Goal: Task Accomplishment & Management: Manage account settings

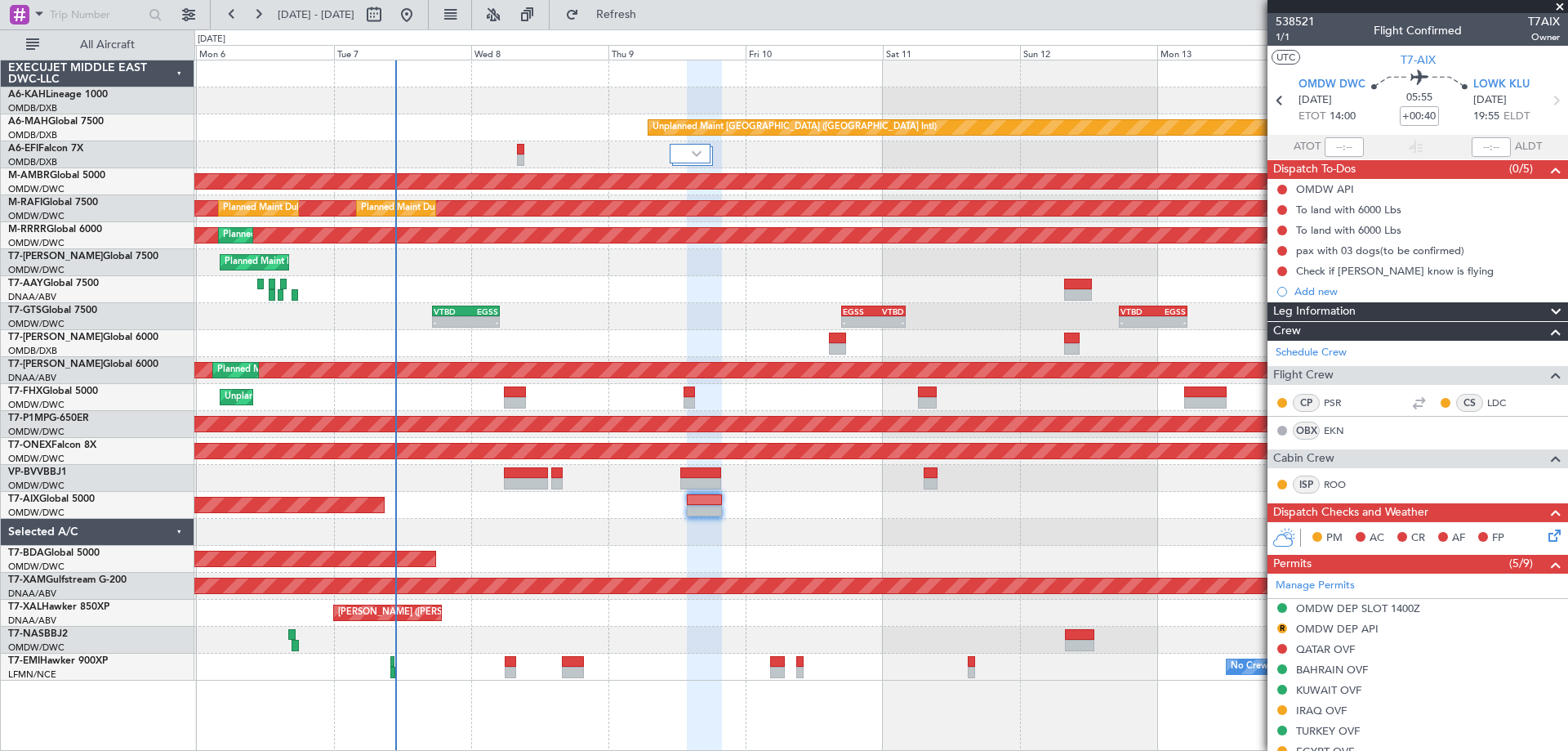
scroll to position [537, 0]
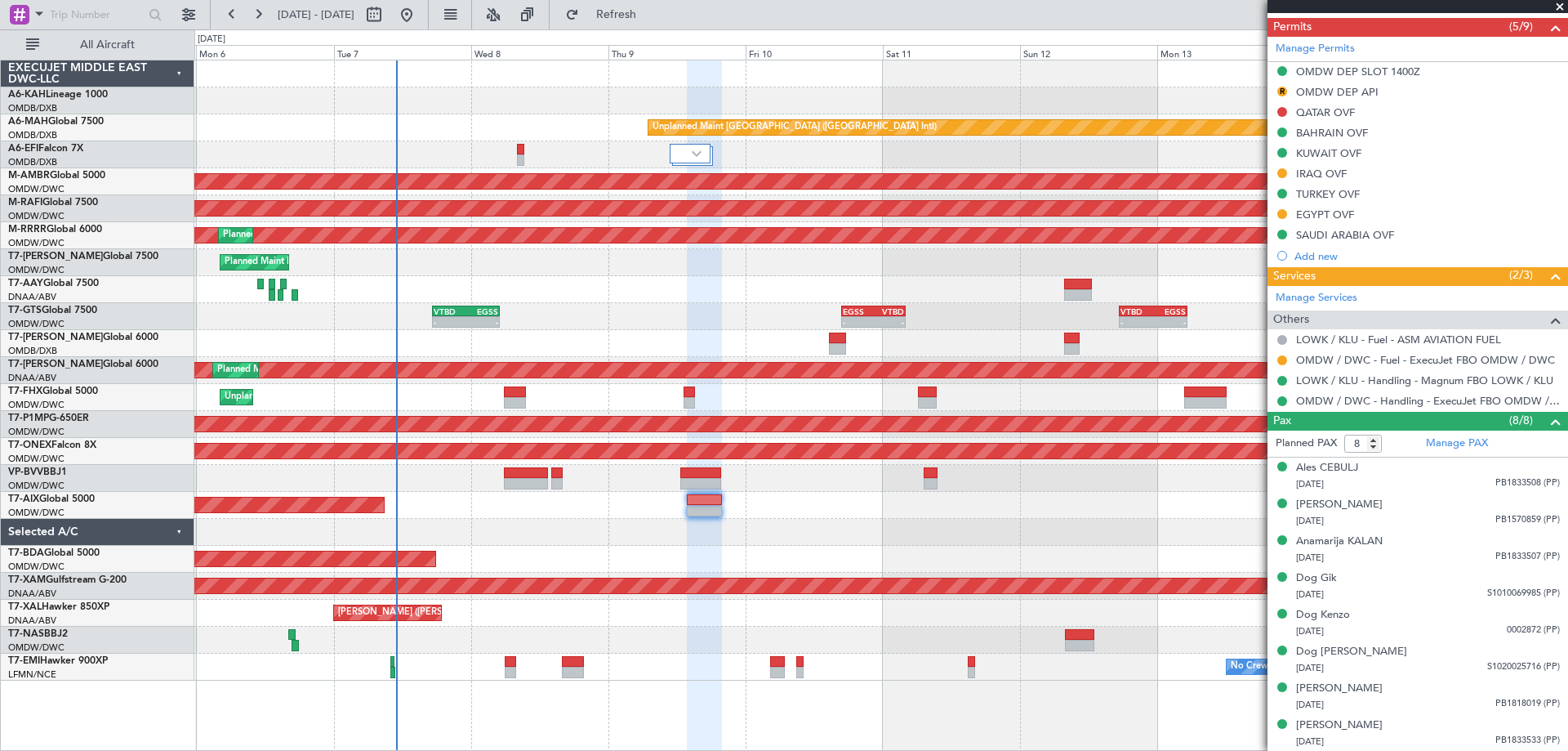
click at [524, 158] on div "AOG Maint [GEOGRAPHIC_DATA] (Dubai Intl)" at bounding box center [880, 154] width 1373 height 27
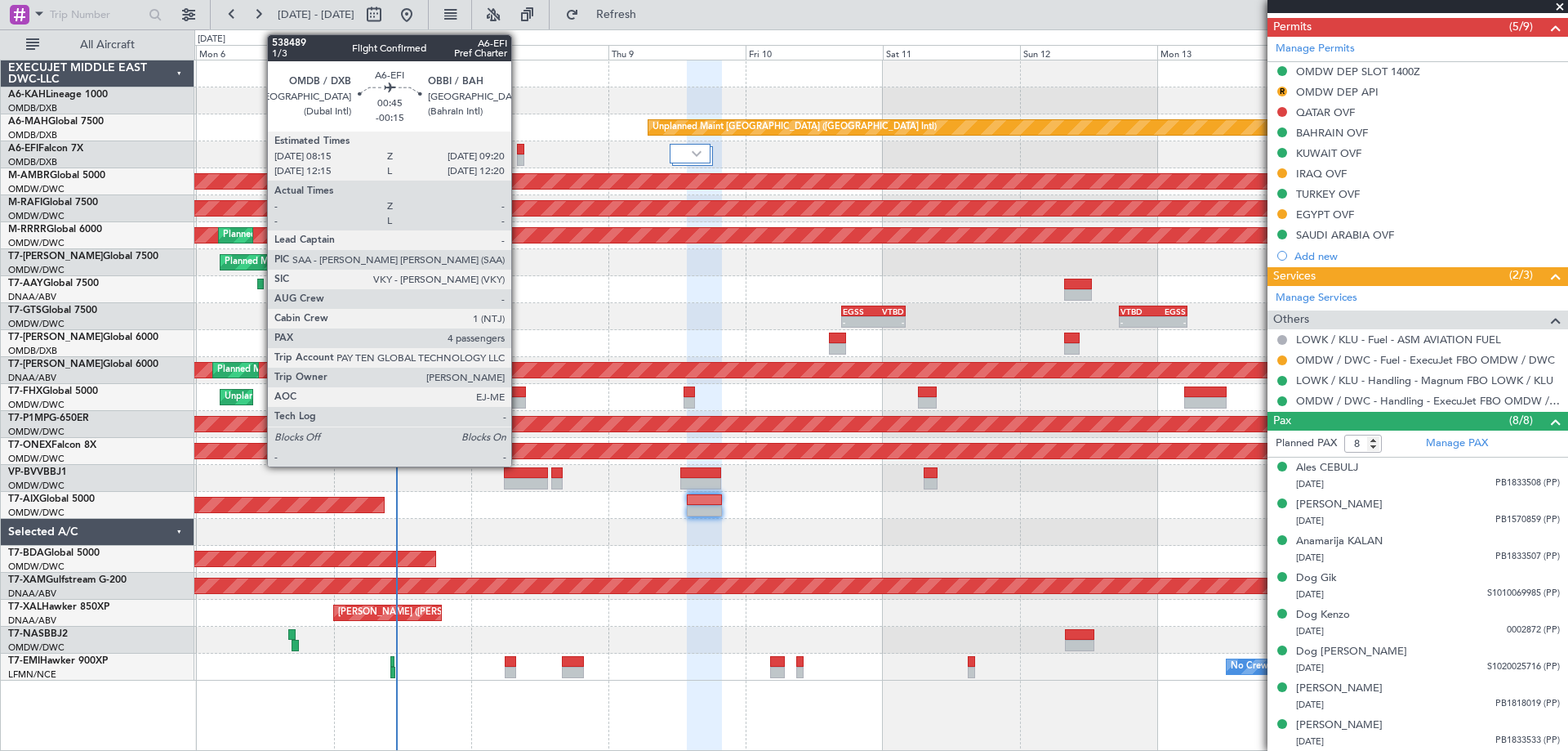
click at [519, 154] on div at bounding box center [520, 150] width 6 height 11
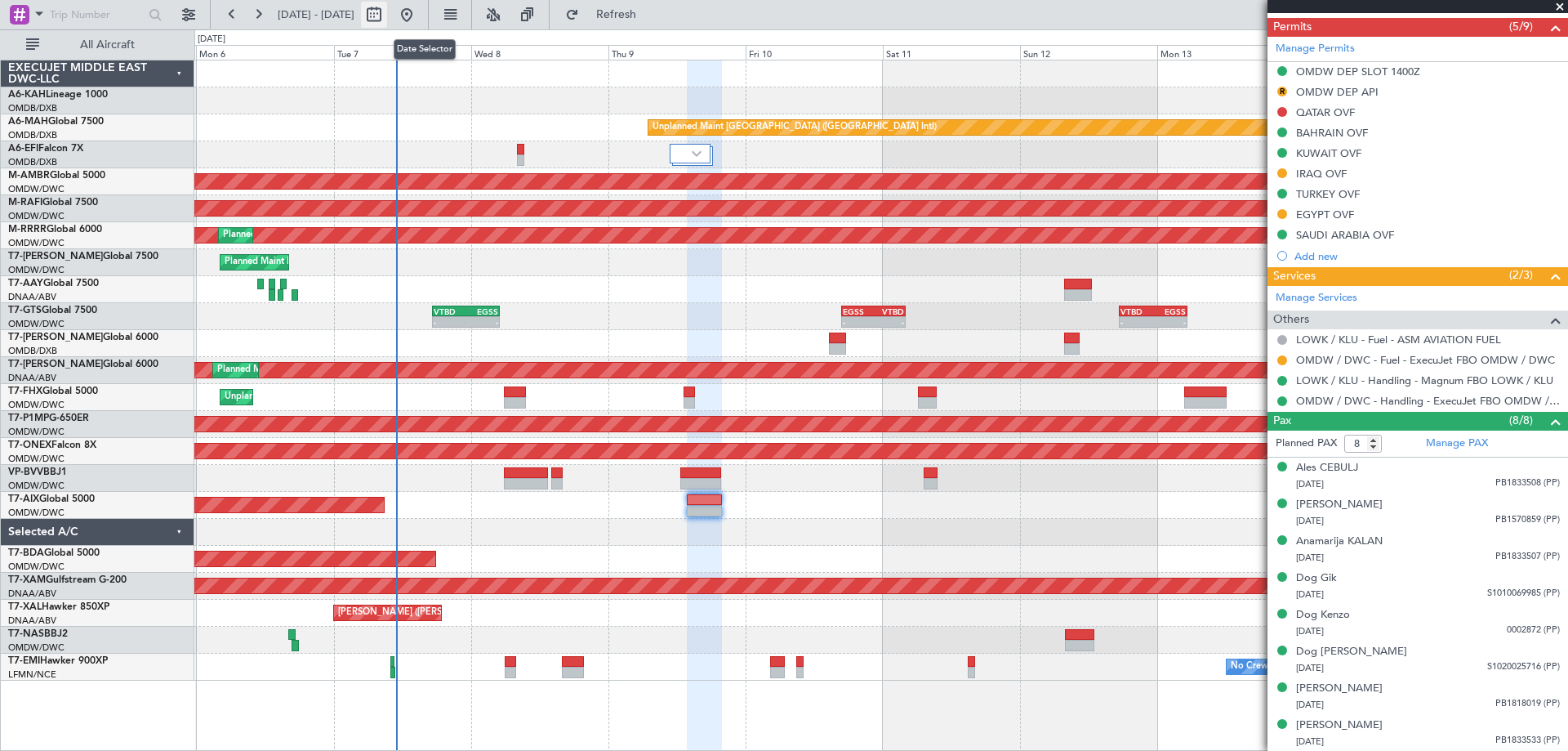
click at [387, 17] on button at bounding box center [374, 15] width 26 height 26
select select "10"
select select "2025"
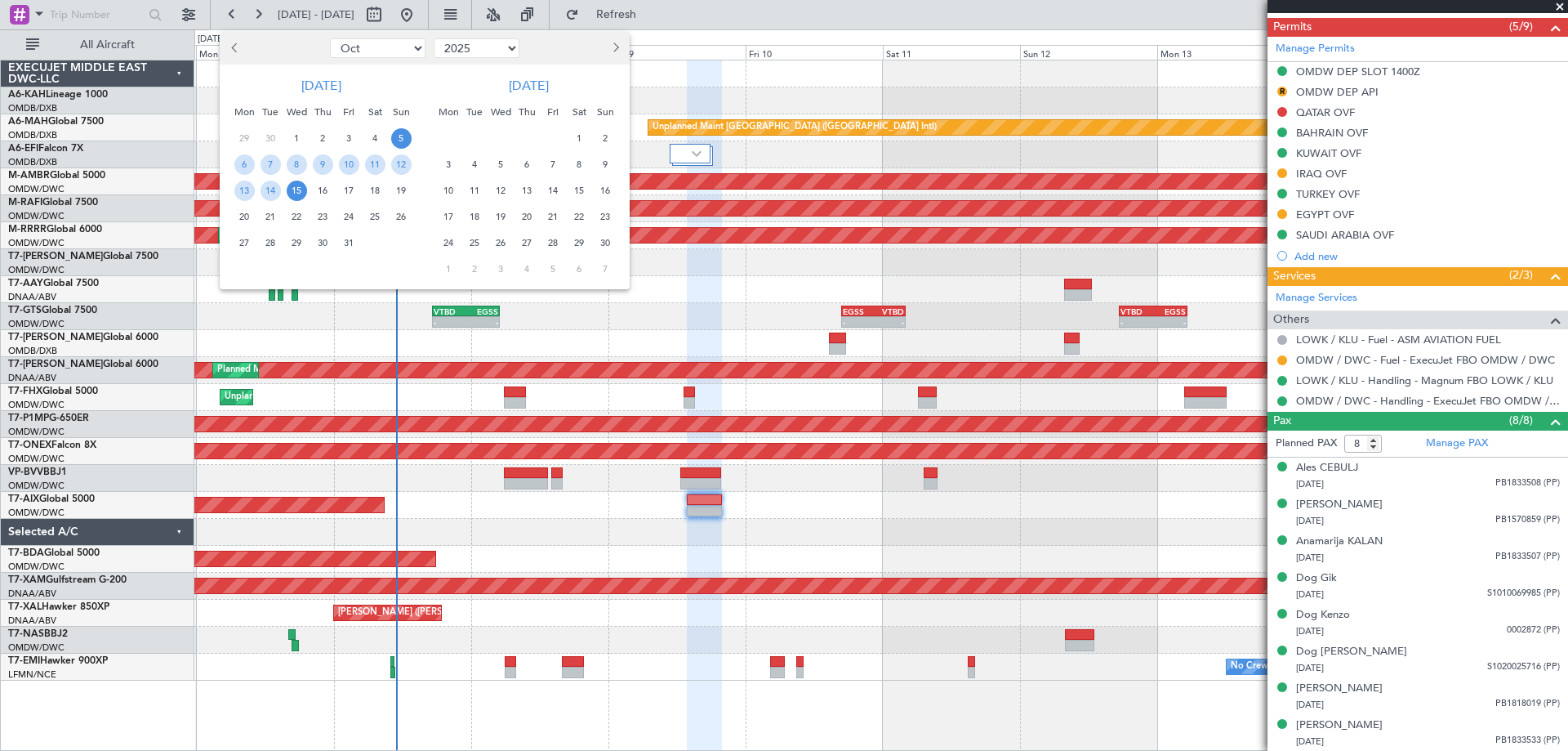
click at [239, 46] on span "Previous month" at bounding box center [236, 47] width 10 height 10
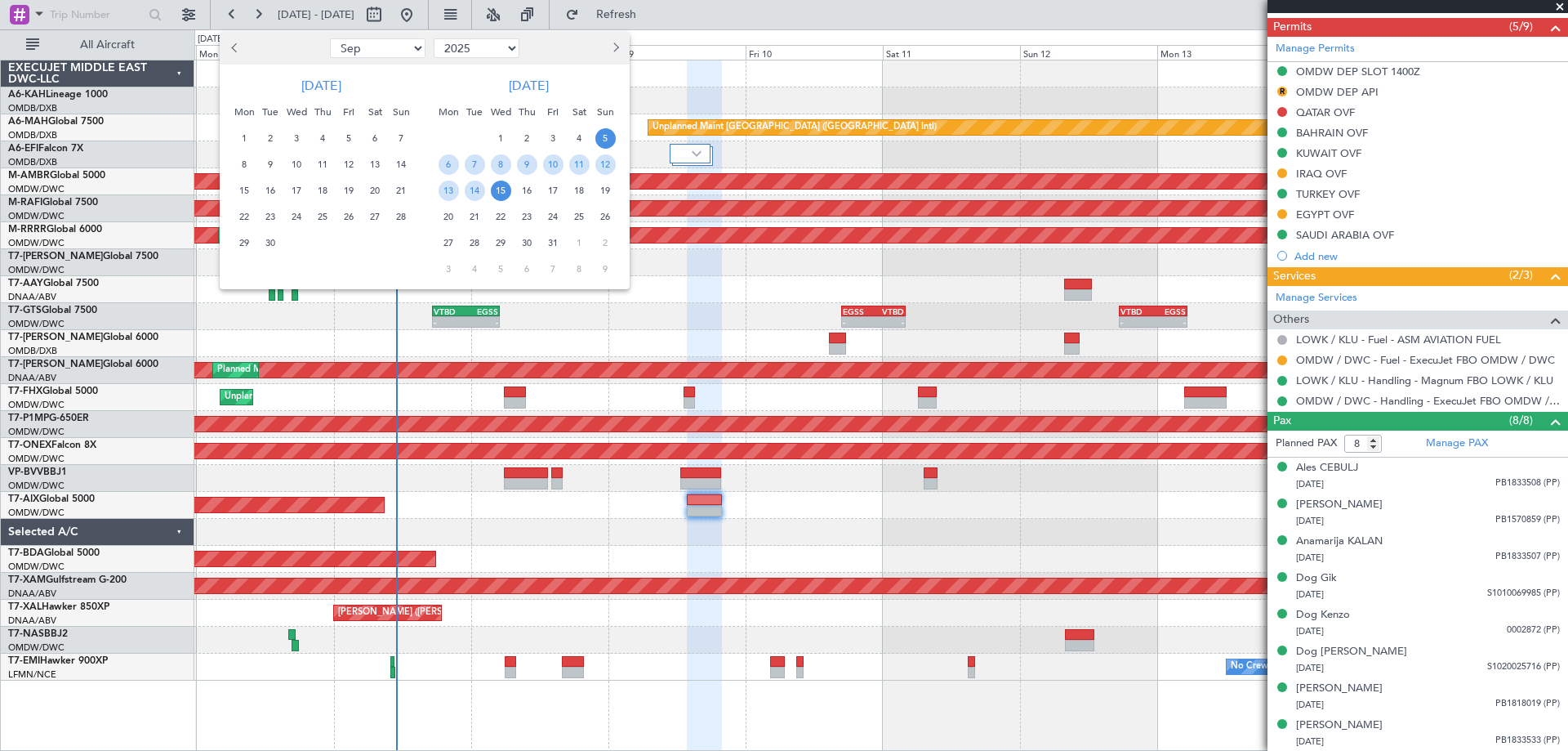
click at [239, 46] on span "Previous month" at bounding box center [236, 47] width 10 height 10
select select "8"
click at [649, 313] on div at bounding box center [784, 376] width 1568 height 751
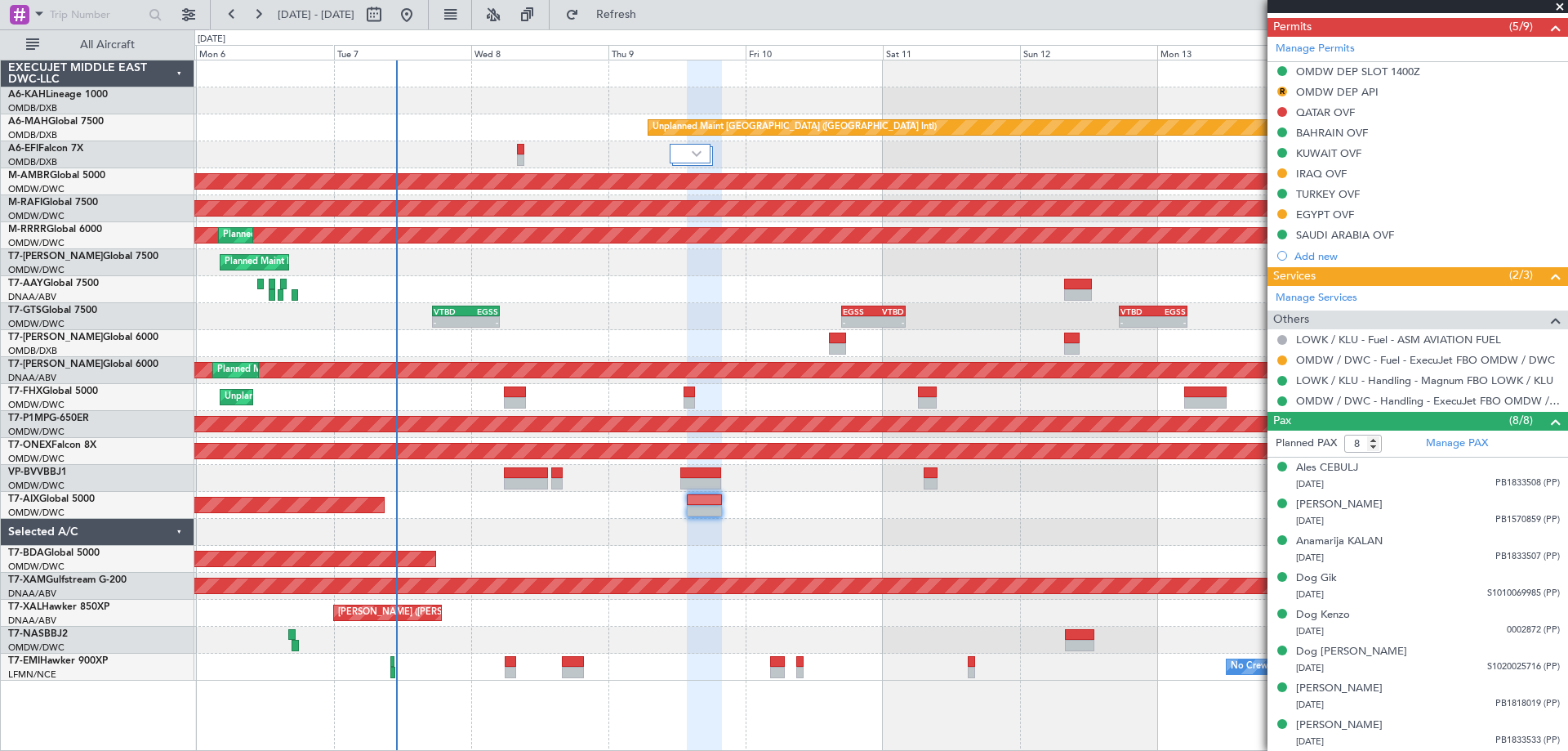
click at [930, 254] on div "Unplanned Maint [GEOGRAPHIC_DATA] ([GEOGRAPHIC_DATA] Intl) AOG Maint [GEOGRAPHI…" at bounding box center [880, 370] width 1373 height 621
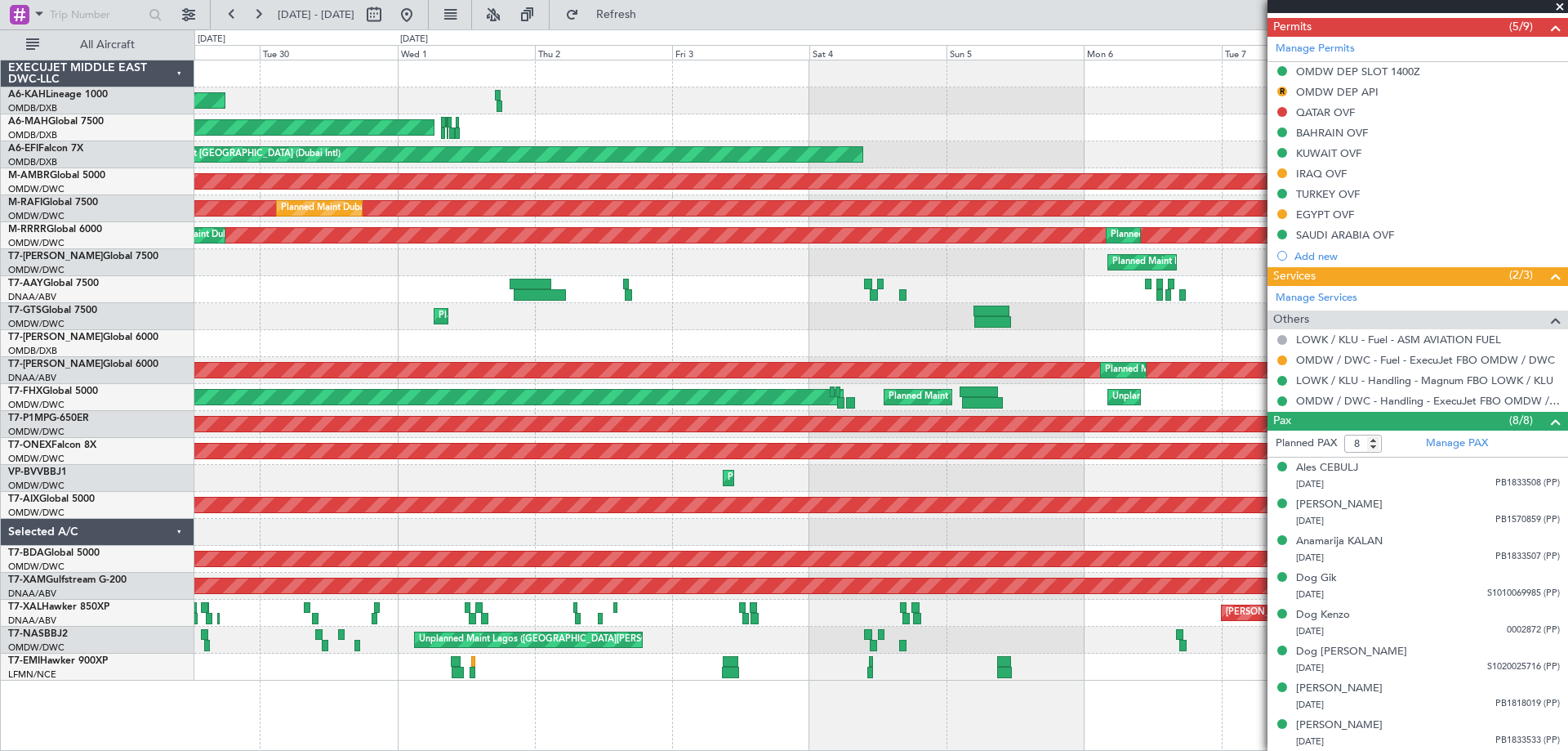
click at [729, 281] on div "Planned Maint [GEOGRAPHIC_DATA] (Al Bateen Executive) Unplanned Maint [GEOGRAPH…" at bounding box center [880, 370] width 1373 height 621
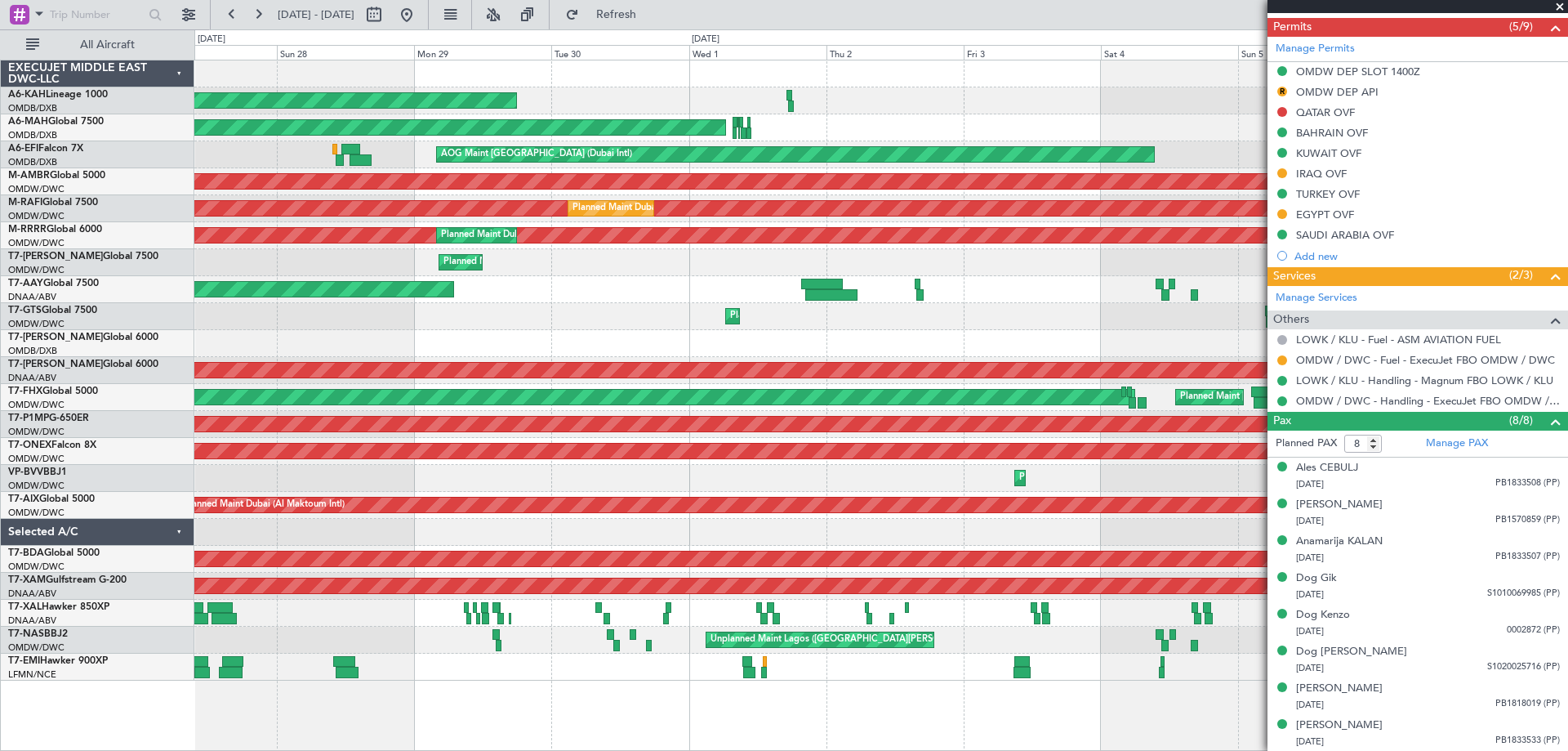
click at [740, 290] on div "Unplanned Maint [GEOGRAPHIC_DATA] (Al Maktoum Intl) Unplanned Maint [GEOGRAPHIC…" at bounding box center [880, 289] width 1373 height 27
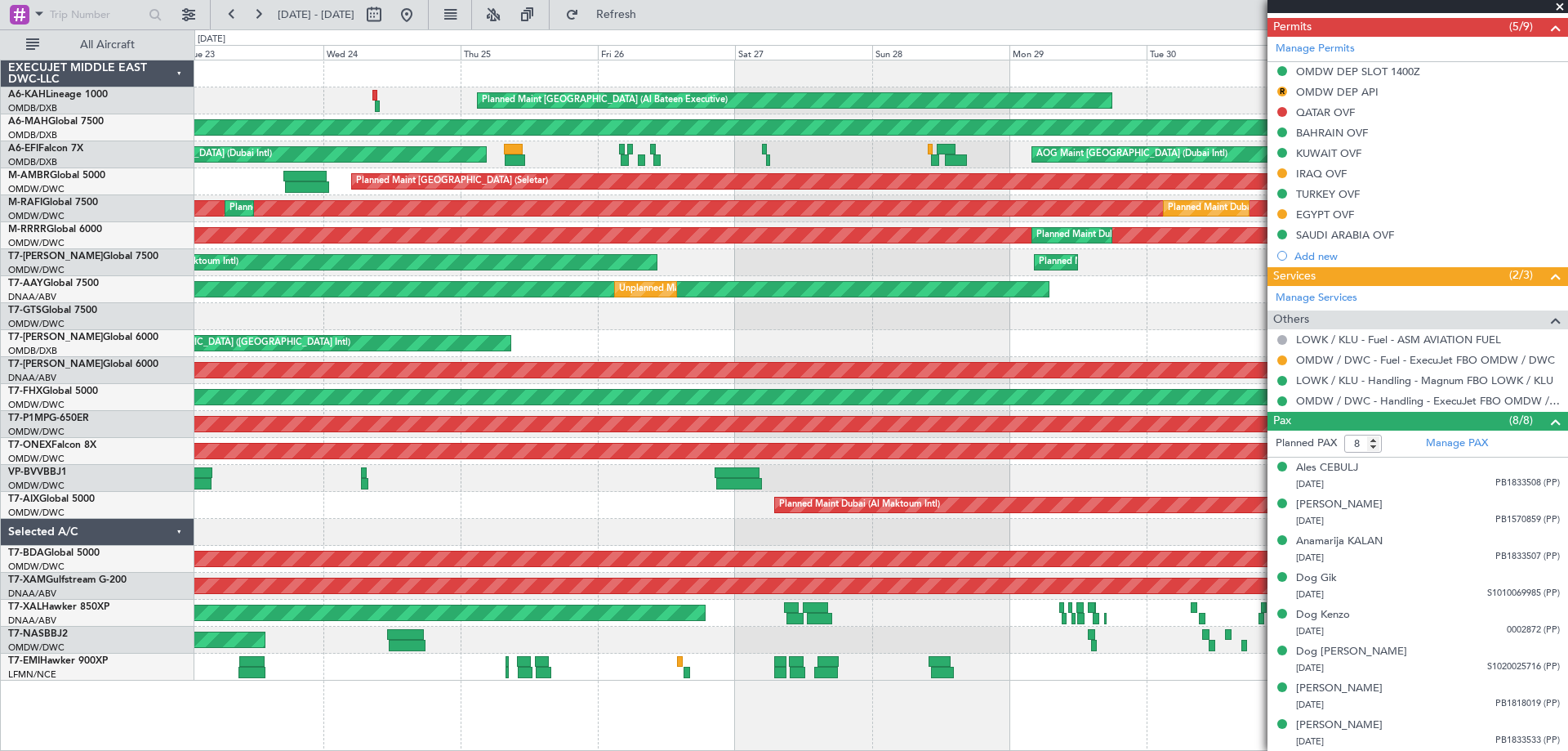
click at [828, 306] on div "Planned Maint Dubai (Al Maktoum Intl) AOG Maint Singapore (Seletar)" at bounding box center [880, 316] width 1373 height 27
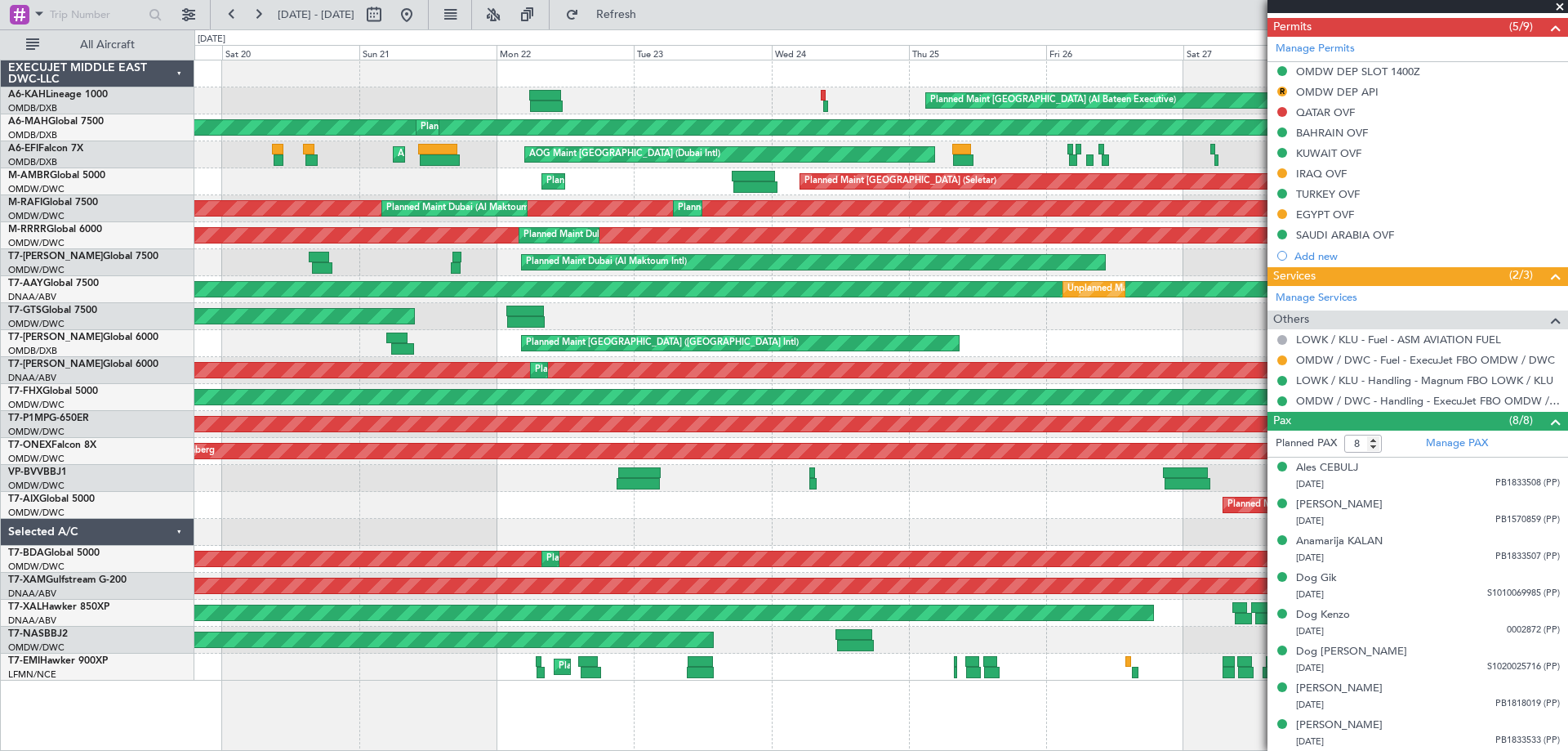
click at [870, 321] on div "AOG Maint [GEOGRAPHIC_DATA] (Seletar) Planned Maint [GEOGRAPHIC_DATA] (Al Makto…" at bounding box center [880, 316] width 1373 height 27
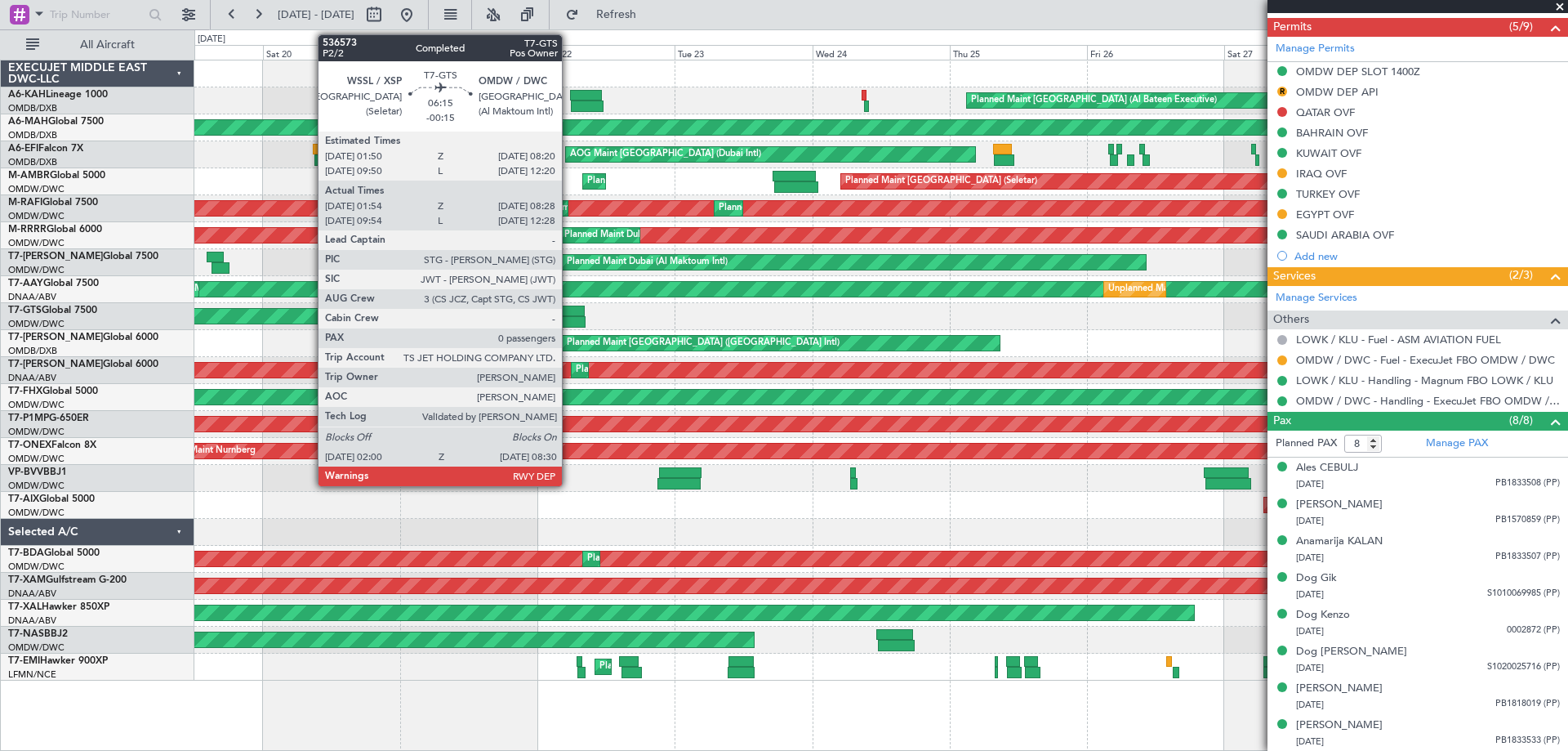
click at [570, 319] on div at bounding box center [567, 322] width 38 height 11
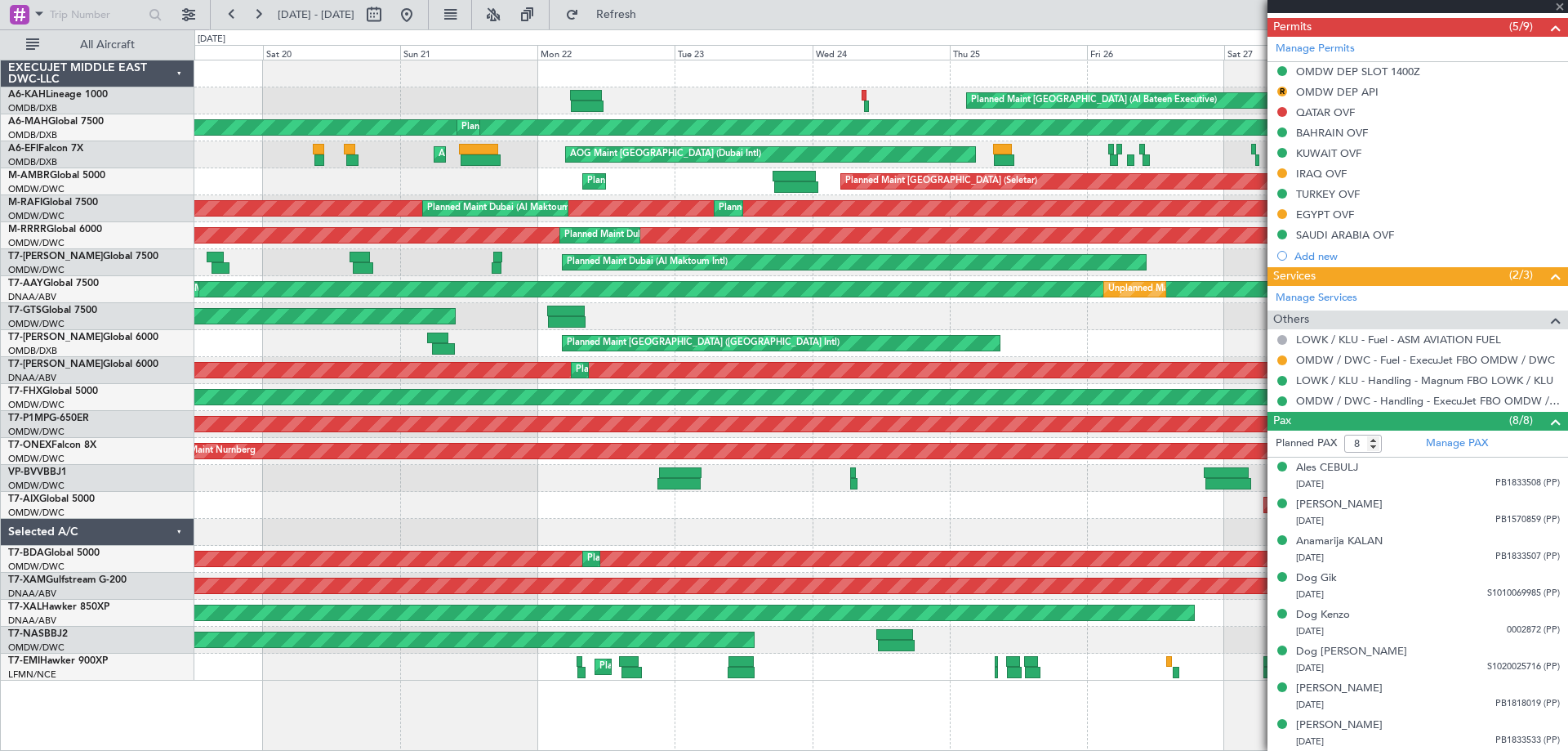
type input "-00:15"
type input "02:04"
type input "08:23"
type input "0"
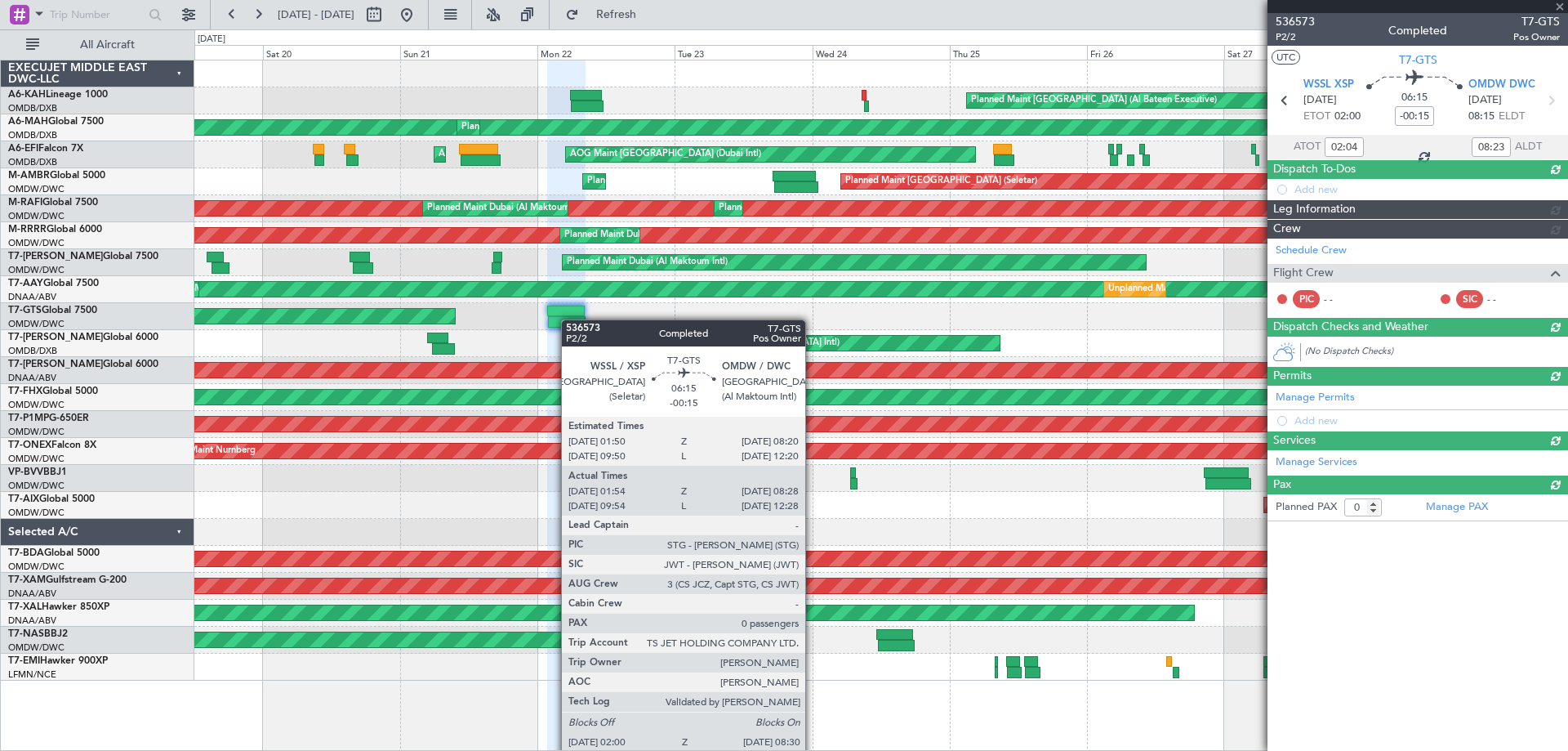
scroll to position [0, 0]
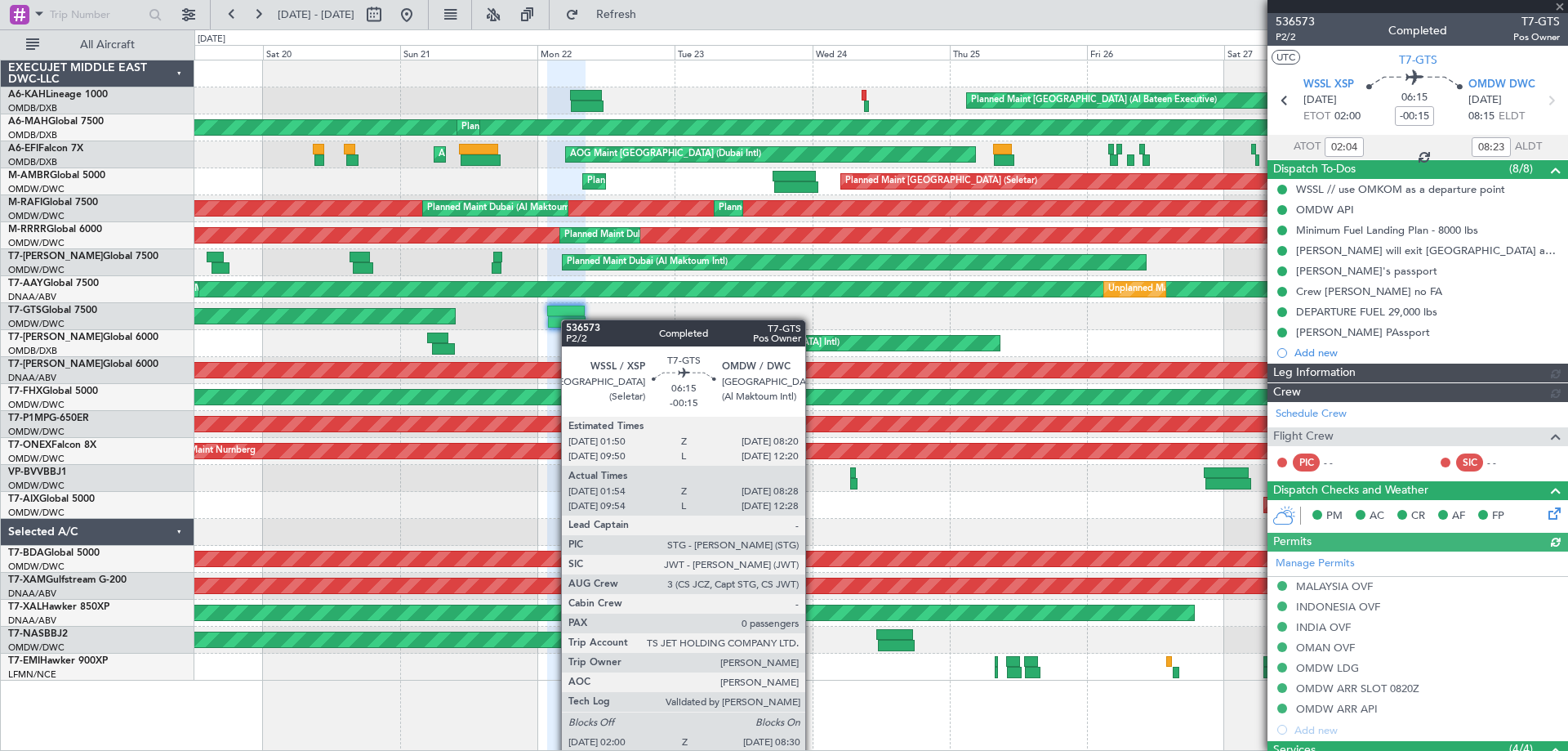
type input "[PERSON_NAME] ([PERSON_NAME])"
type input "7342"
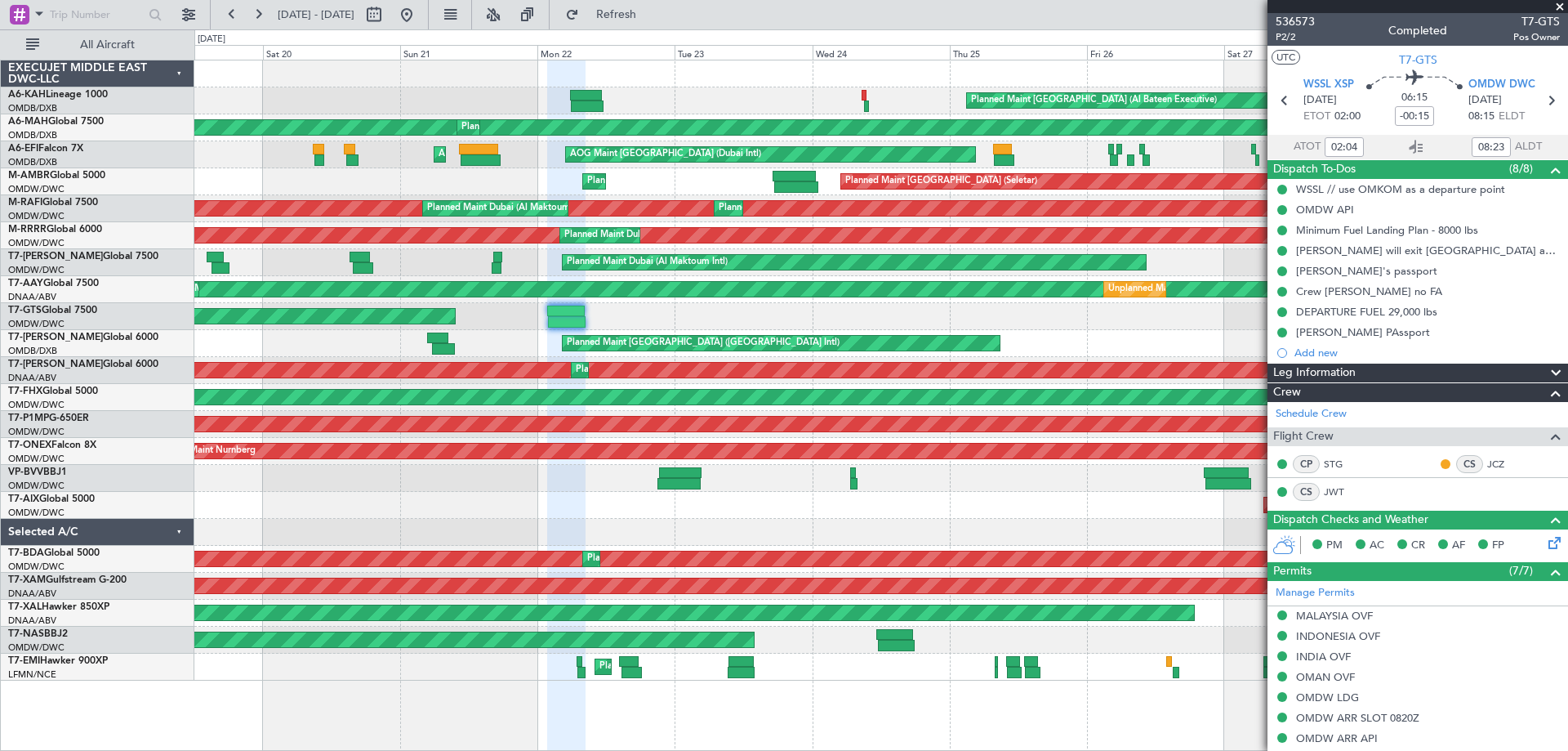
type input "10:04"
type input "12:23"
type input "02:04"
type input "08:23"
click at [1291, 38] on span "P2/2" at bounding box center [1295, 37] width 39 height 14
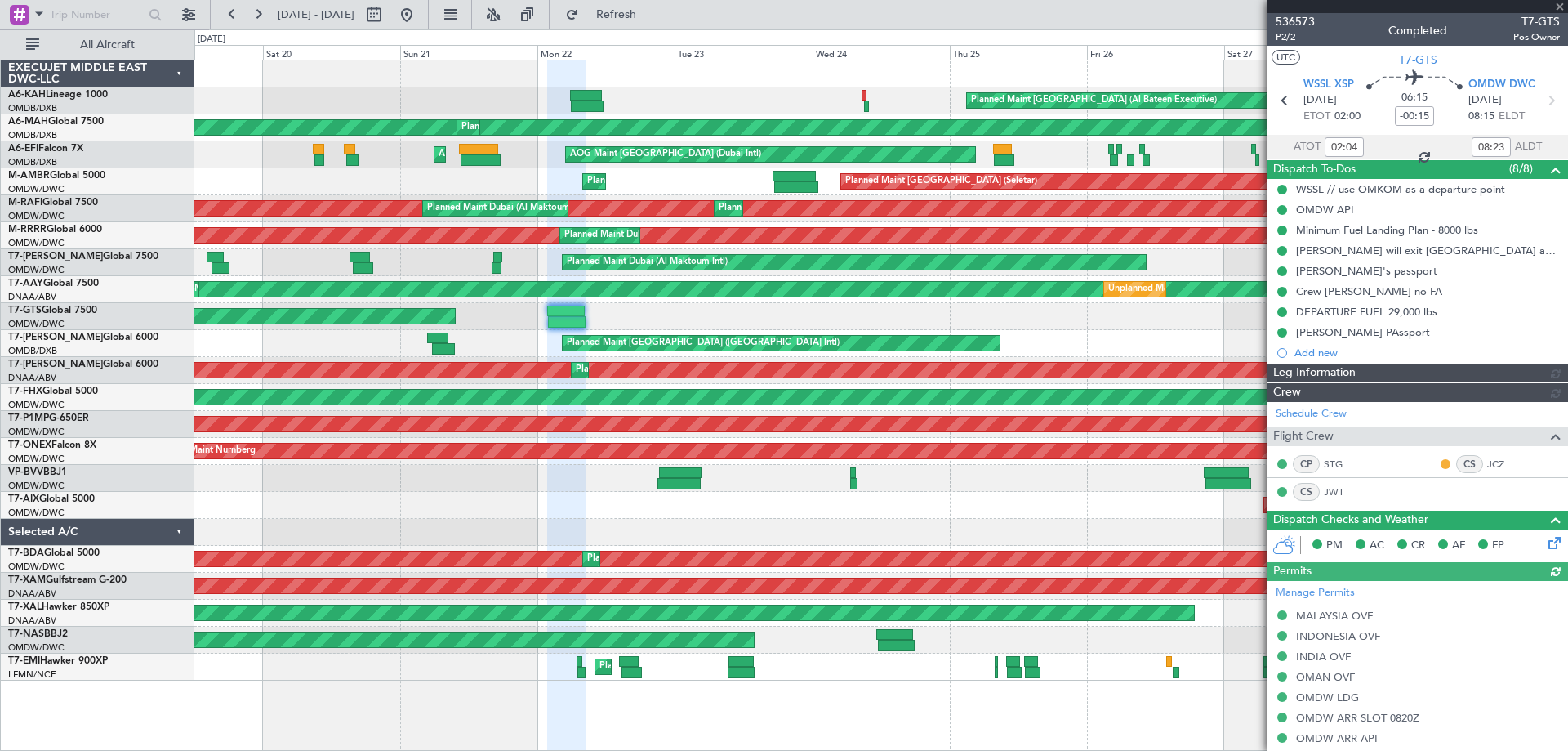
type input "[PERSON_NAME] ([PERSON_NAME])"
type input "7342"
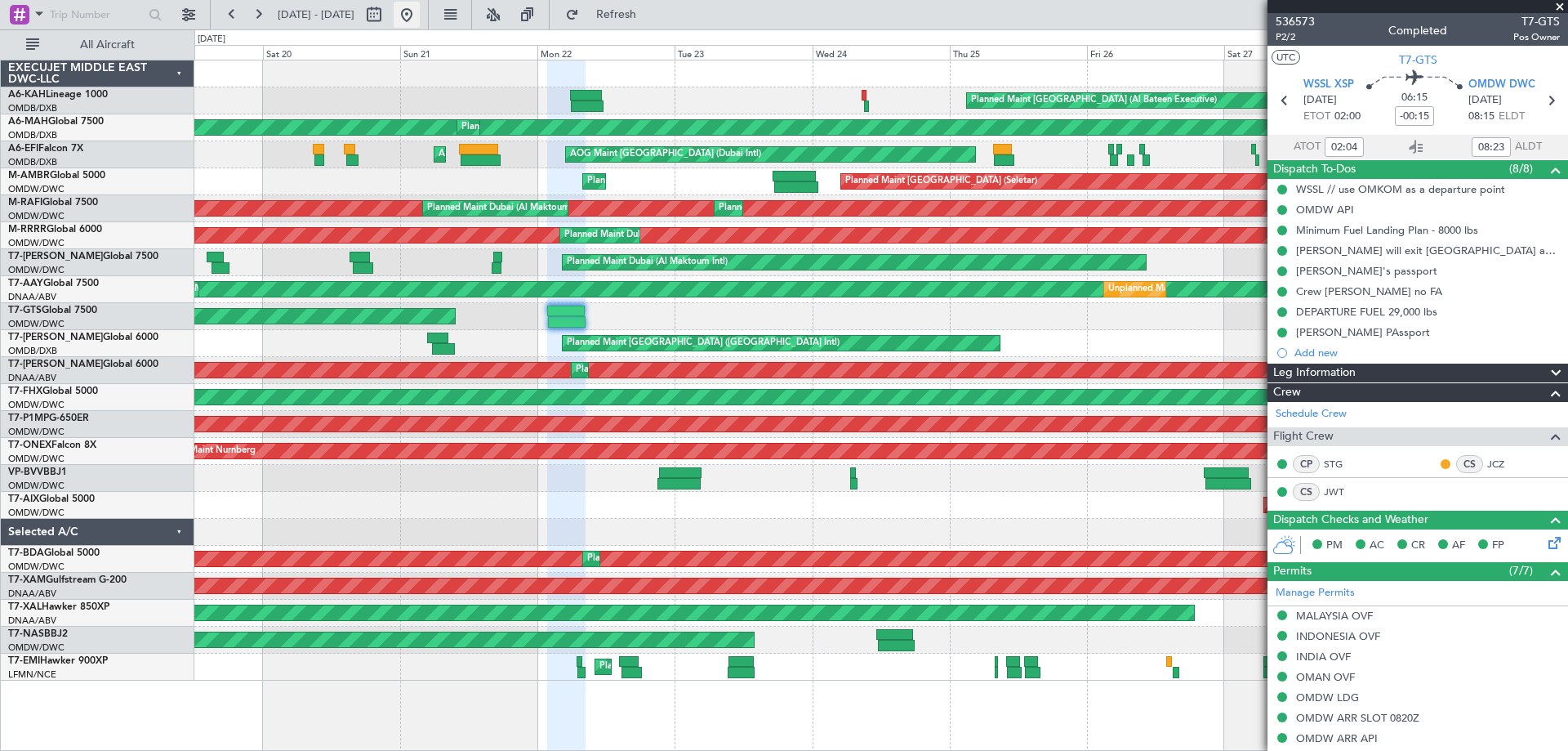
click at [420, 7] on button at bounding box center [407, 15] width 26 height 26
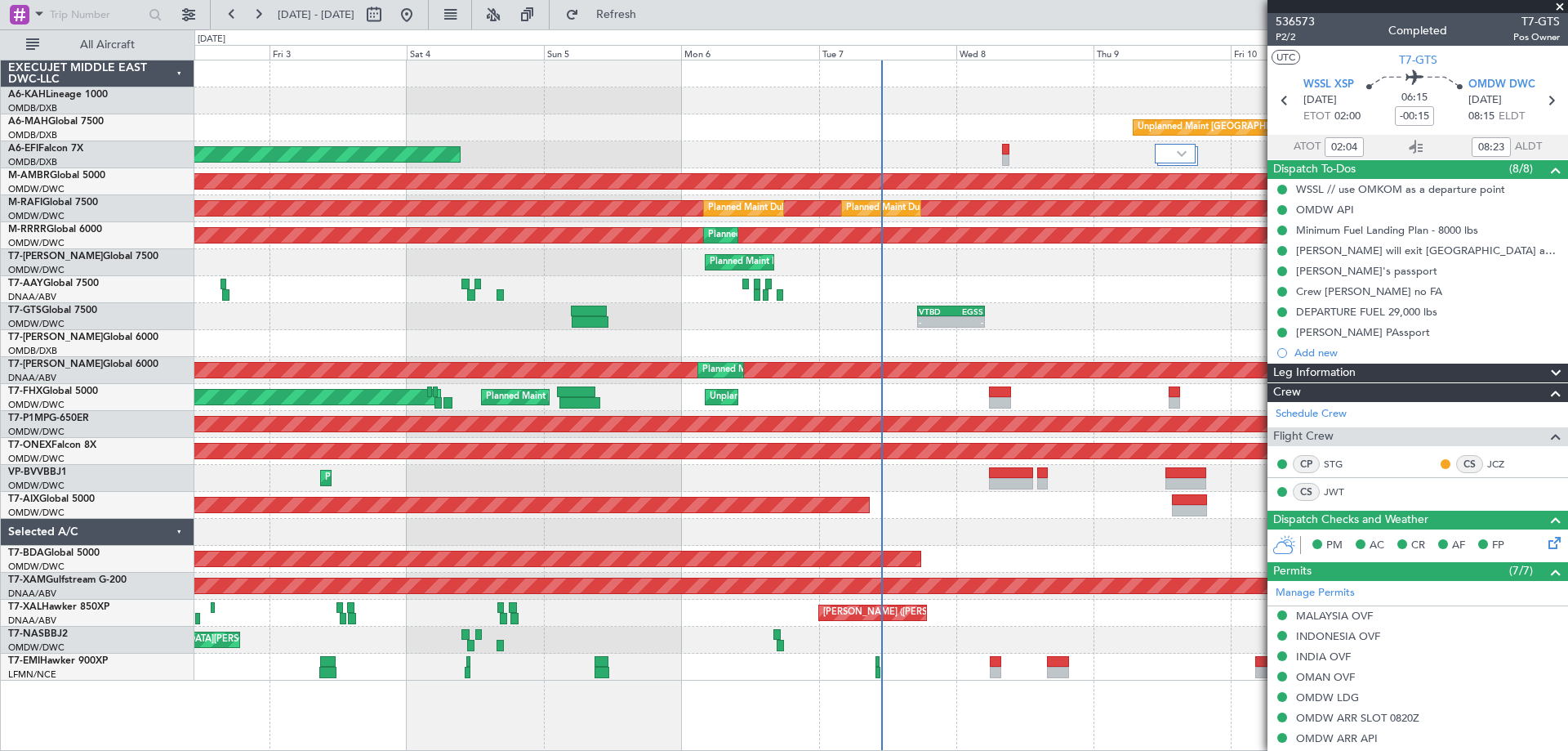
click at [1561, 4] on span at bounding box center [1561, 7] width 17 height 15
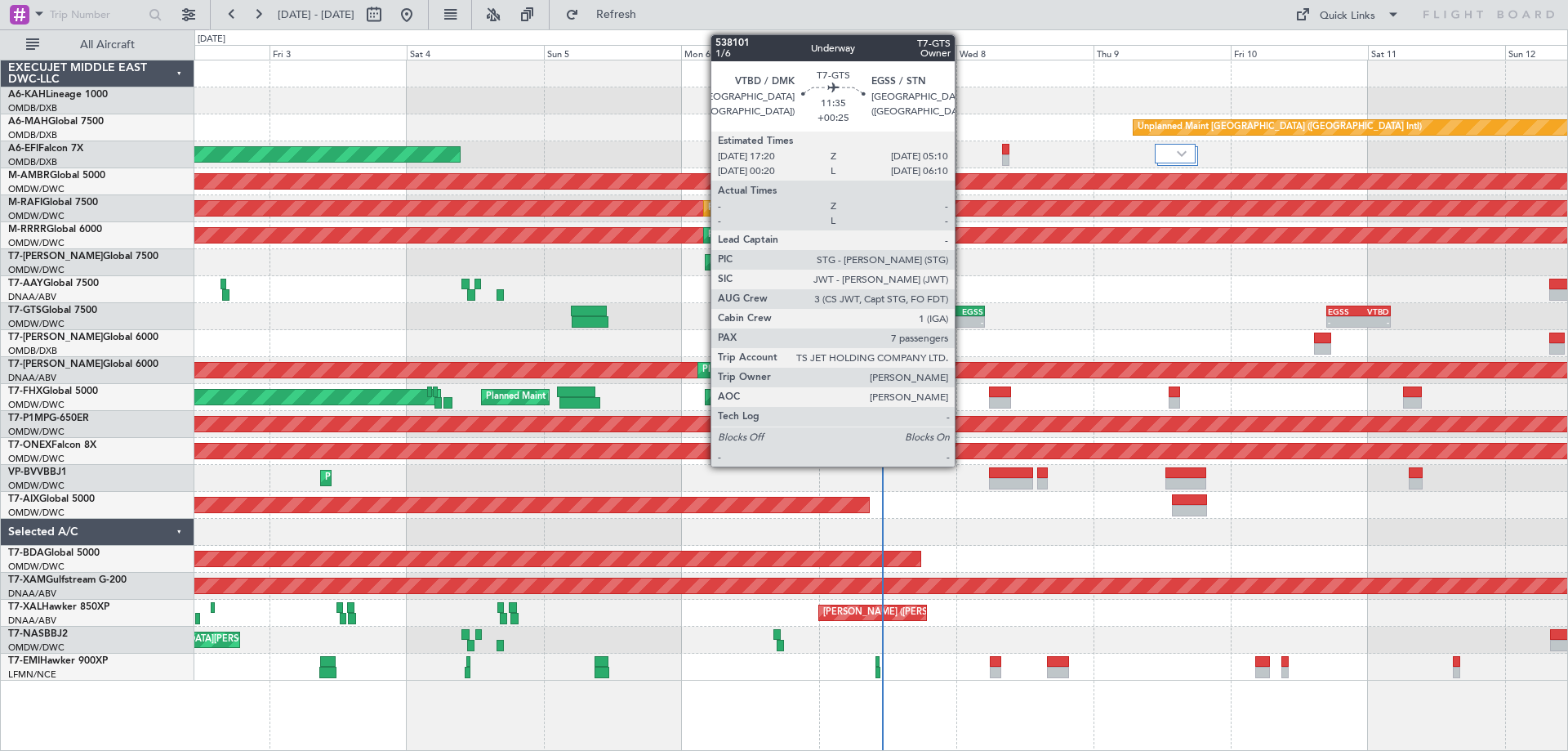
click at [962, 320] on div "-" at bounding box center [967, 322] width 32 height 10
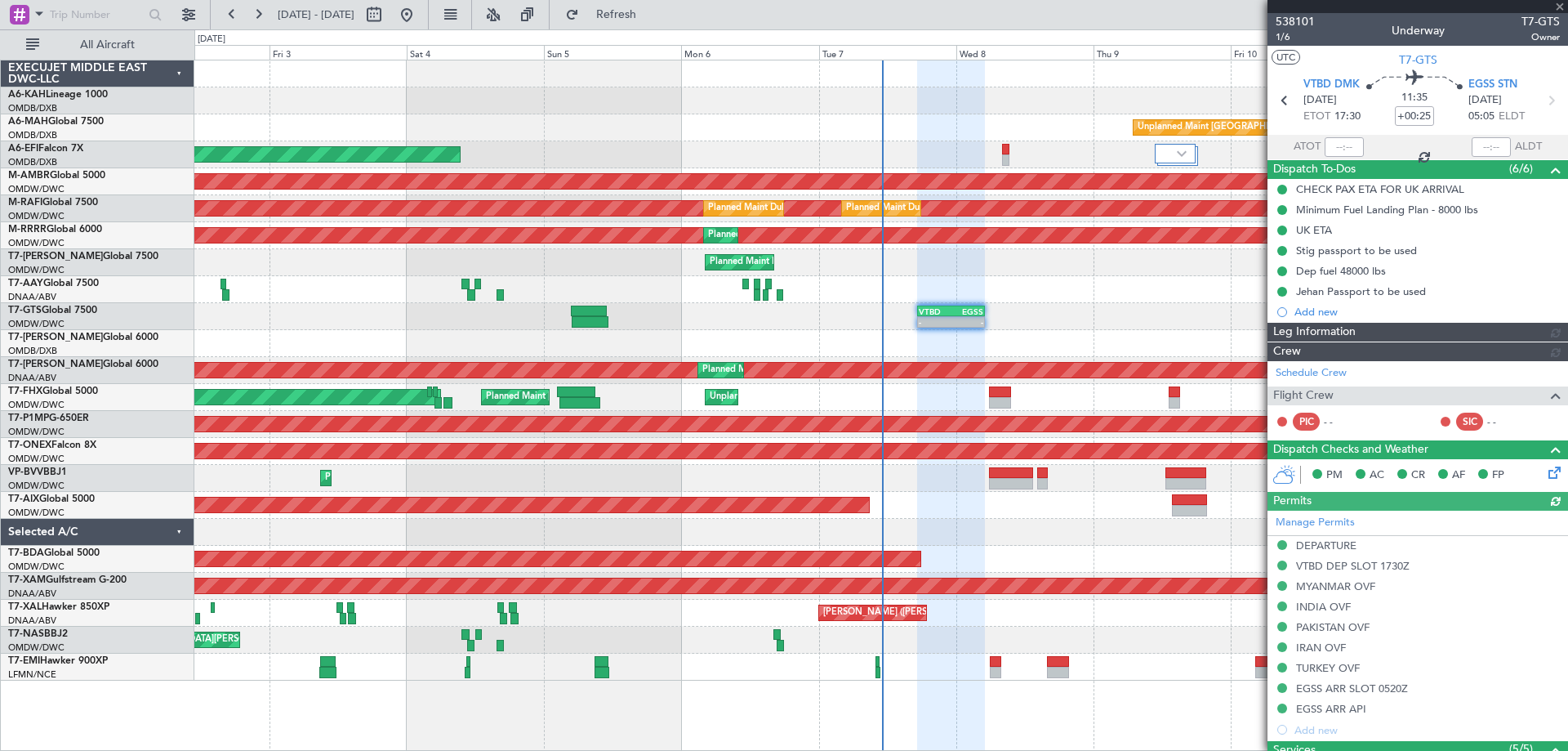
type input "[PERSON_NAME] ([PERSON_NAME])"
type input "7422"
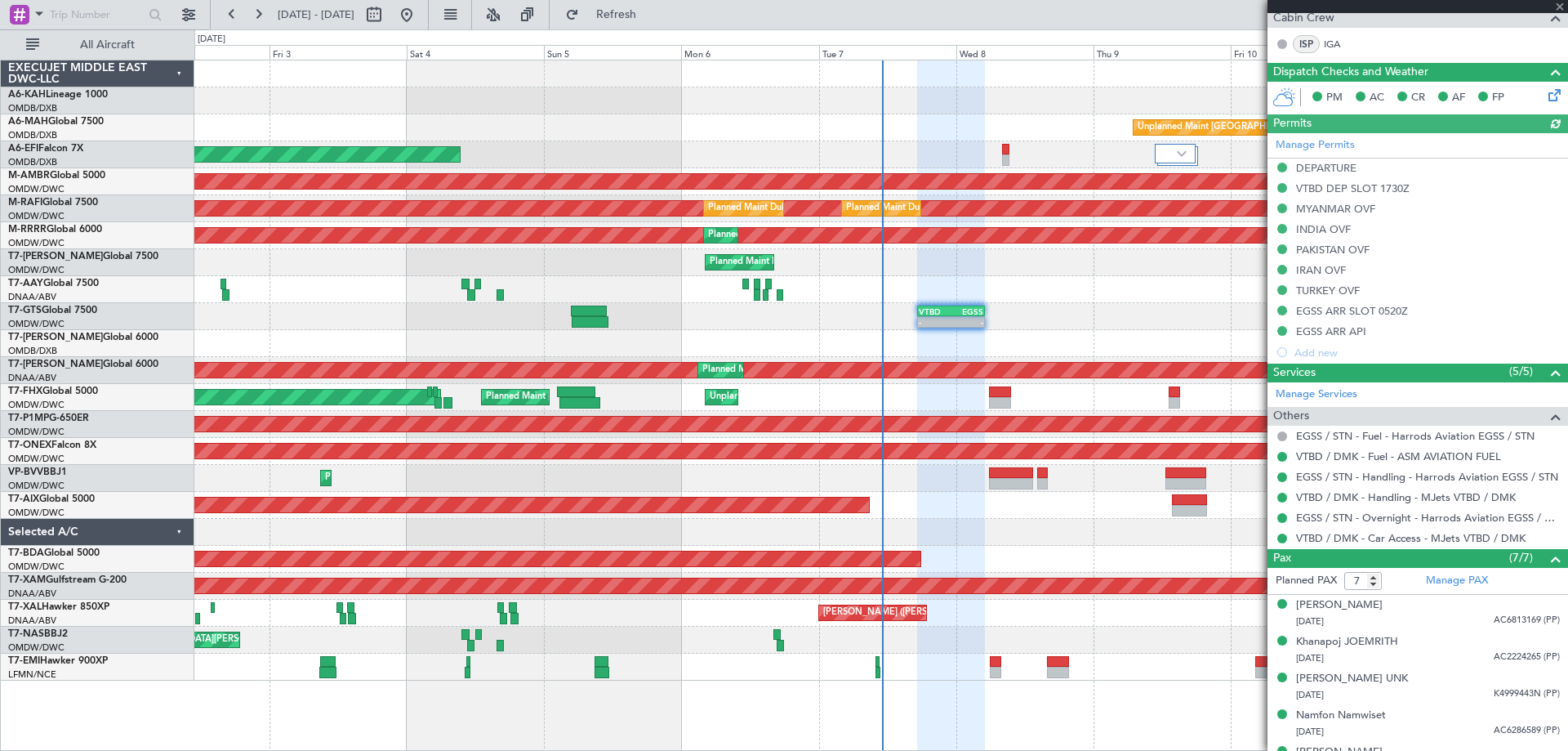
scroll to position [490, 0]
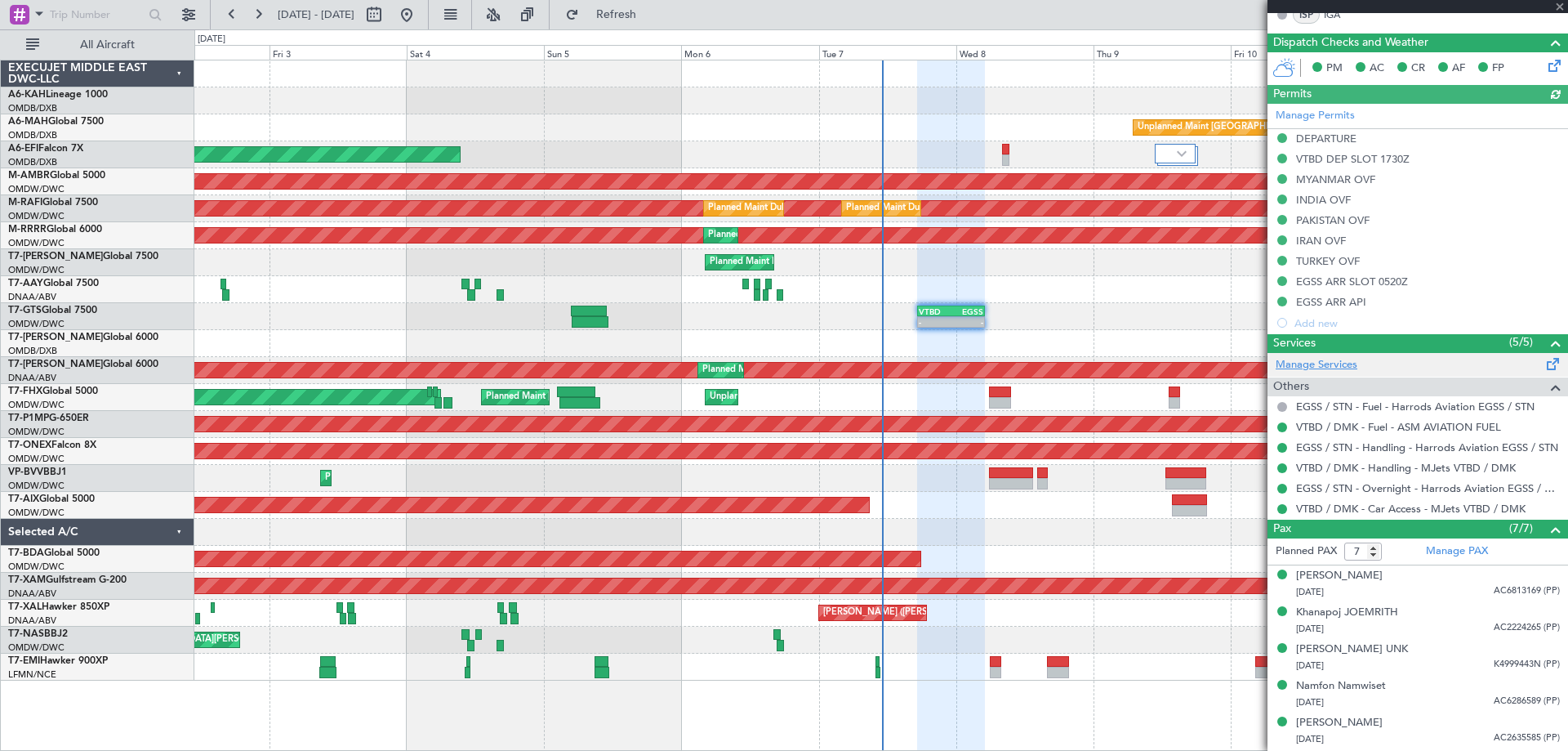
click at [1335, 362] on link "Manage Services" at bounding box center [1317, 365] width 81 height 17
drag, startPoint x: 653, startPoint y: 20, endPoint x: 566, endPoint y: 47, distance: 91.1
click at [648, 18] on span "Refresh" at bounding box center [617, 15] width 68 height 11
type input "[PERSON_NAME] ([PERSON_NAME])"
type input "7422"
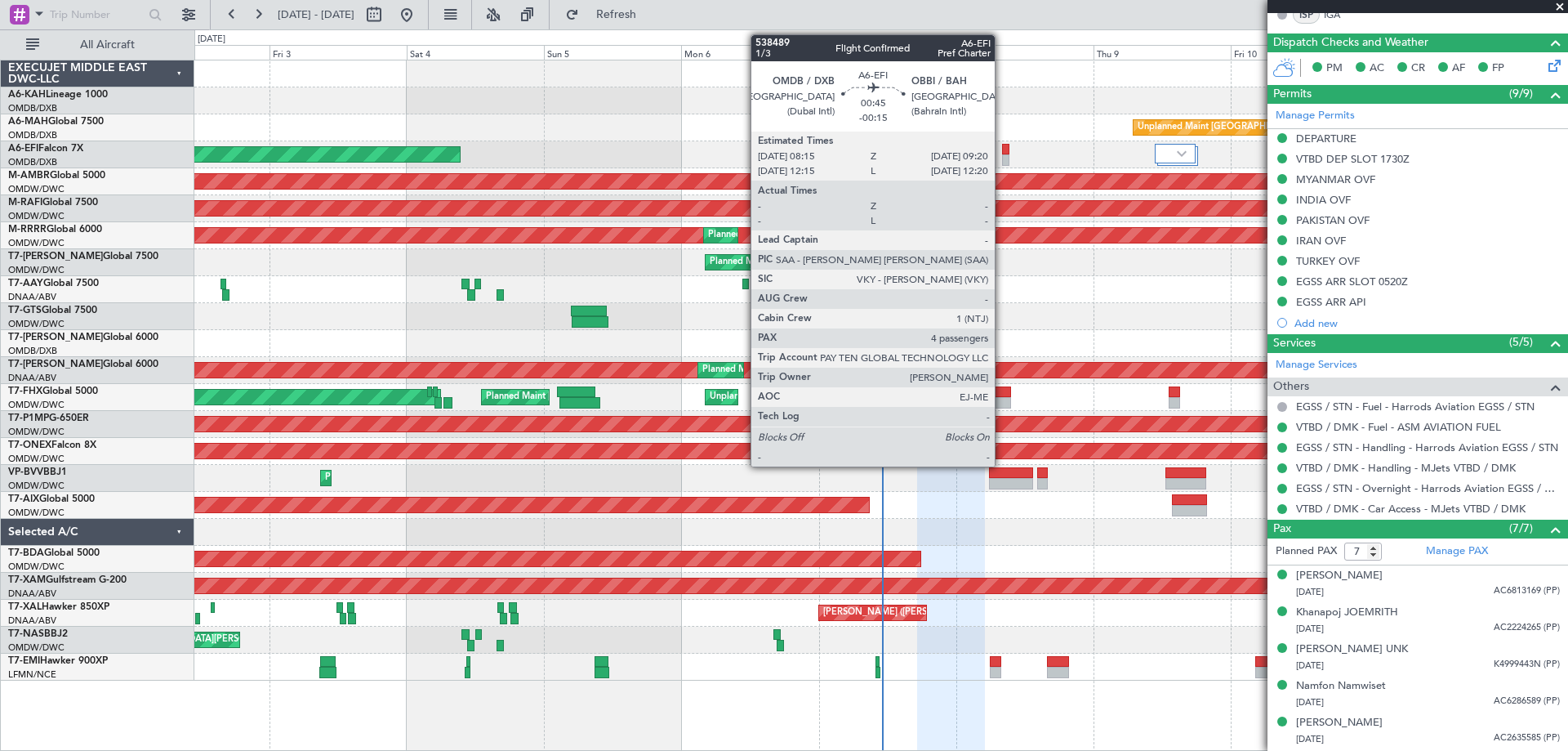
click at [1002, 162] on div at bounding box center [1005, 160] width 6 height 11
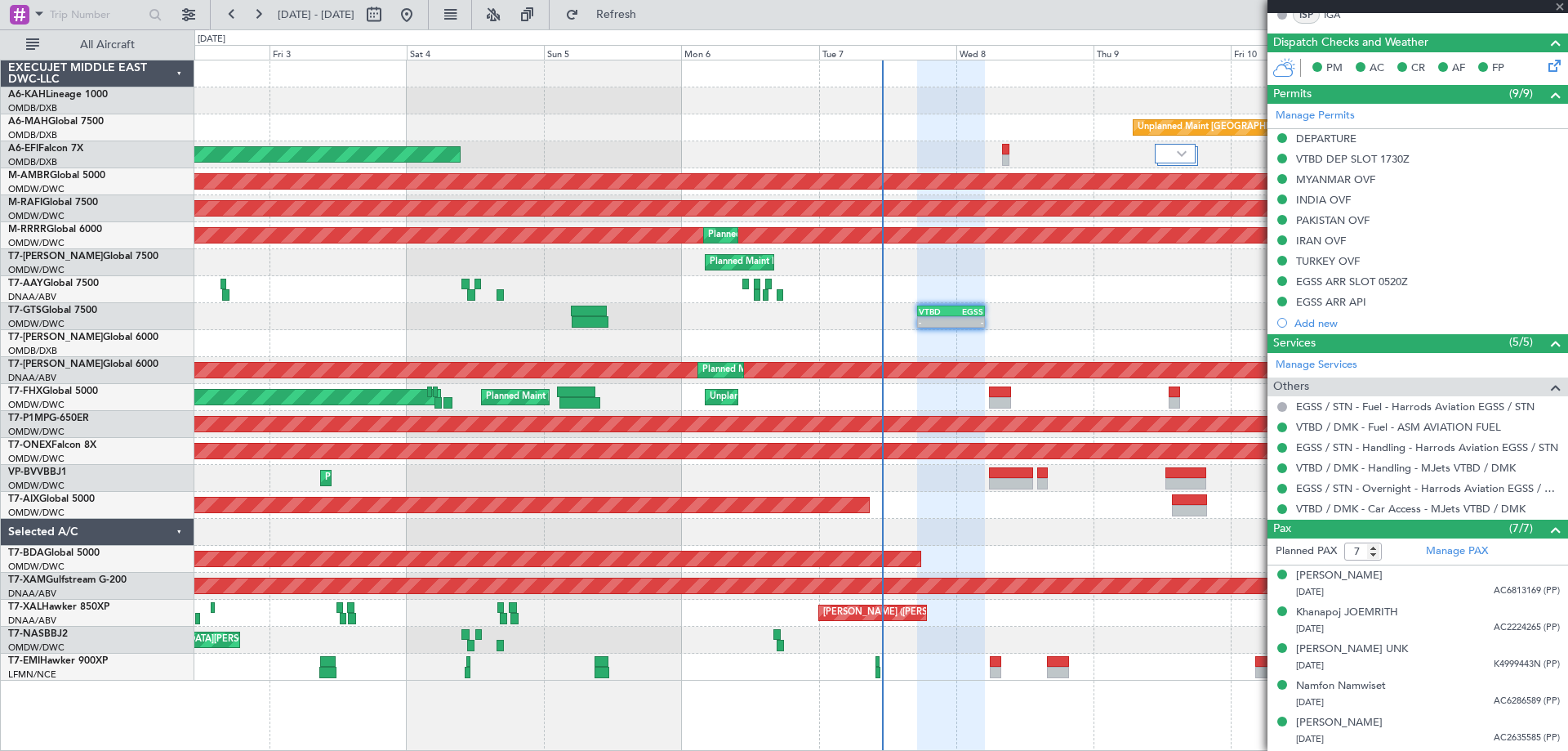
type input "-00:15"
type input "4"
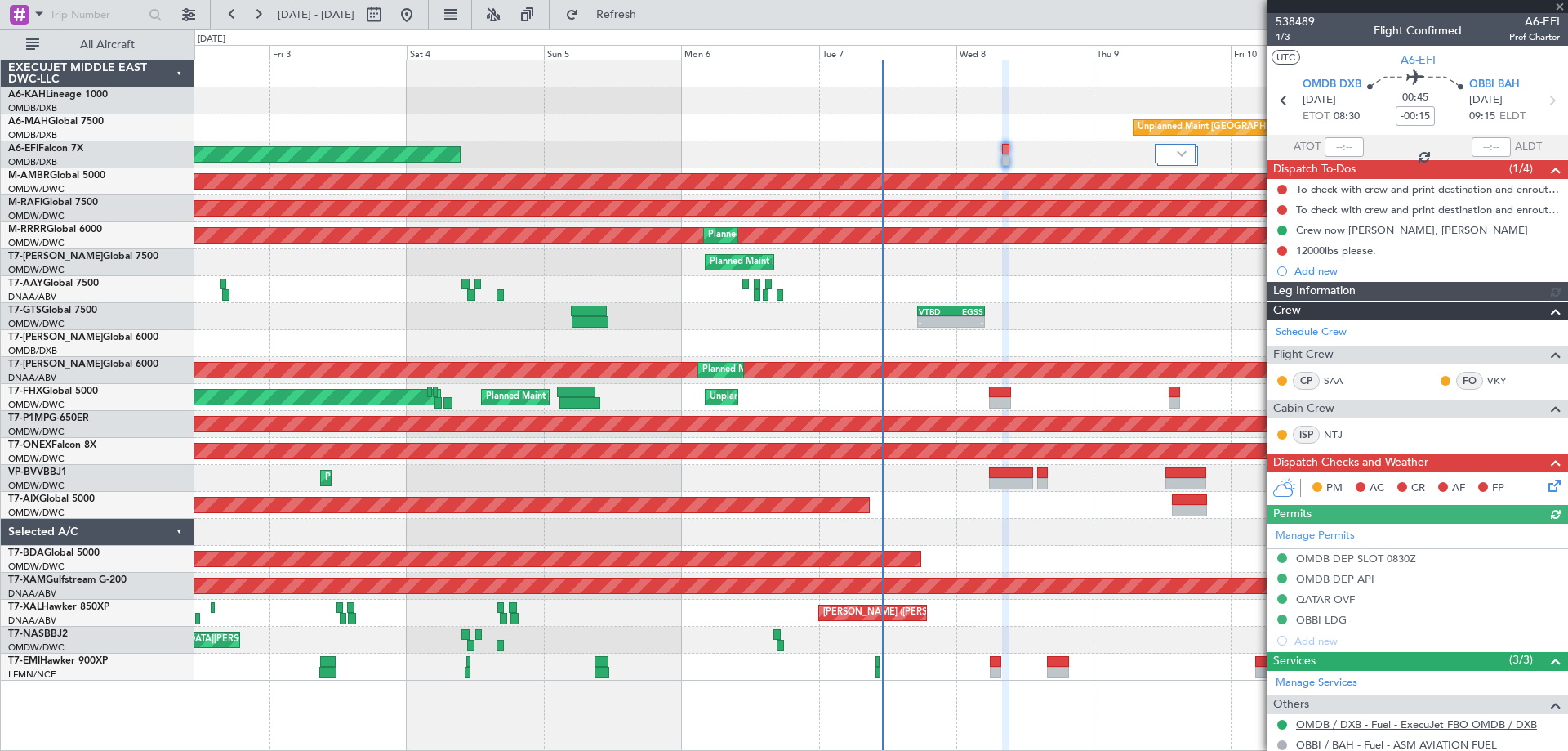
scroll to position [238, 0]
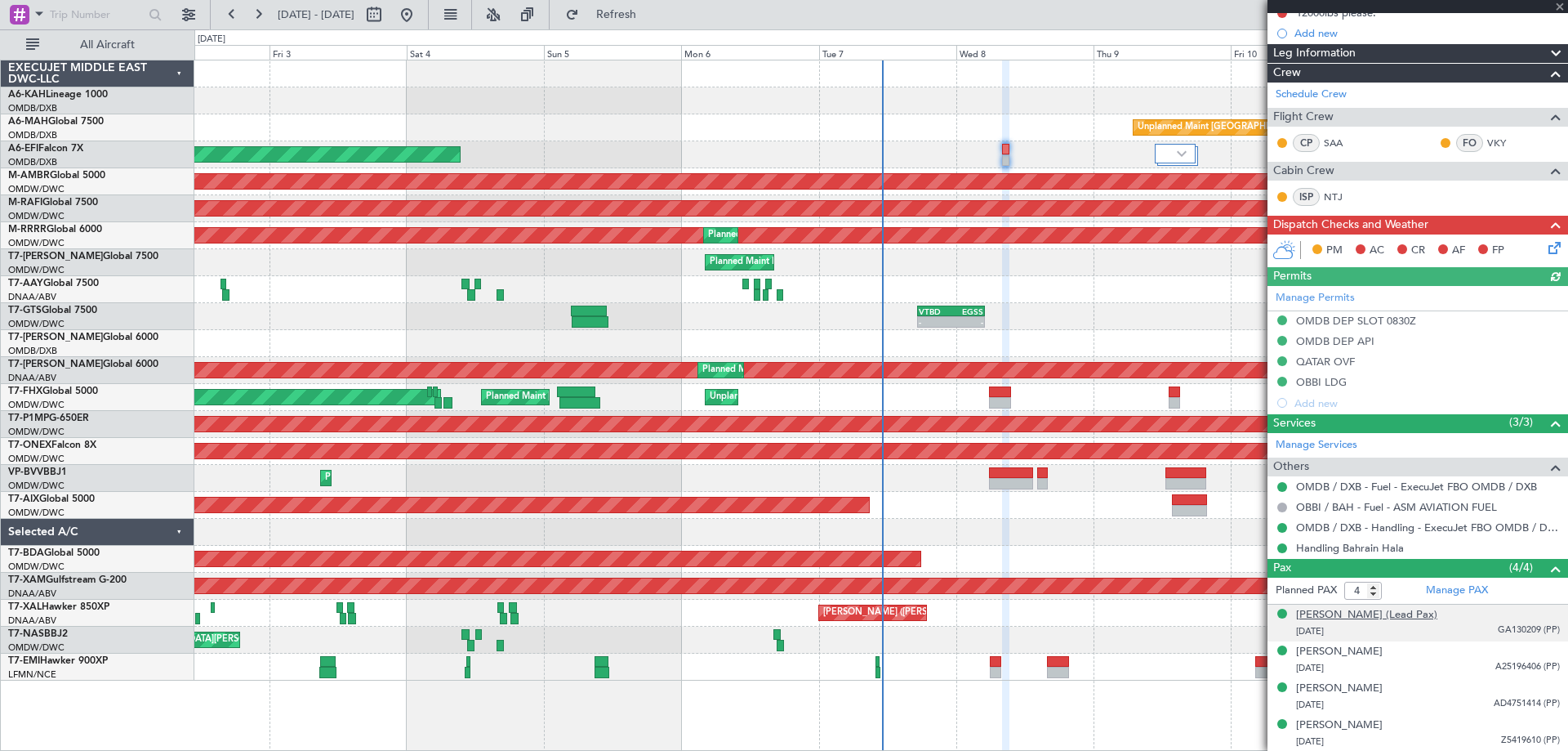
click at [1378, 617] on div "[PERSON_NAME] (Lead Pax)" at bounding box center [1366, 616] width 141 height 17
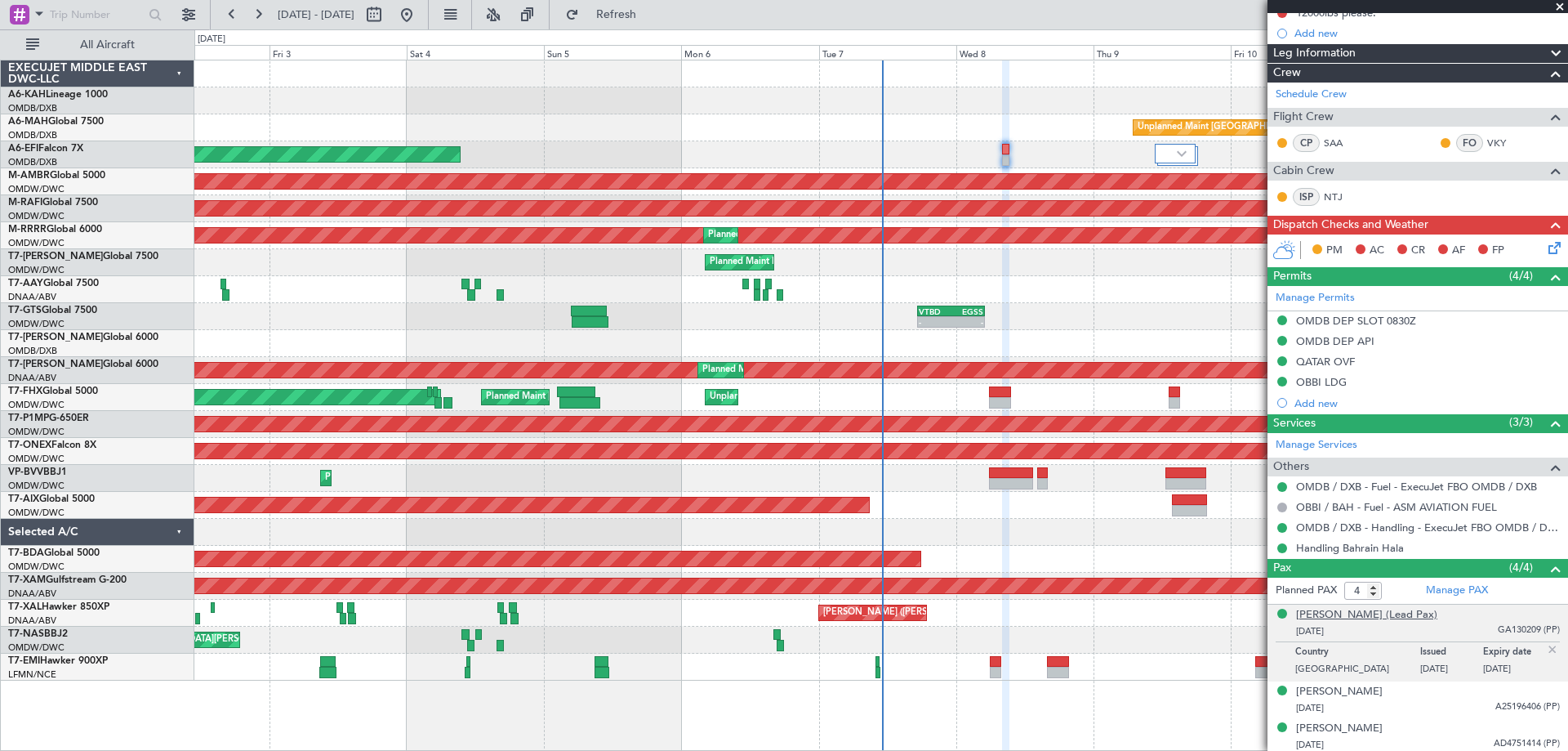
click at [1333, 619] on div "[PERSON_NAME] (Lead Pax)" at bounding box center [1366, 616] width 141 height 17
click at [1372, 614] on div "[PERSON_NAME] (Lead Pax)" at bounding box center [1366, 616] width 141 height 17
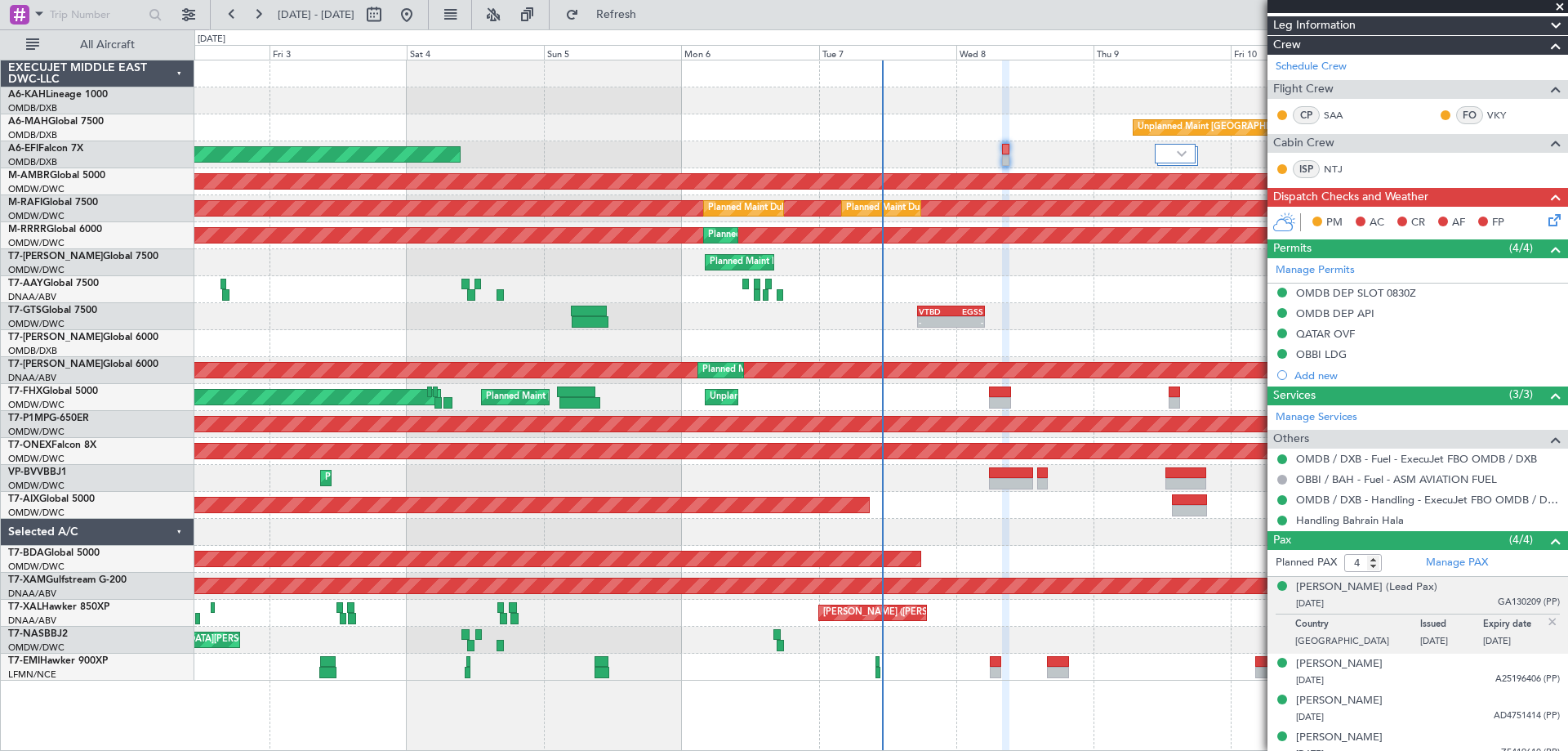
scroll to position [277, 0]
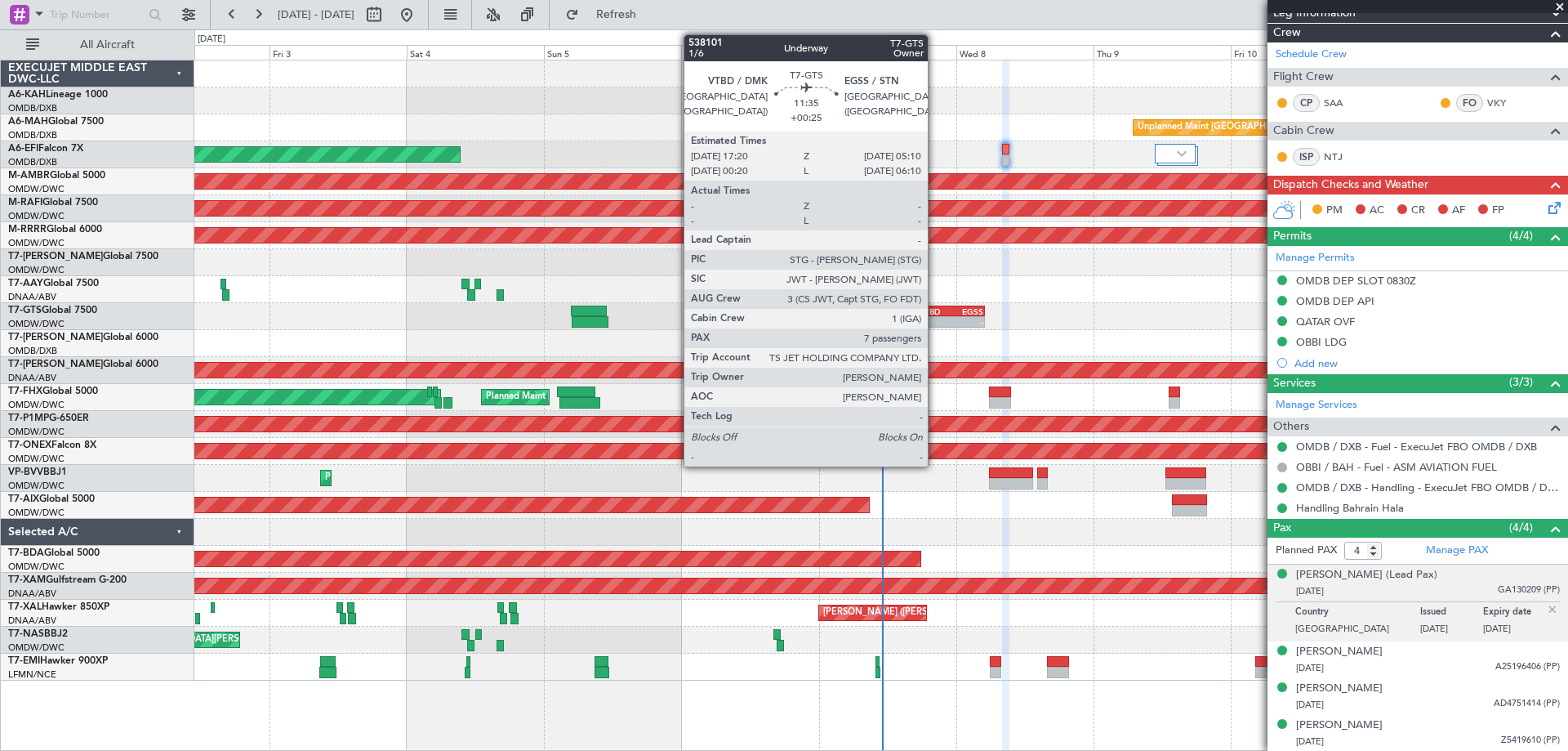
click at [936, 319] on div "-" at bounding box center [935, 322] width 32 height 10
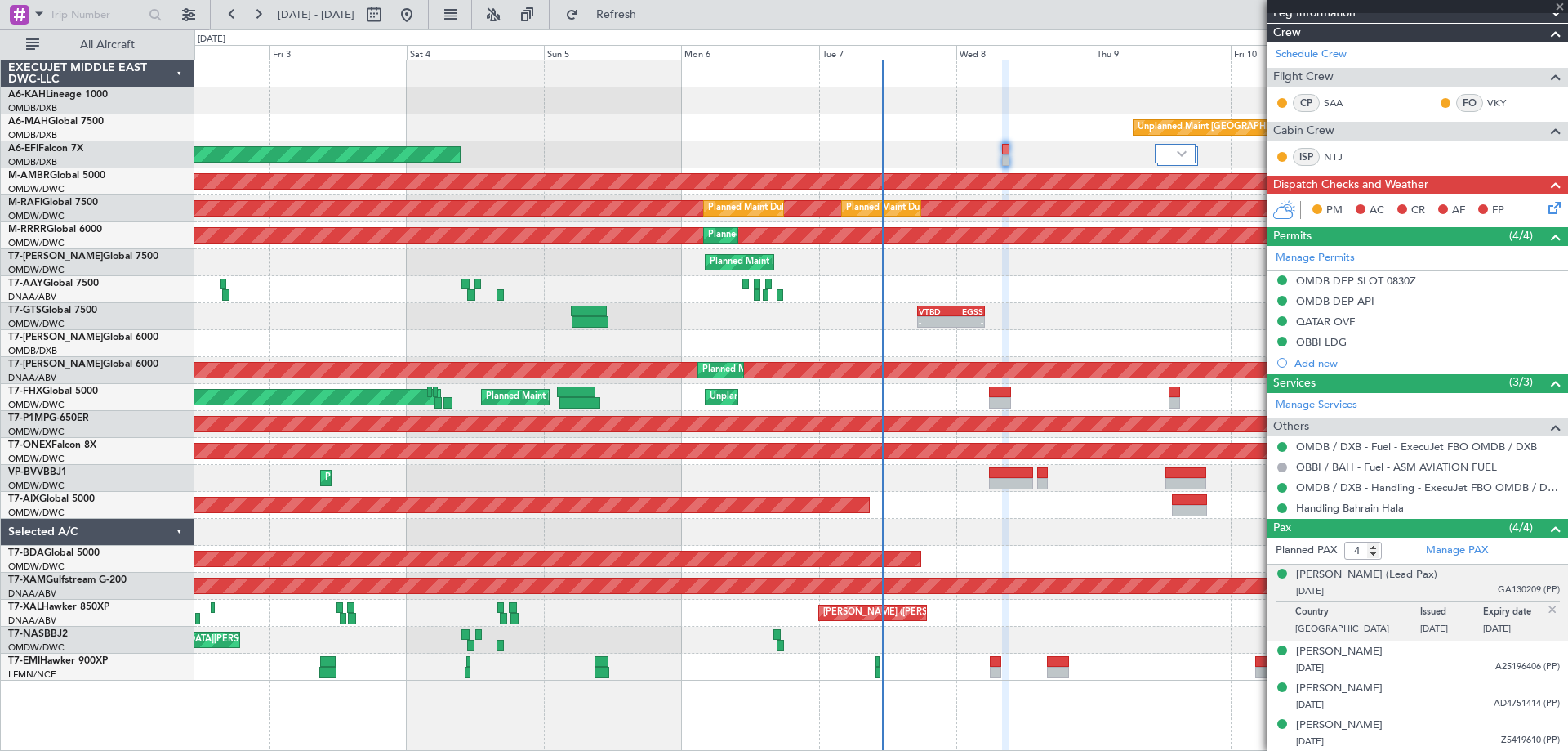
type input "+00:25"
type input "7"
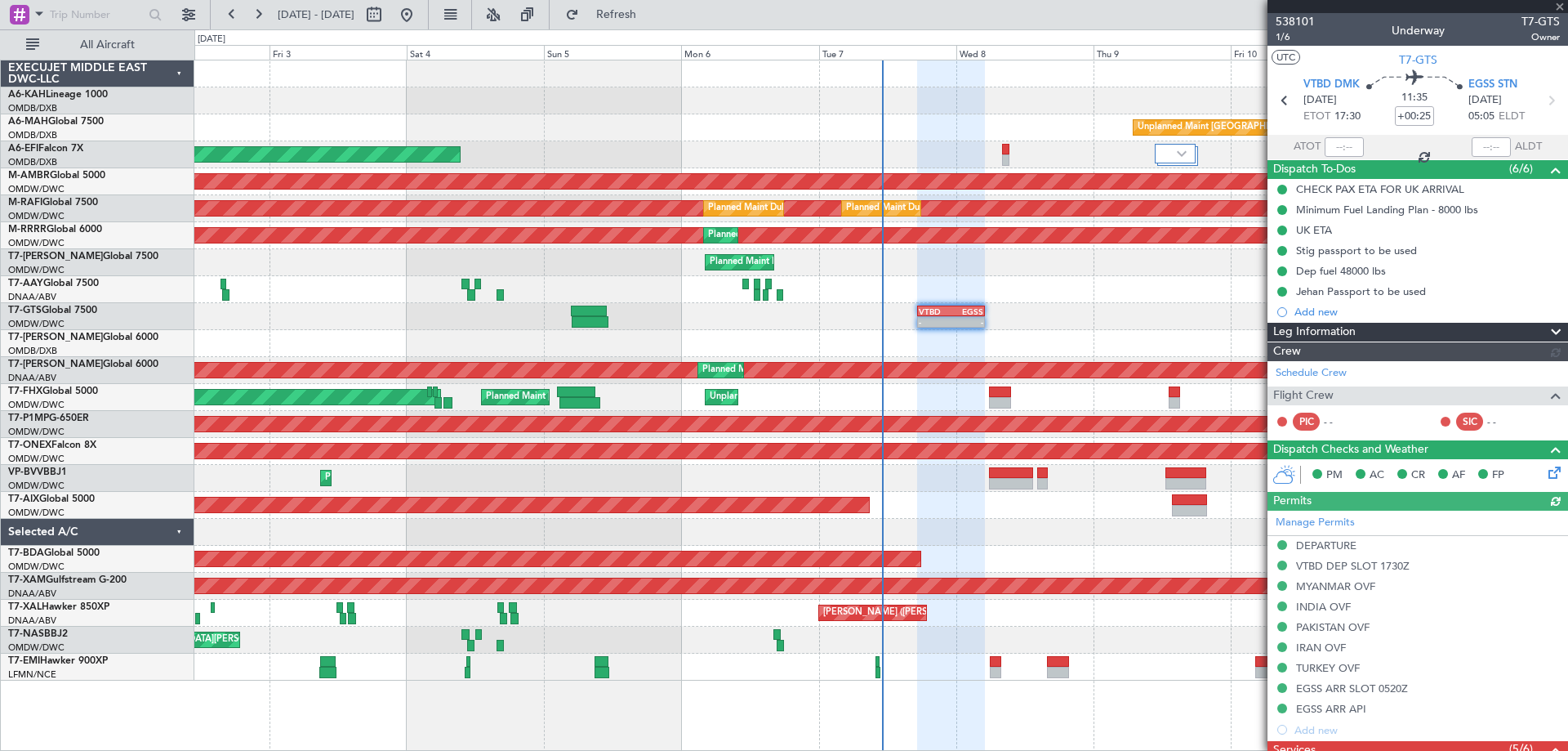
type input "[PERSON_NAME] ([PERSON_NAME])"
type input "7422"
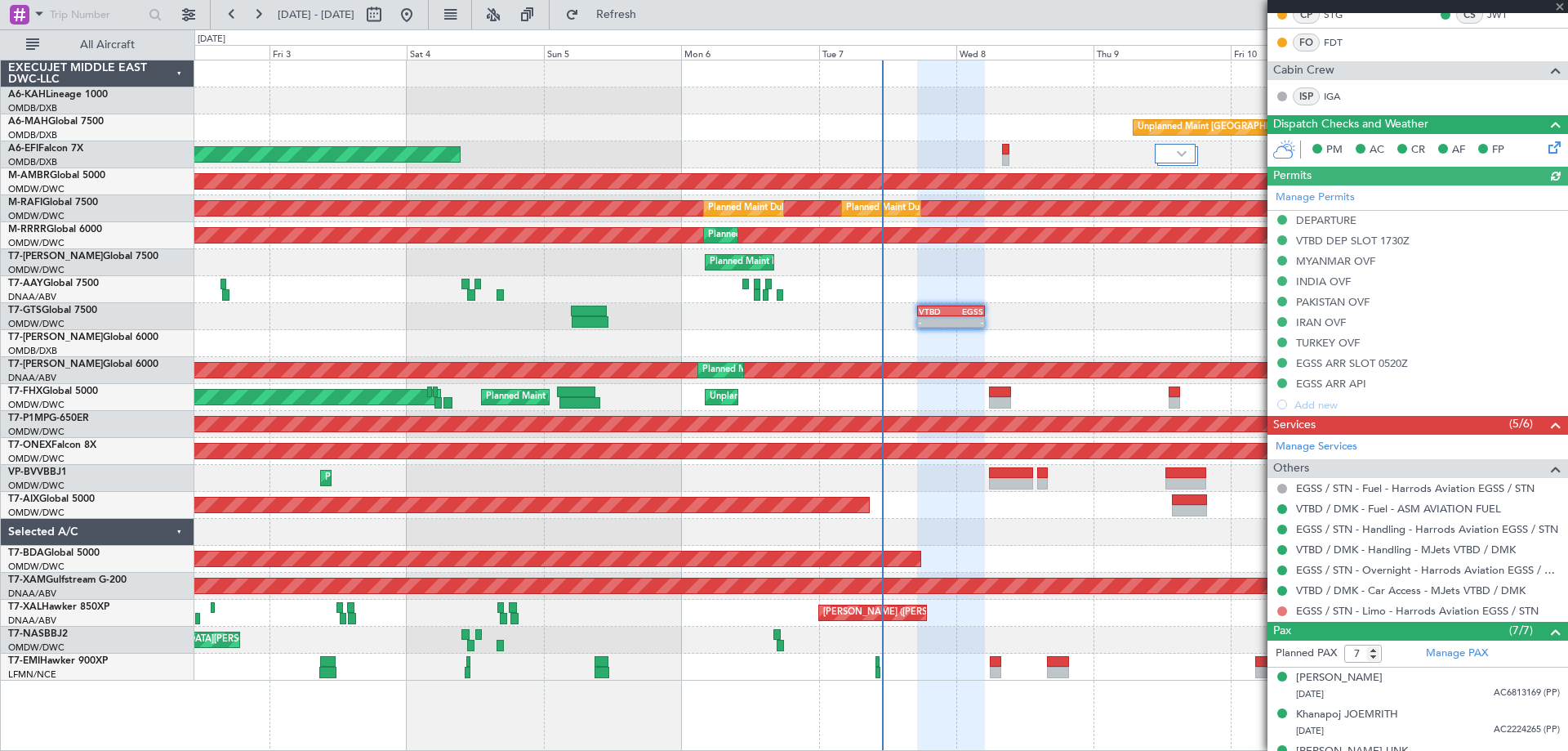
click at [1280, 609] on button at bounding box center [1282, 611] width 10 height 10
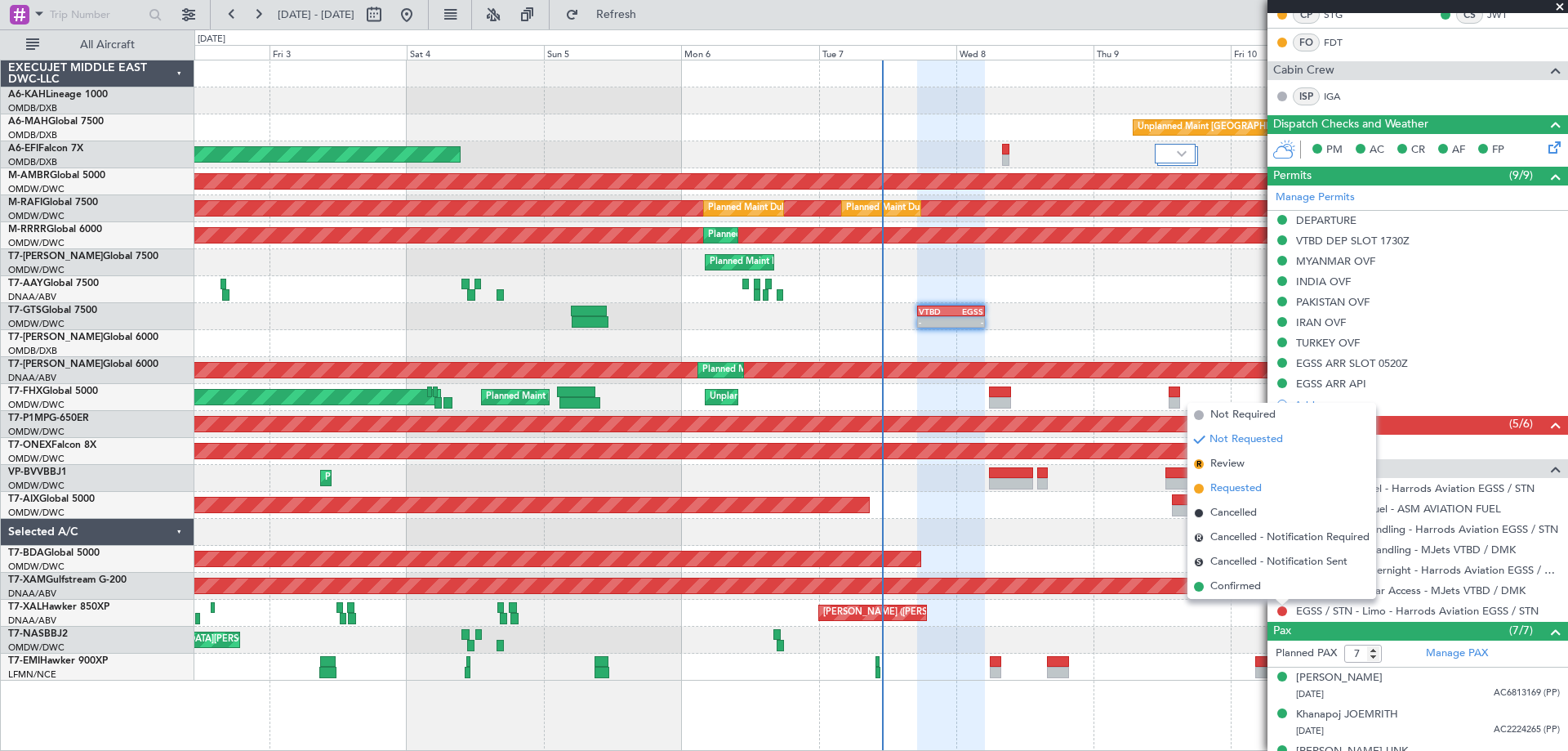
click at [1231, 485] on span "Requested" at bounding box center [1236, 489] width 52 height 17
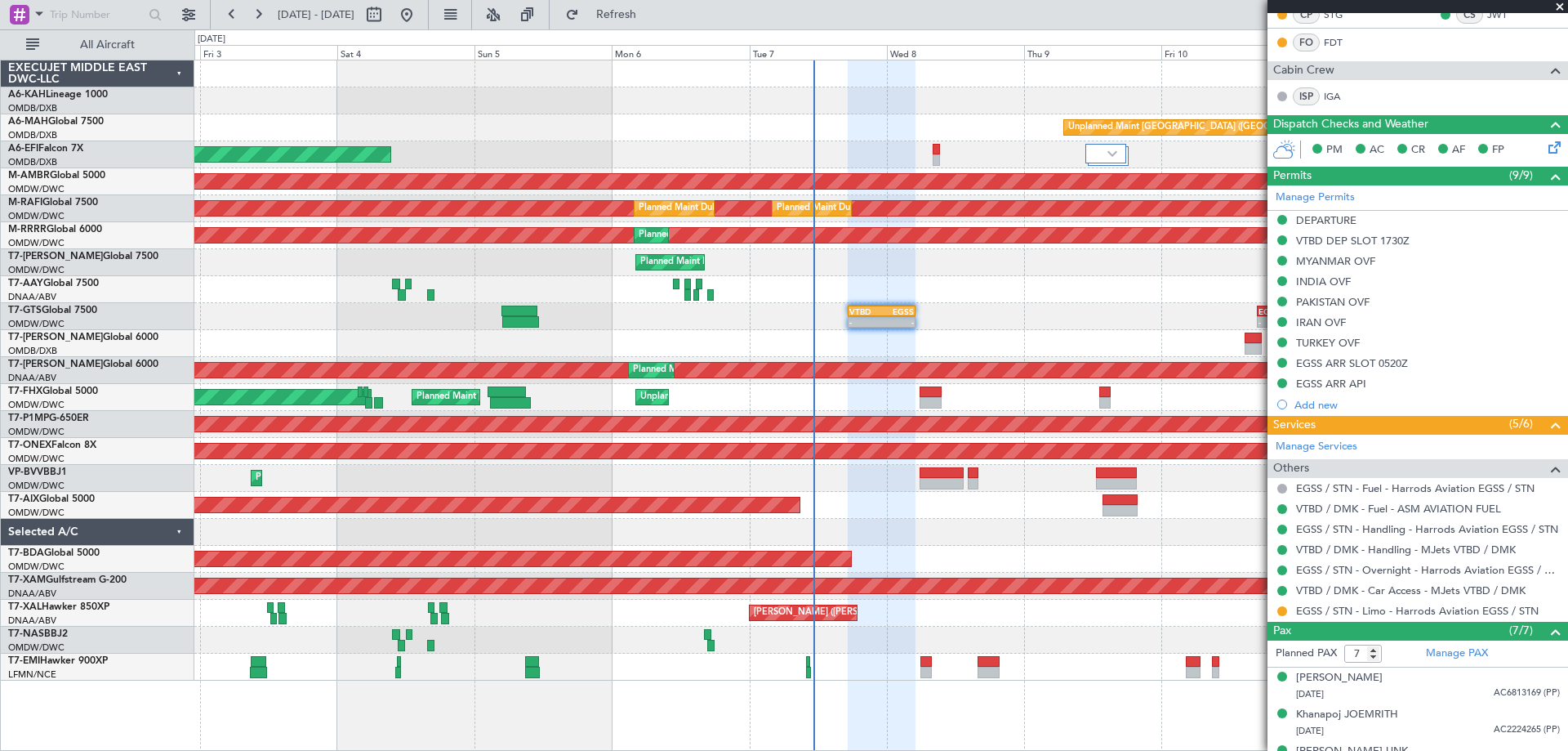
click at [741, 309] on div "- - VTBD 17:20 Z EGSS 05:10 Z - - EGSS 16:50 Z VTBD 04:05 Z - - VTBD 17:20 Z EG…" at bounding box center [880, 316] width 1373 height 27
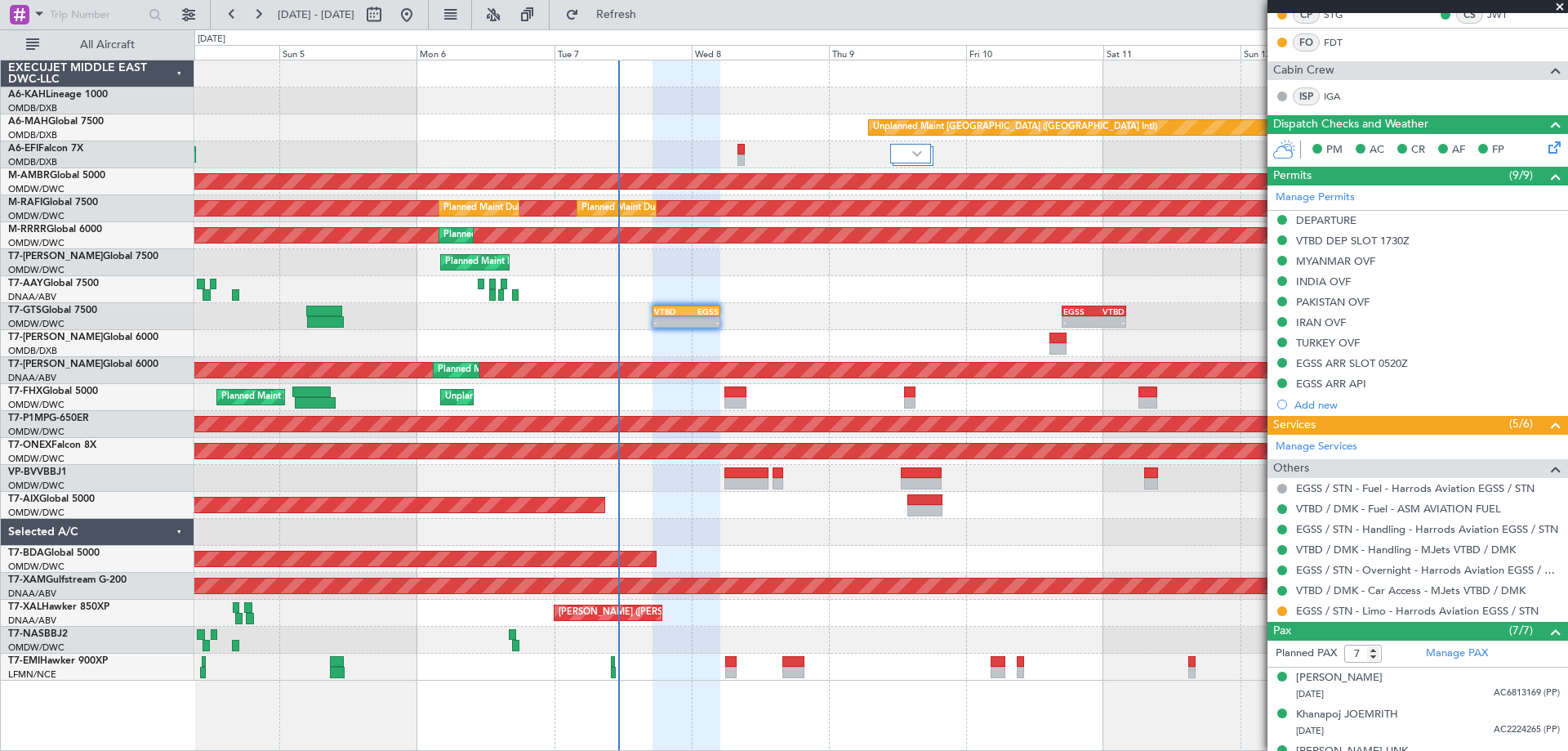
click at [821, 536] on div at bounding box center [880, 532] width 1373 height 27
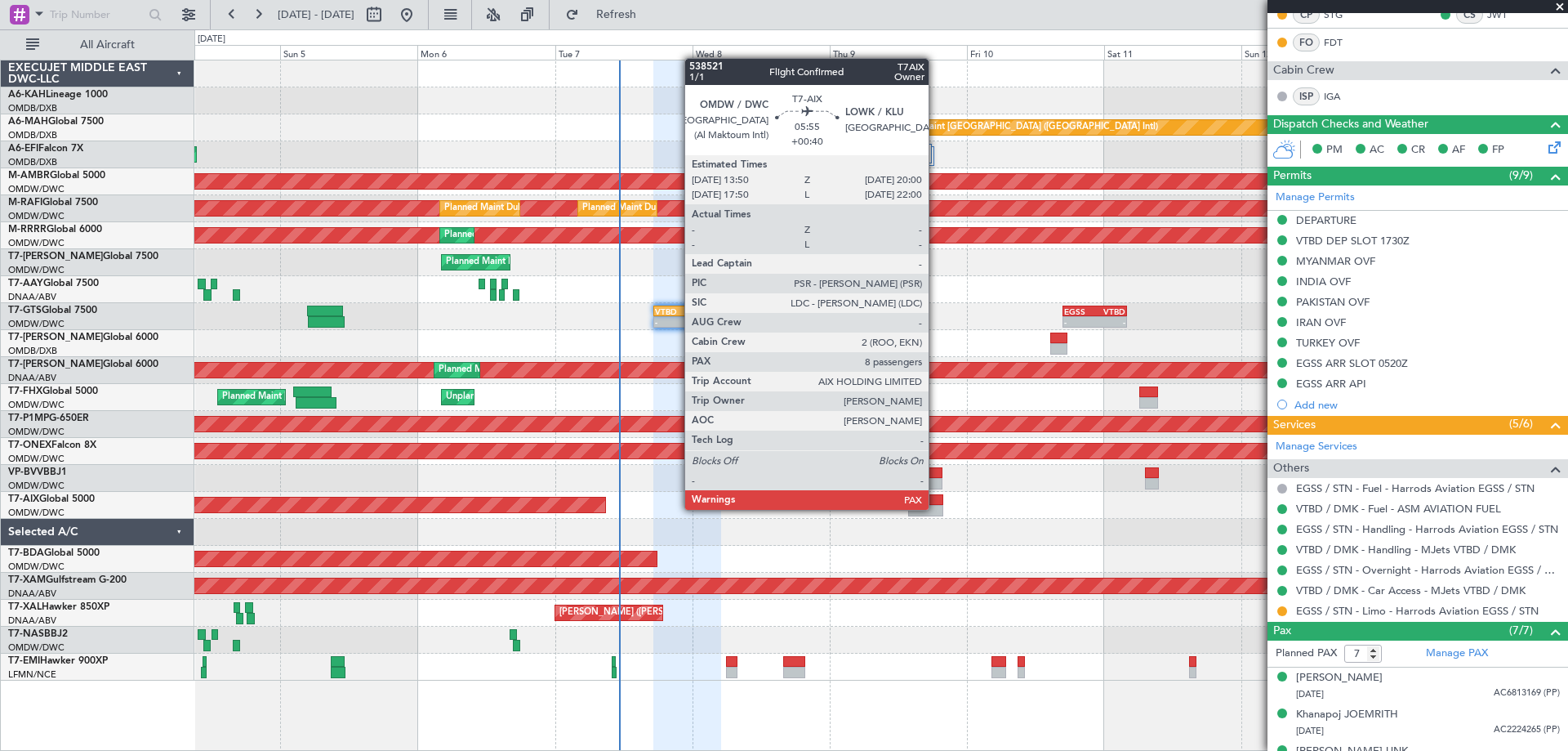
click at [937, 509] on div at bounding box center [926, 511] width 36 height 11
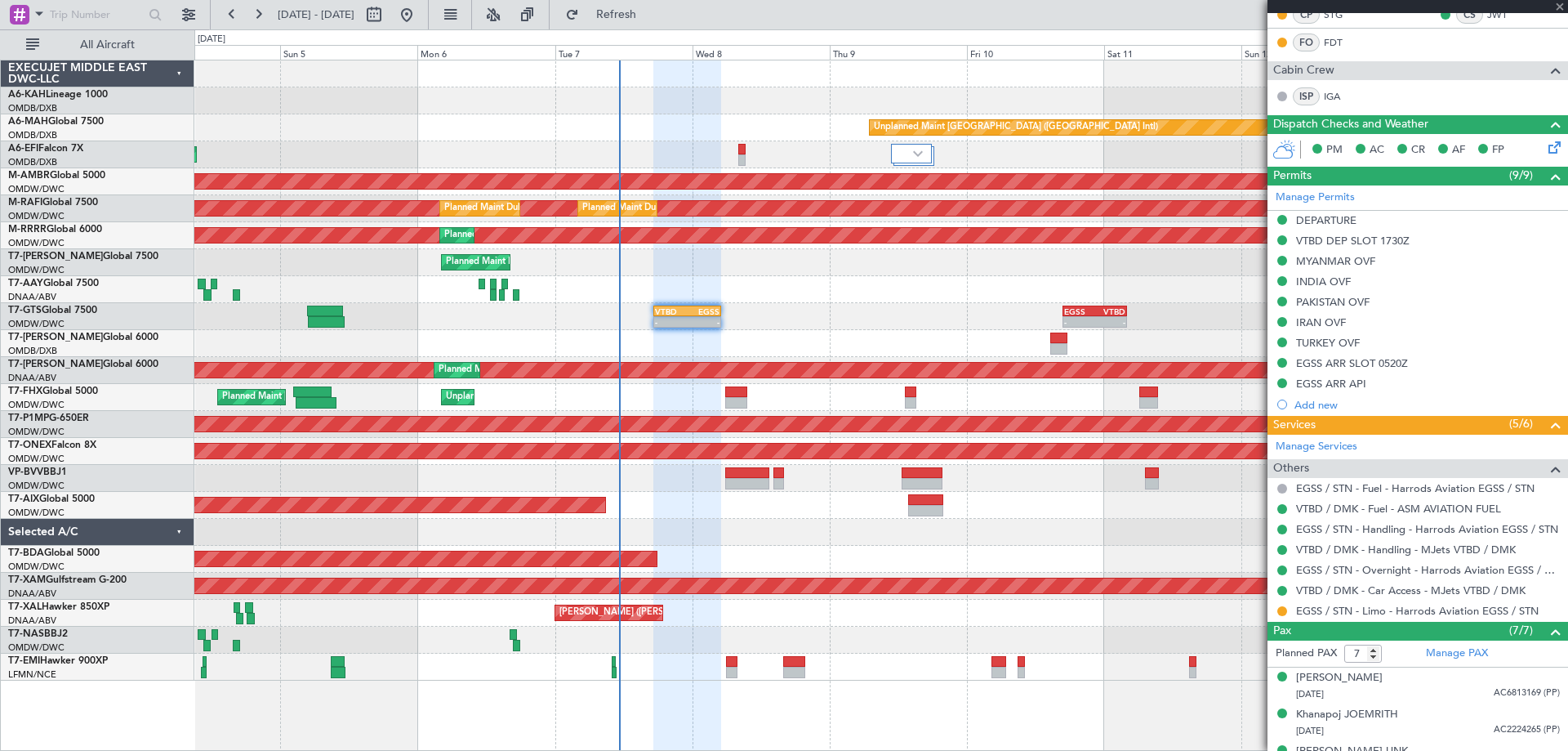
type input "+00:40"
type input "8"
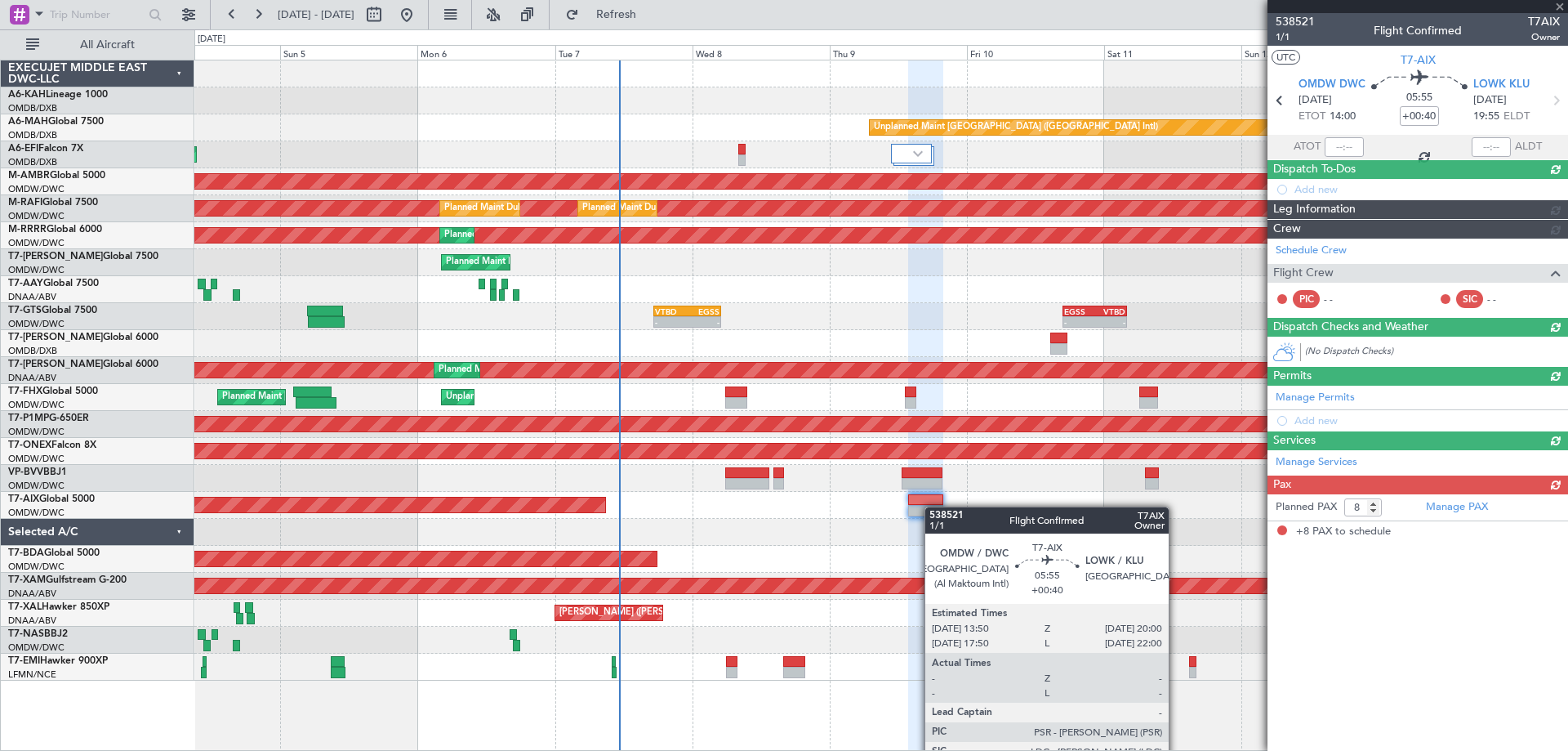
scroll to position [0, 0]
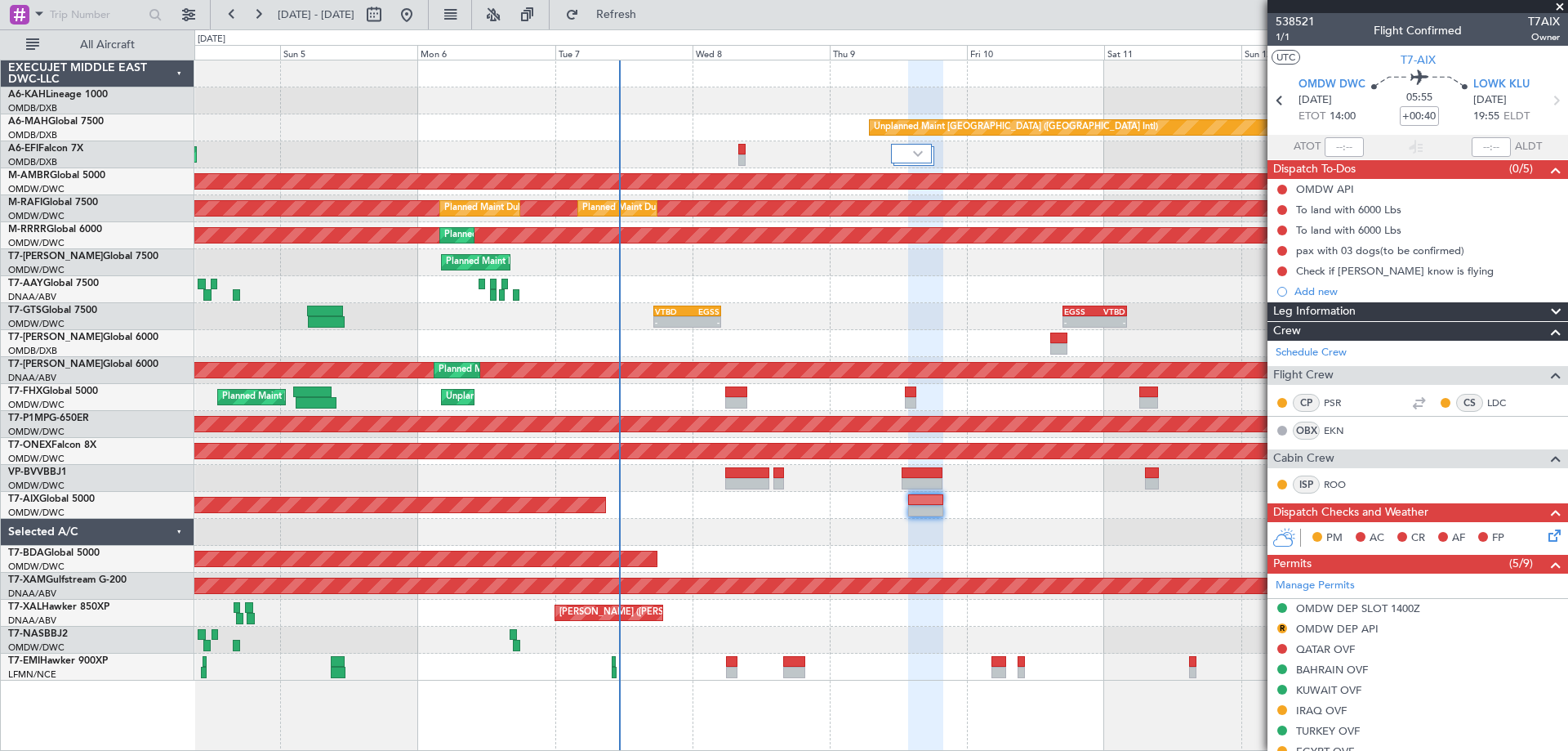
click at [448, 121] on div "Unplanned Maint [GEOGRAPHIC_DATA] ([GEOGRAPHIC_DATA] Intl)" at bounding box center [880, 128] width 1373 height 27
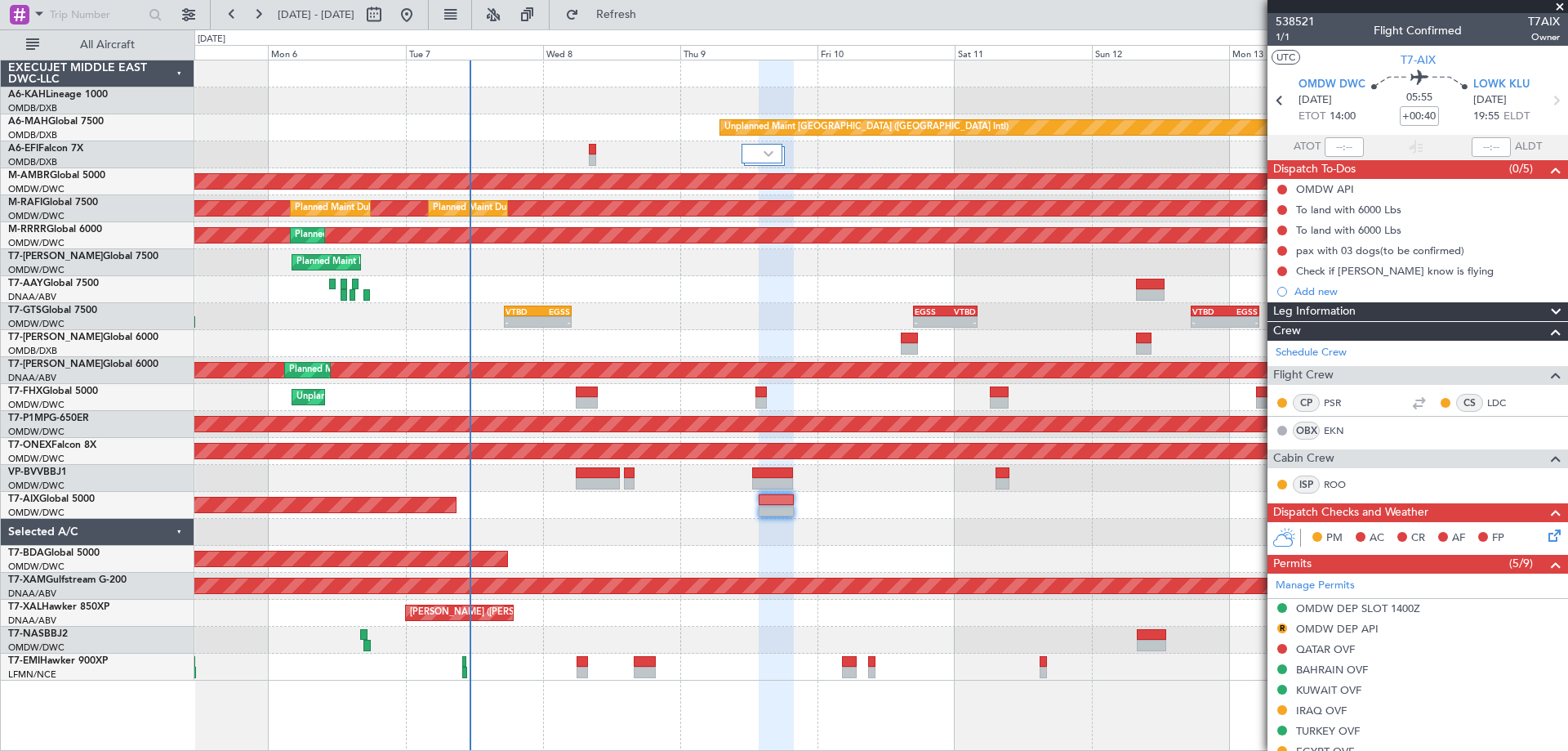
click at [656, 317] on div "- - VTBD 17:20 Z EGSS 05:10 Z - - EGSS 16:50 Z VTBD 04:05 Z - - VTBD 17:20 Z EG…" at bounding box center [880, 316] width 1373 height 27
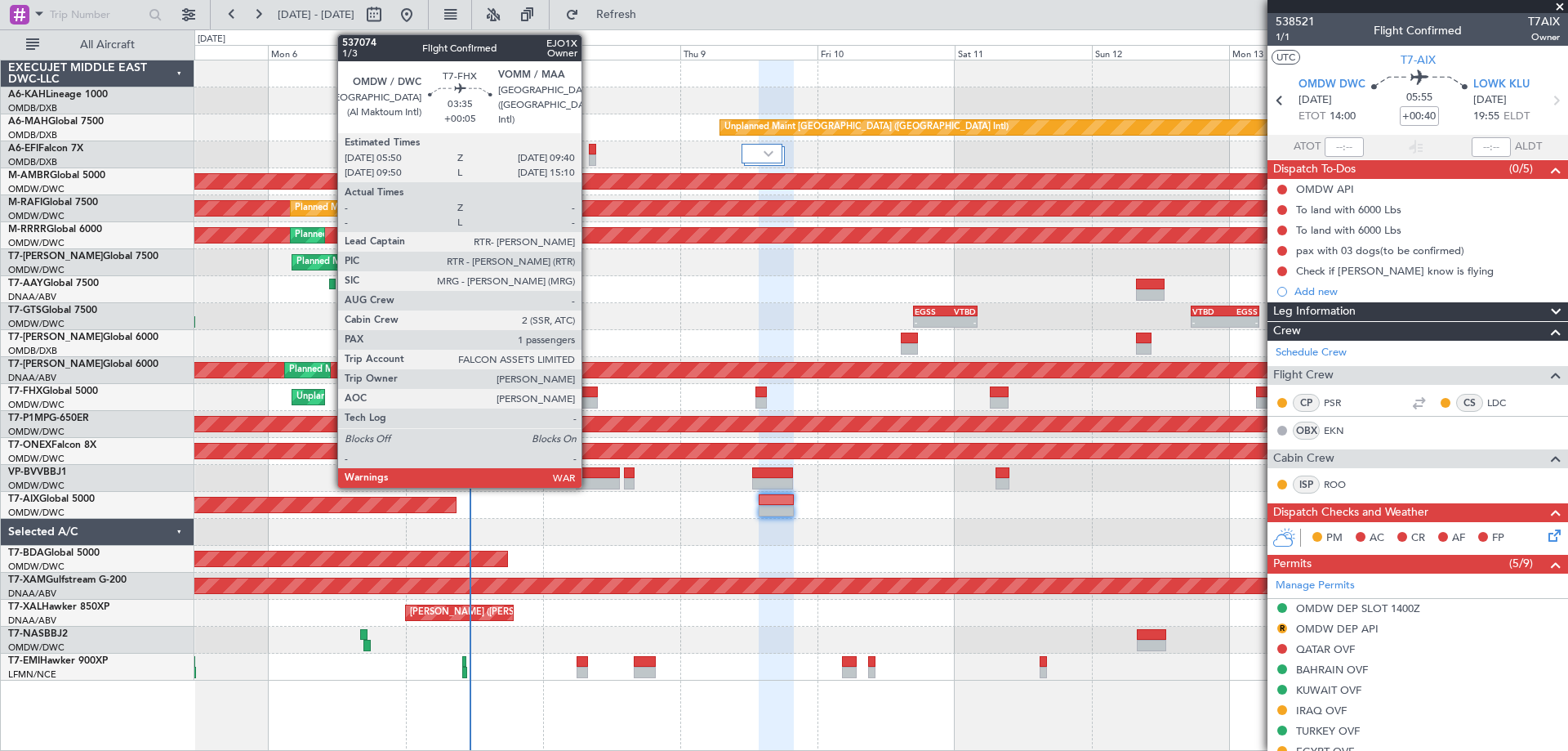
click at [589, 399] on div at bounding box center [587, 402] width 22 height 11
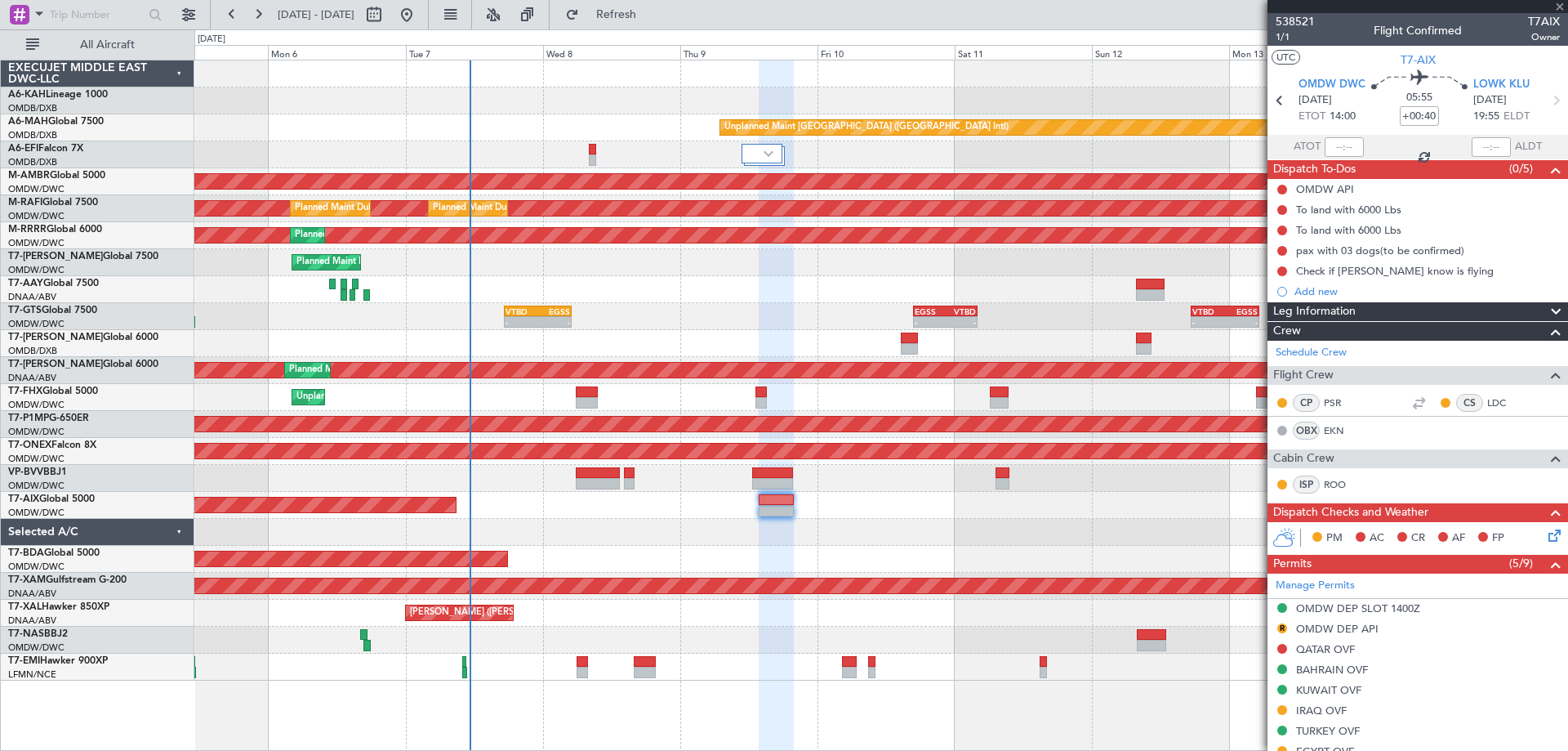
type input "+00:05"
type input "1"
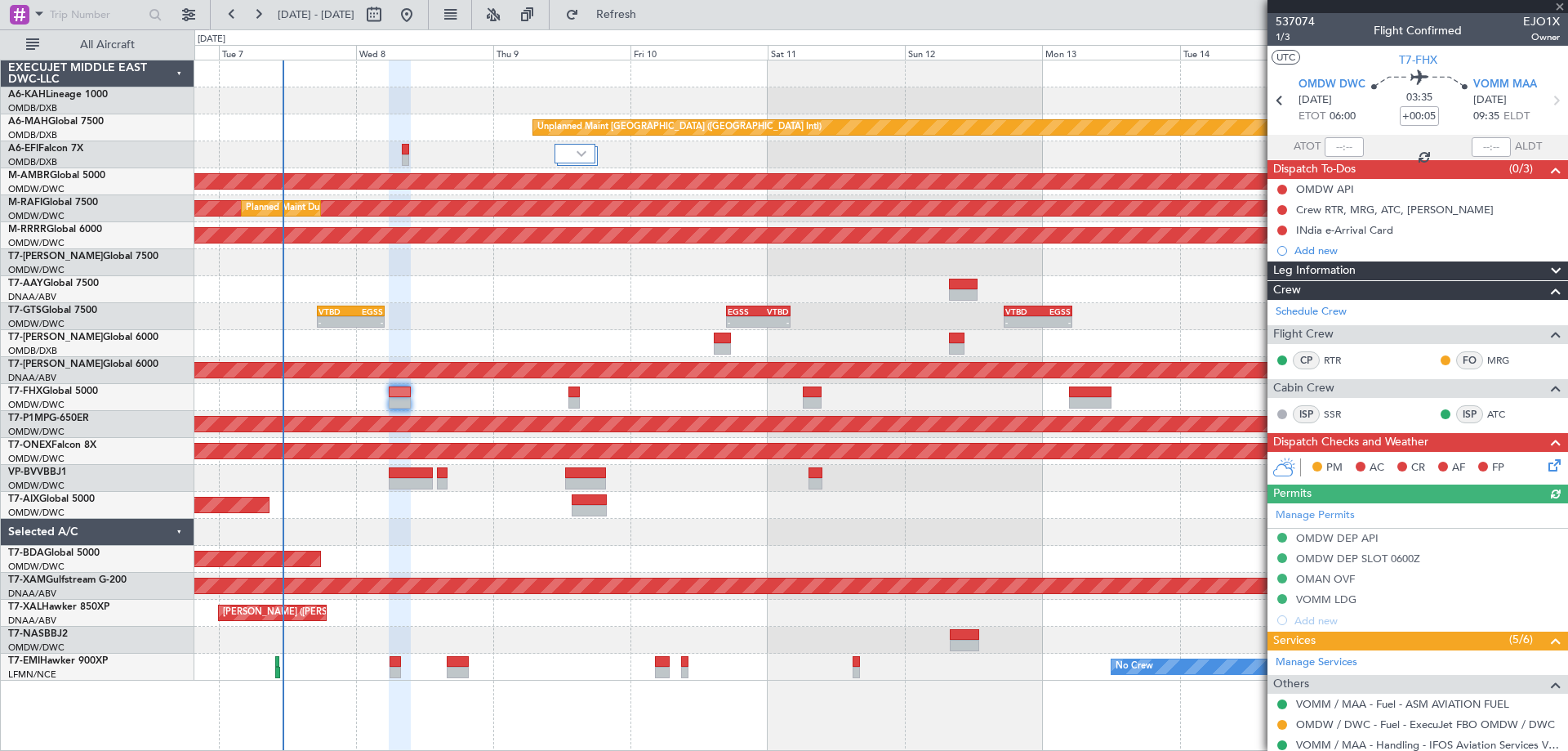
click at [949, 399] on div "Unplanned Maint [GEOGRAPHIC_DATA] (Al Maktoum Intl) Planned Maint [GEOGRAPHIC_D…" at bounding box center [880, 397] width 1373 height 27
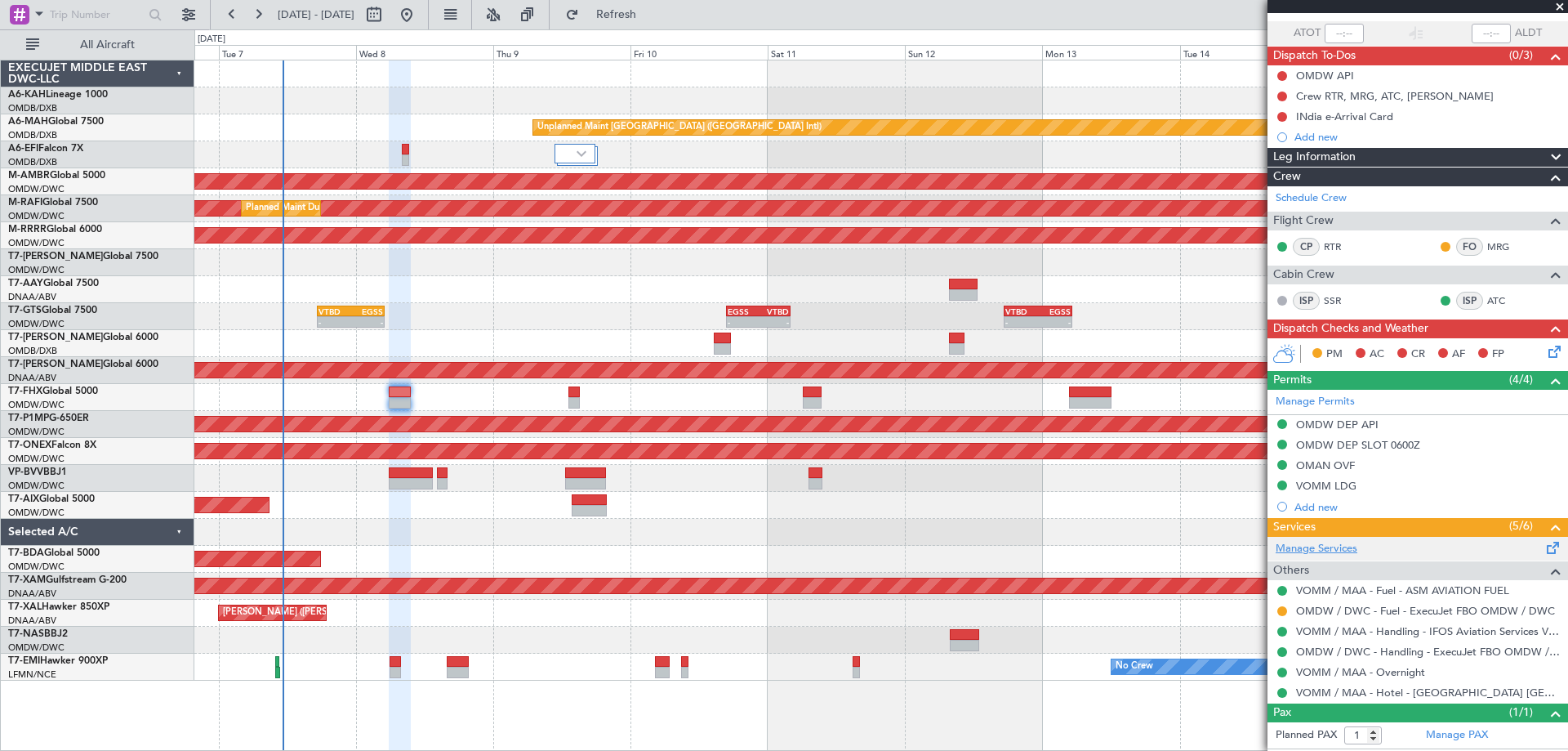
scroll to position [148, 0]
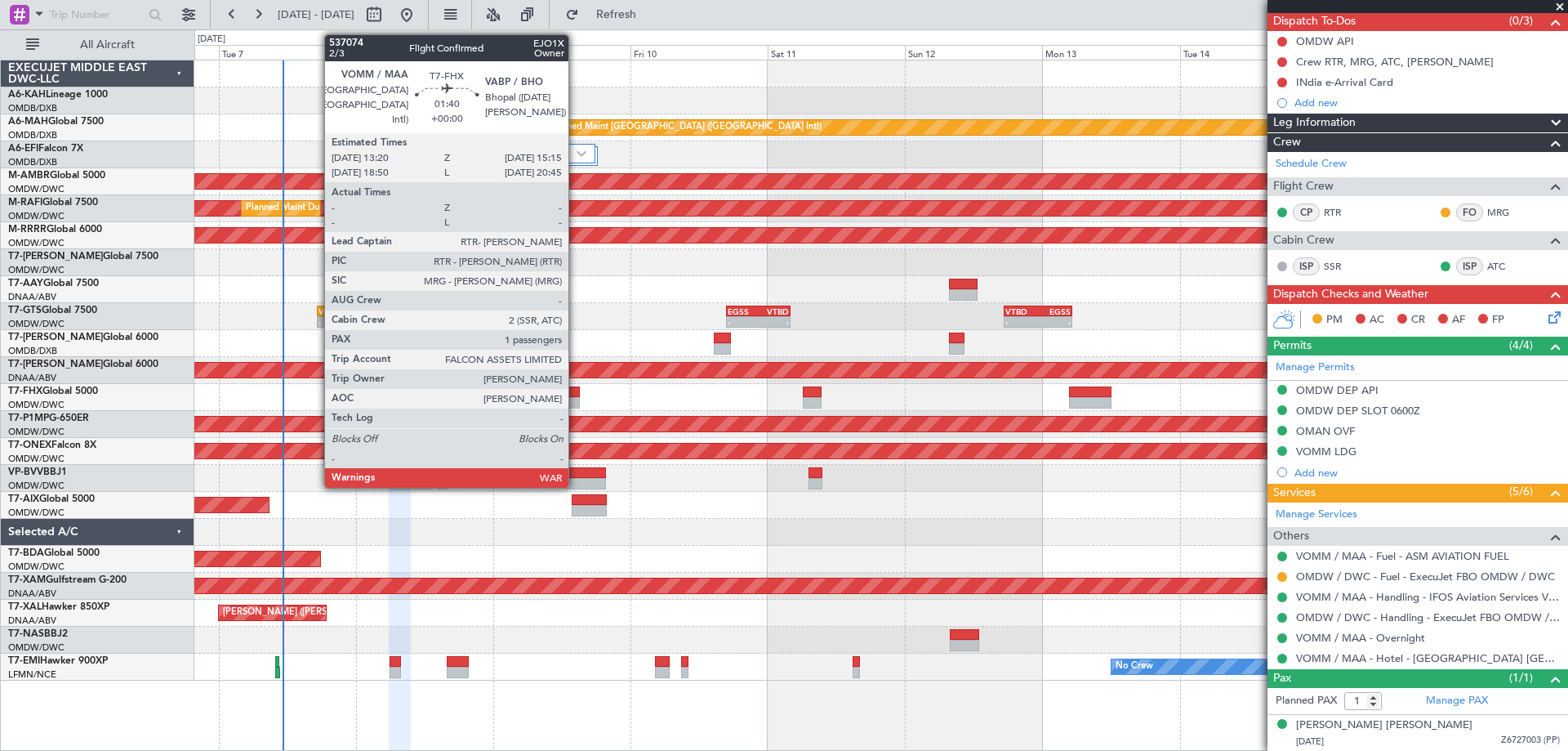
click at [576, 403] on div at bounding box center [574, 402] width 11 height 11
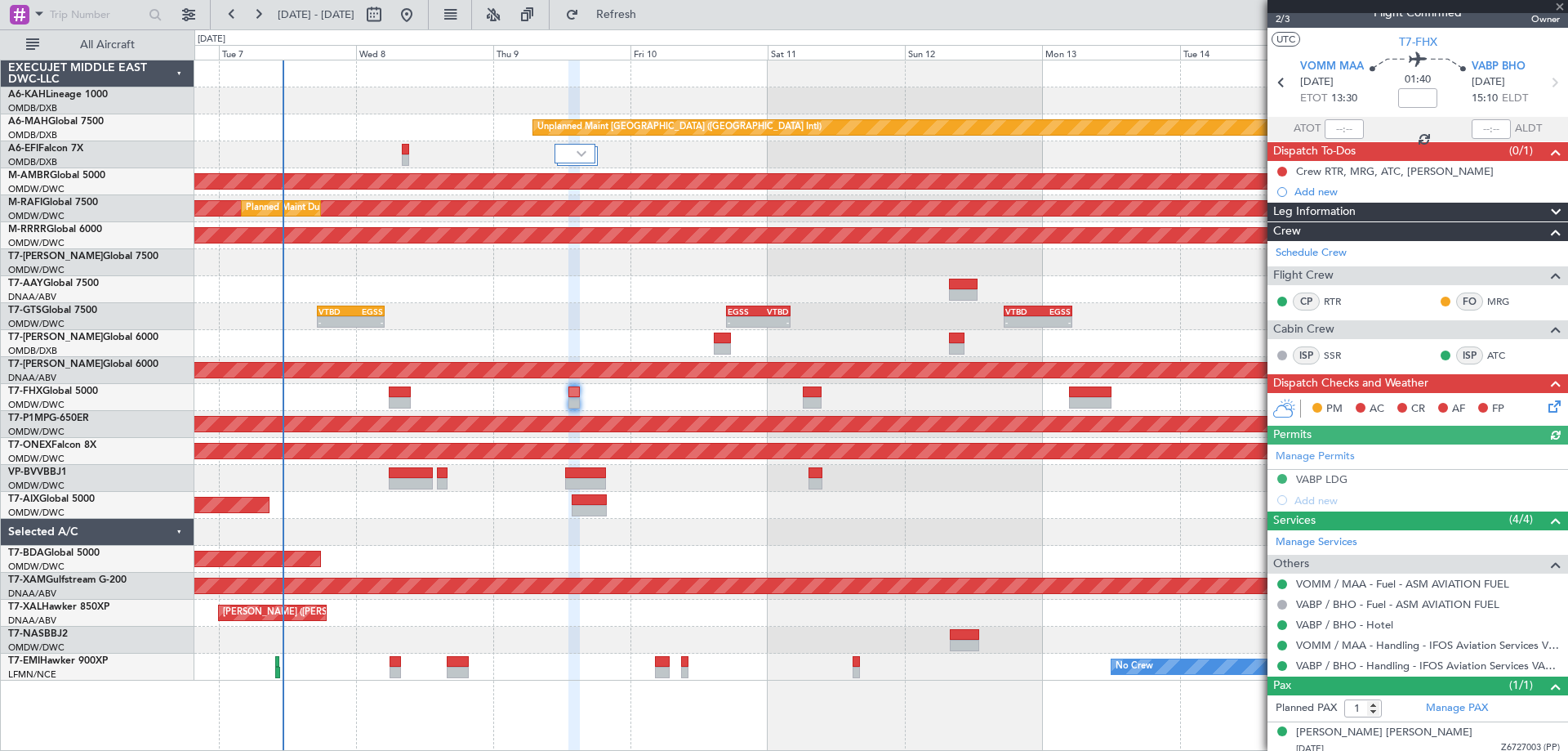
scroll to position [25, 0]
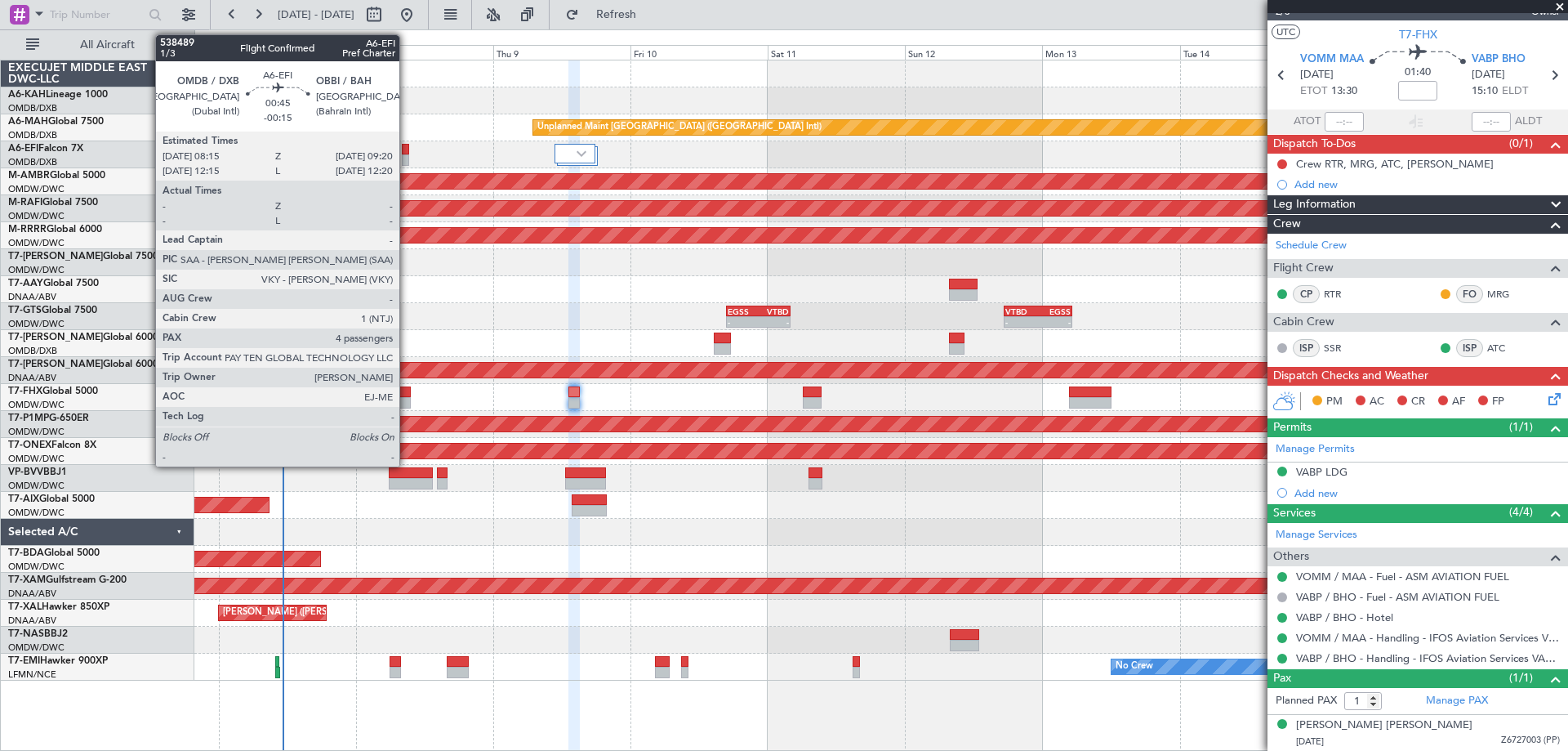
click at [408, 161] on div at bounding box center [405, 160] width 6 height 11
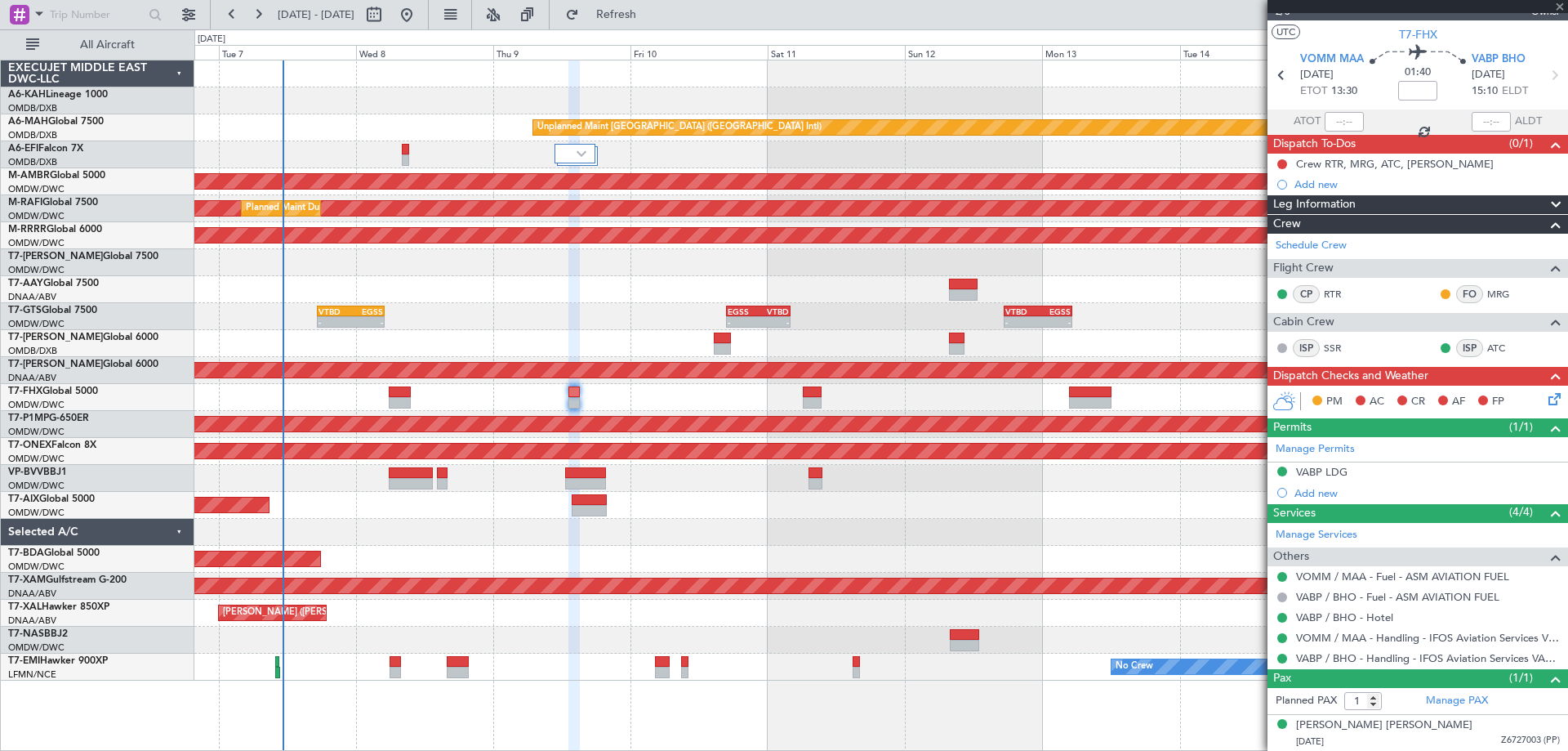
type input "-00:15"
type input "4"
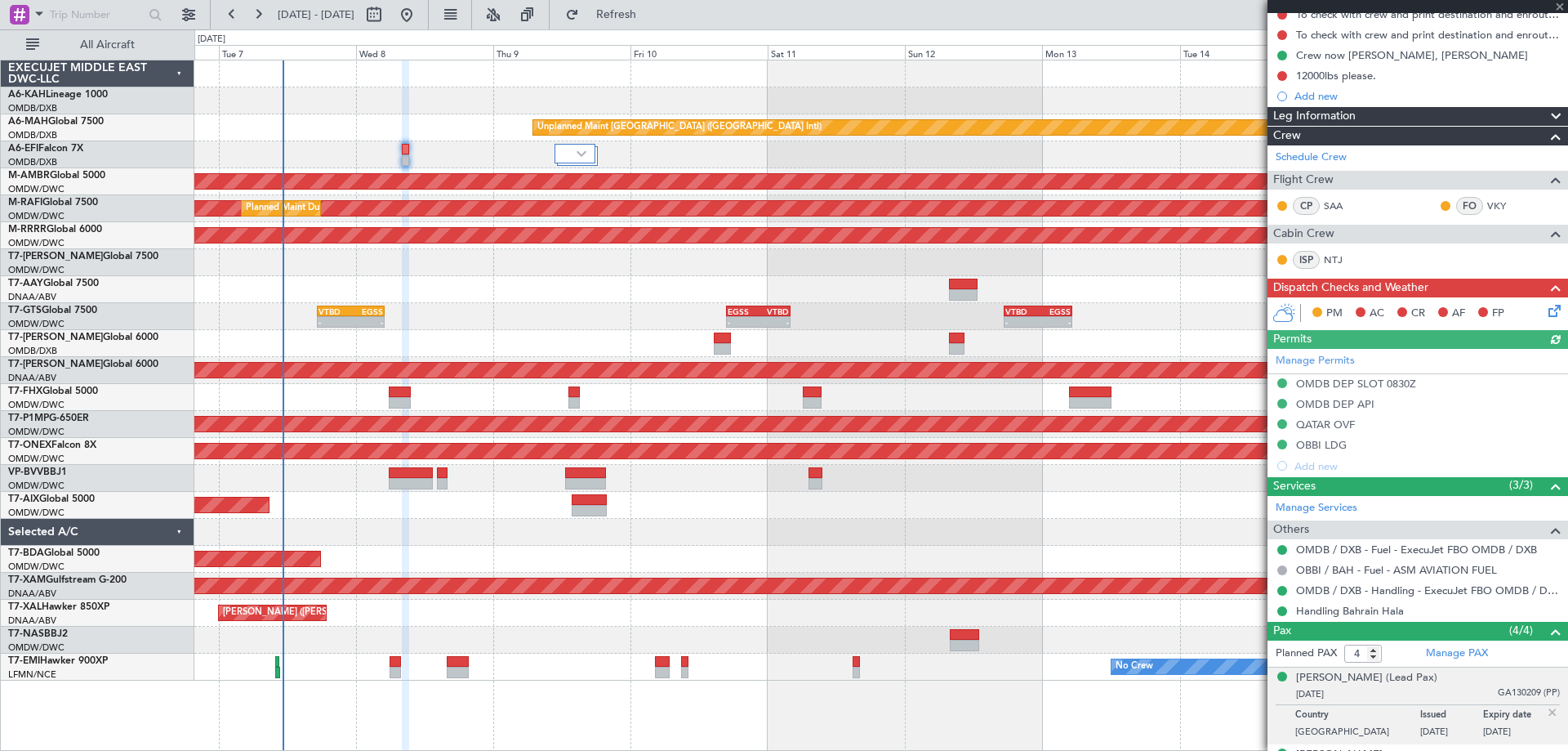
scroll to position [277, 0]
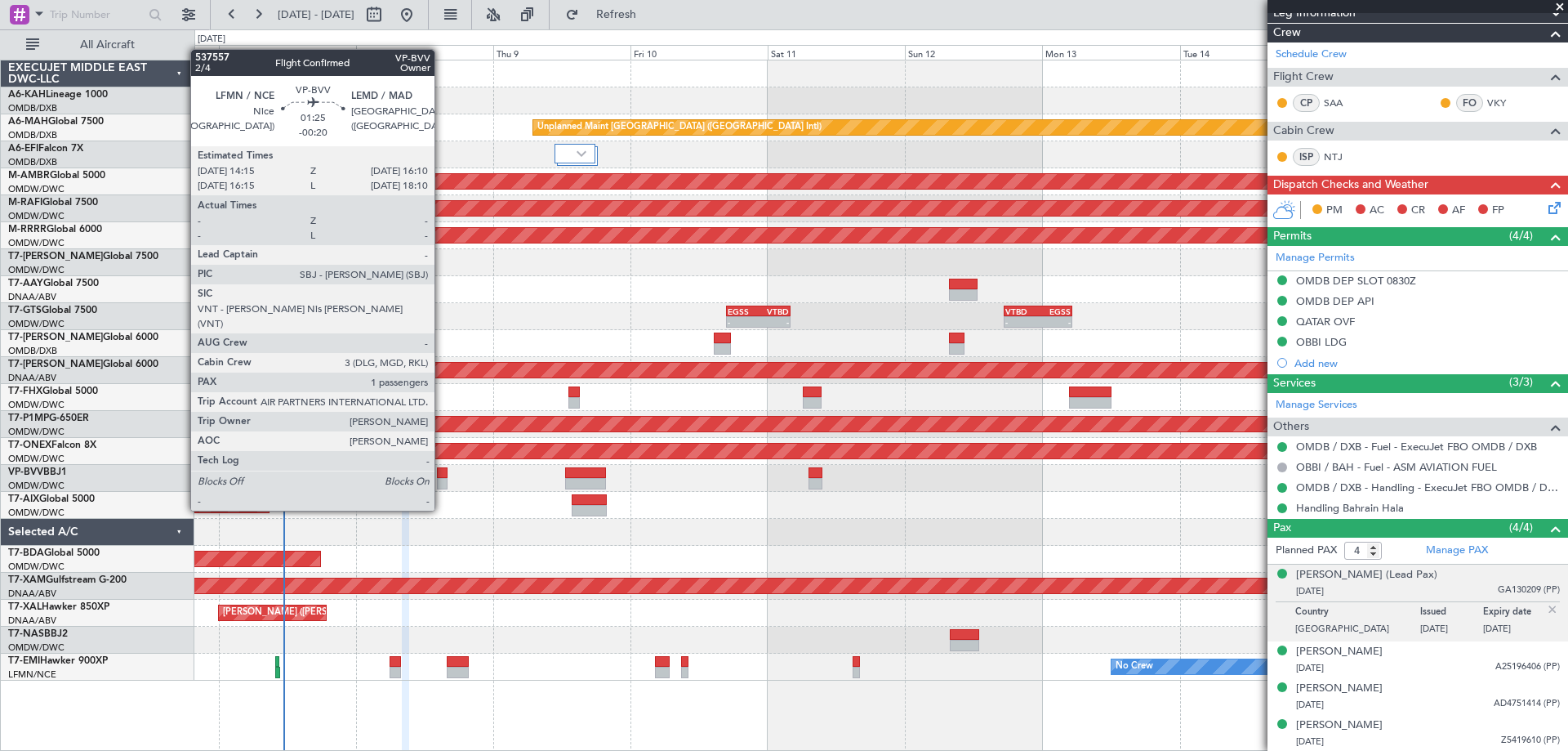
click at [442, 480] on div at bounding box center [443, 484] width 11 height 11
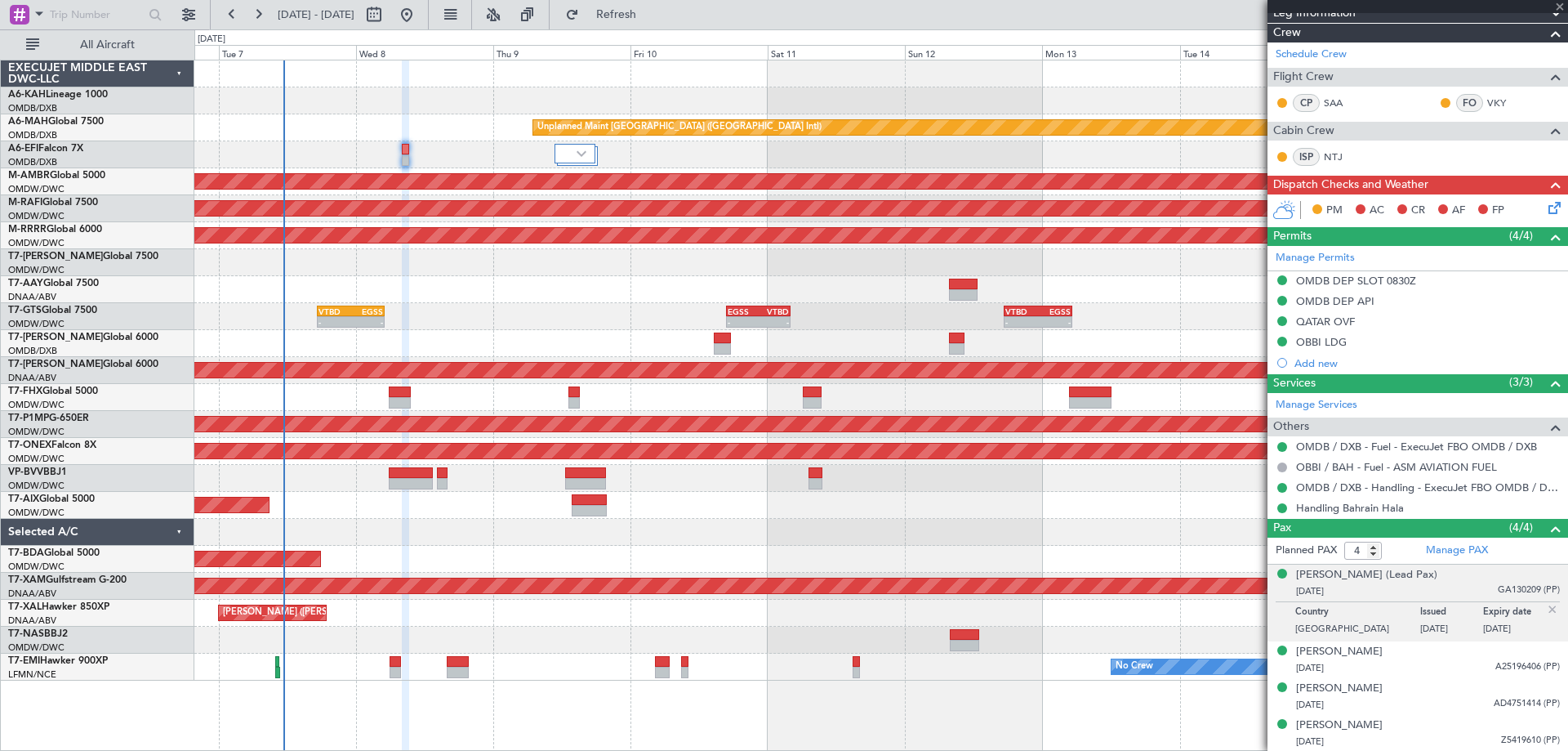
type input "-00:20"
type input "1"
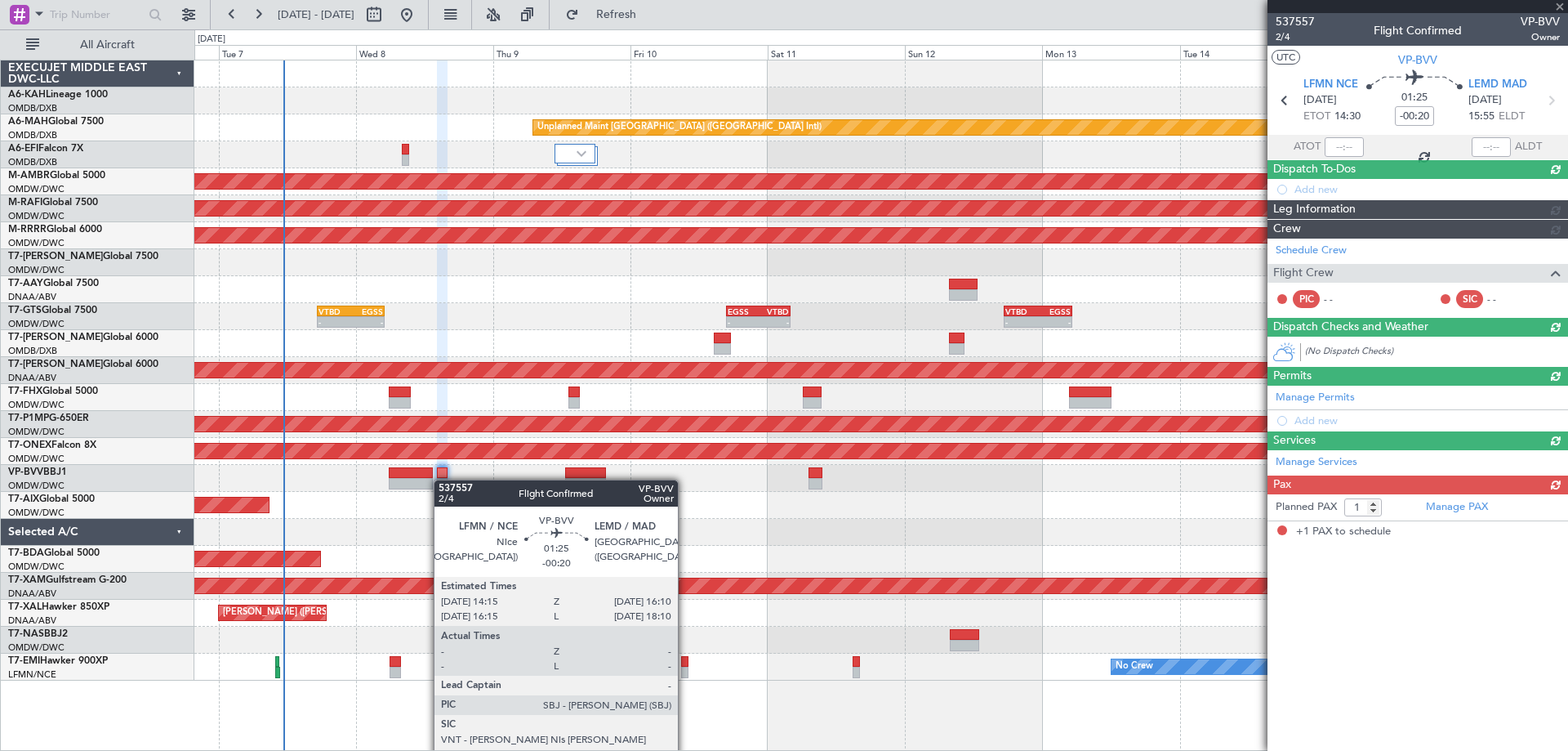
scroll to position [0, 0]
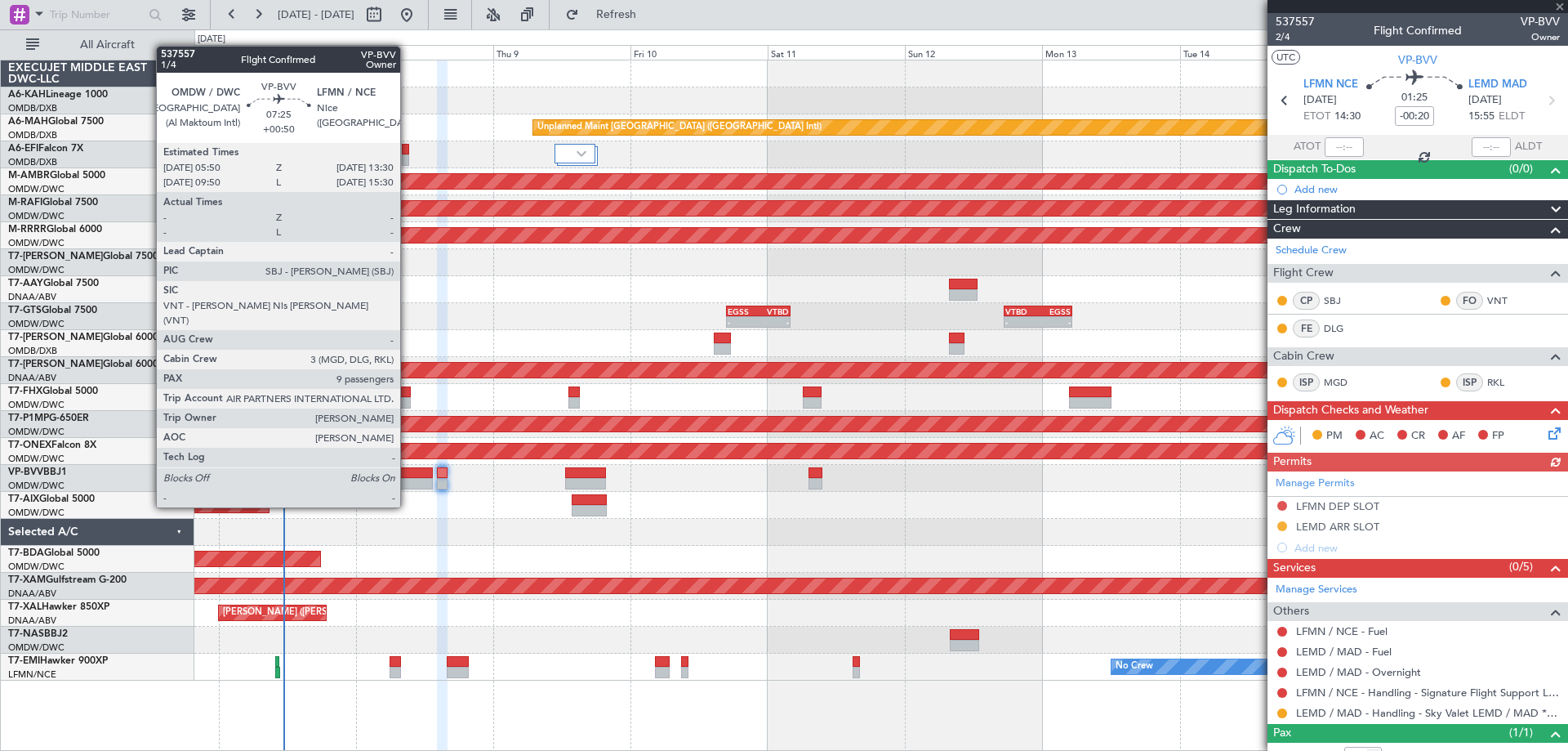
click at [408, 476] on div at bounding box center [411, 473] width 44 height 11
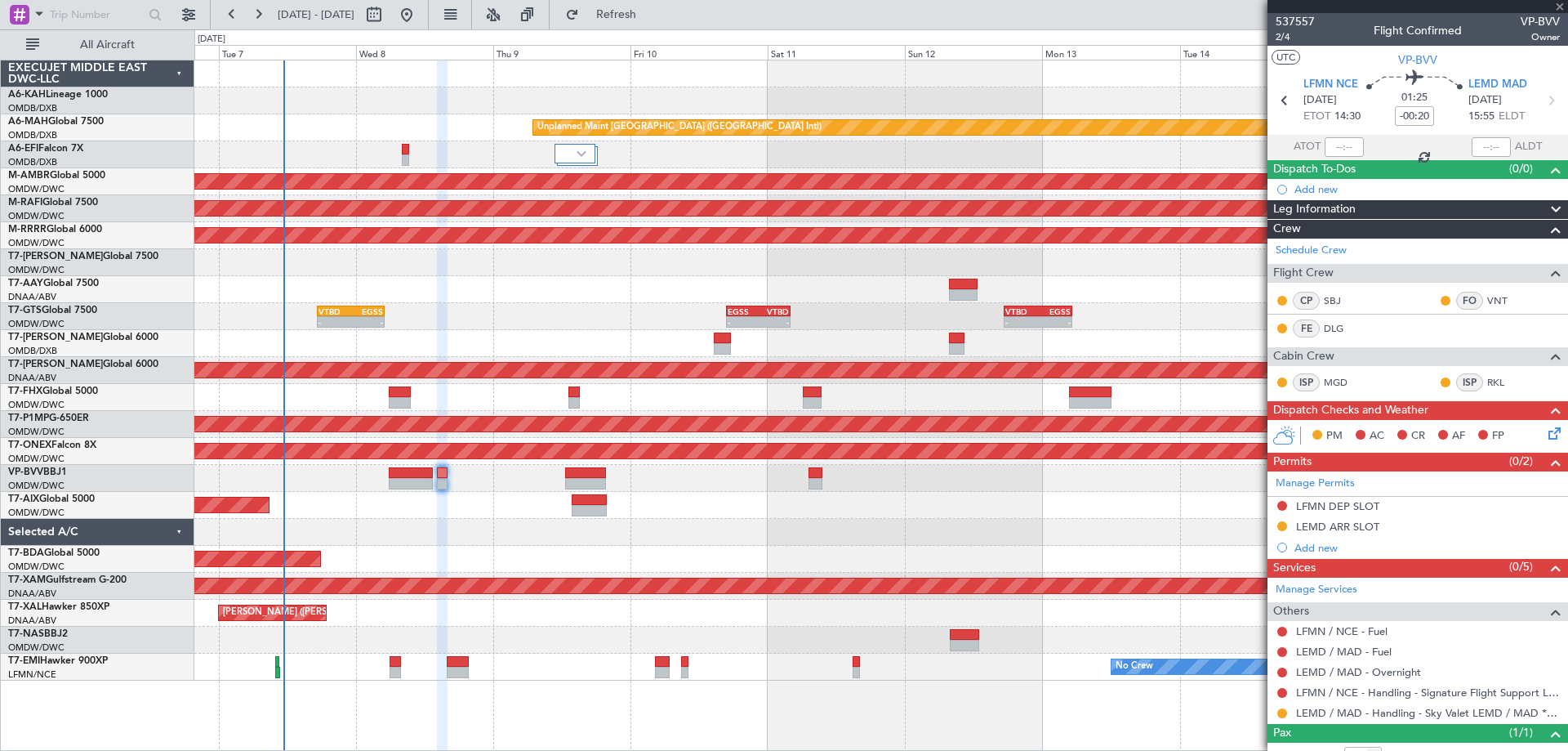
type input "+00:50"
type input "9"
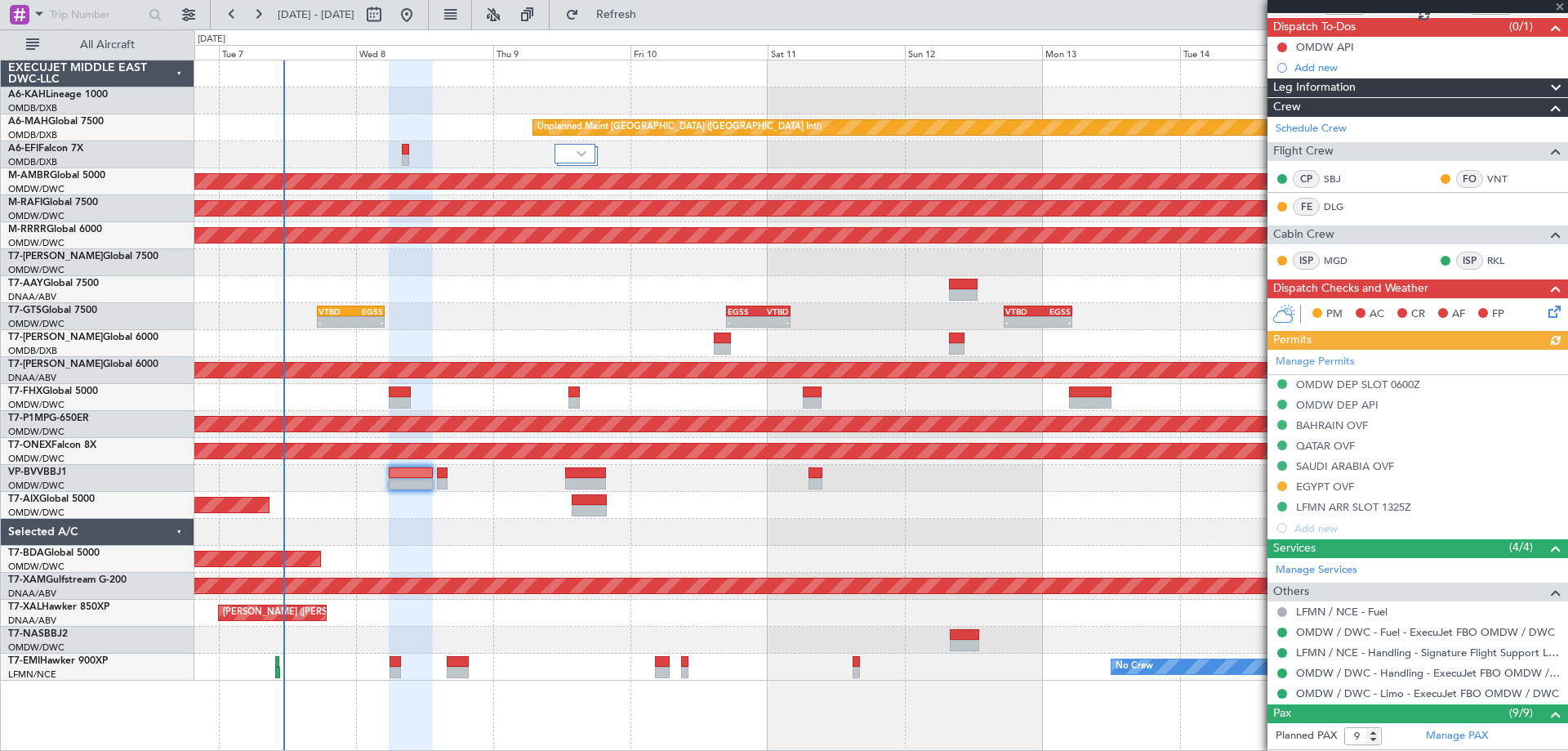
scroll to position [326, 0]
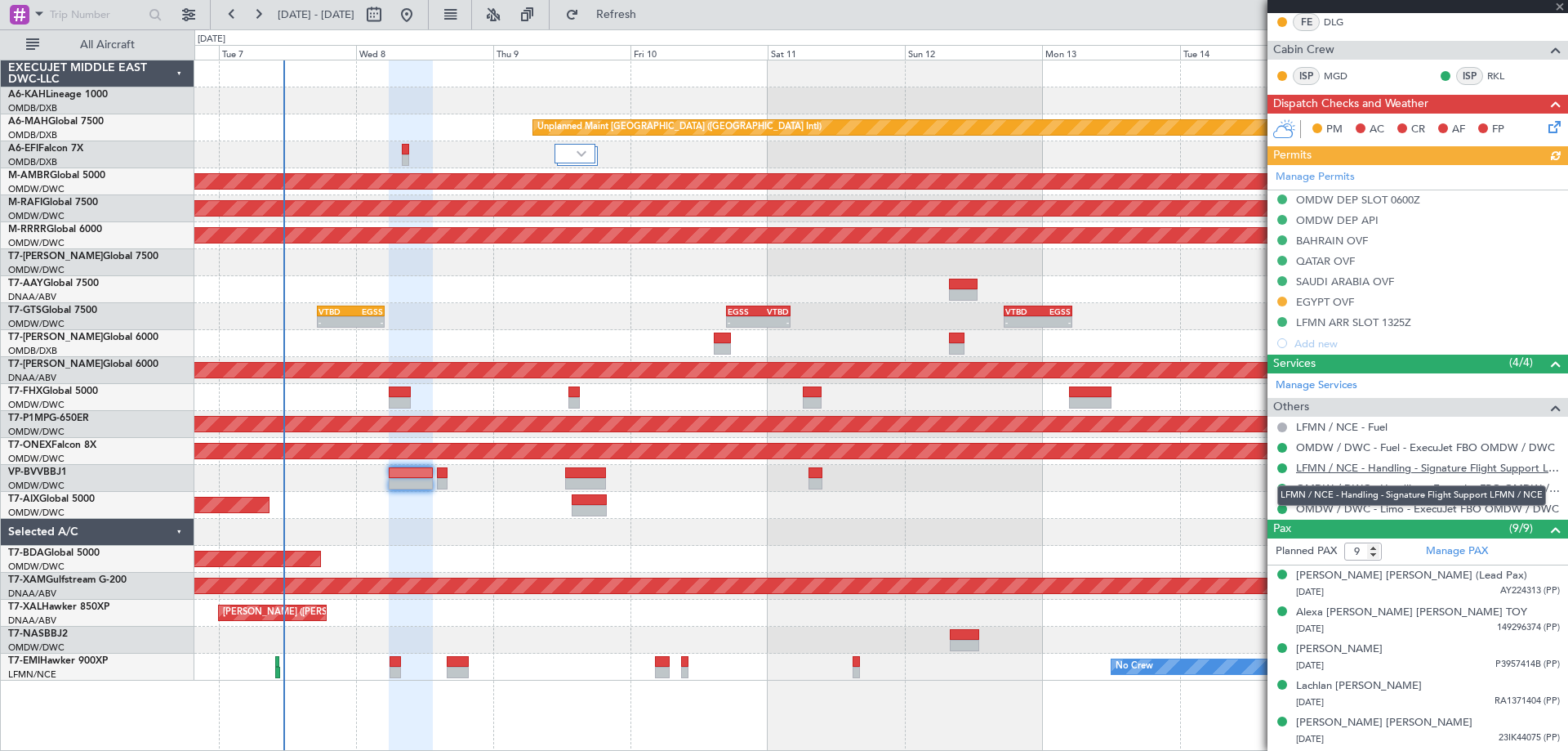
click at [1366, 463] on link "LFMN / NCE - Handling - Signature Flight Support LFMN / NCE" at bounding box center [1427, 467] width 263 height 14
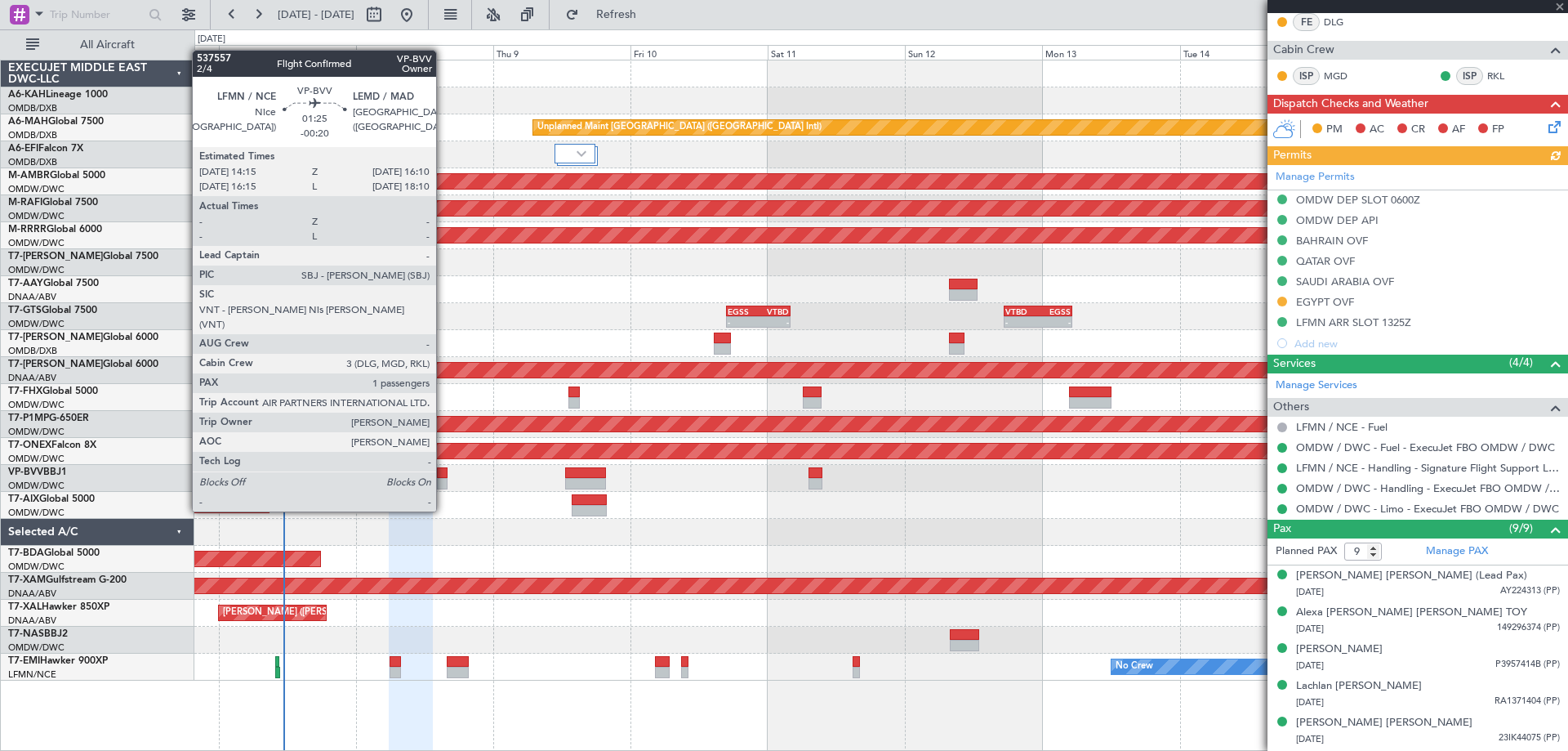
click at [443, 480] on div at bounding box center [443, 484] width 11 height 11
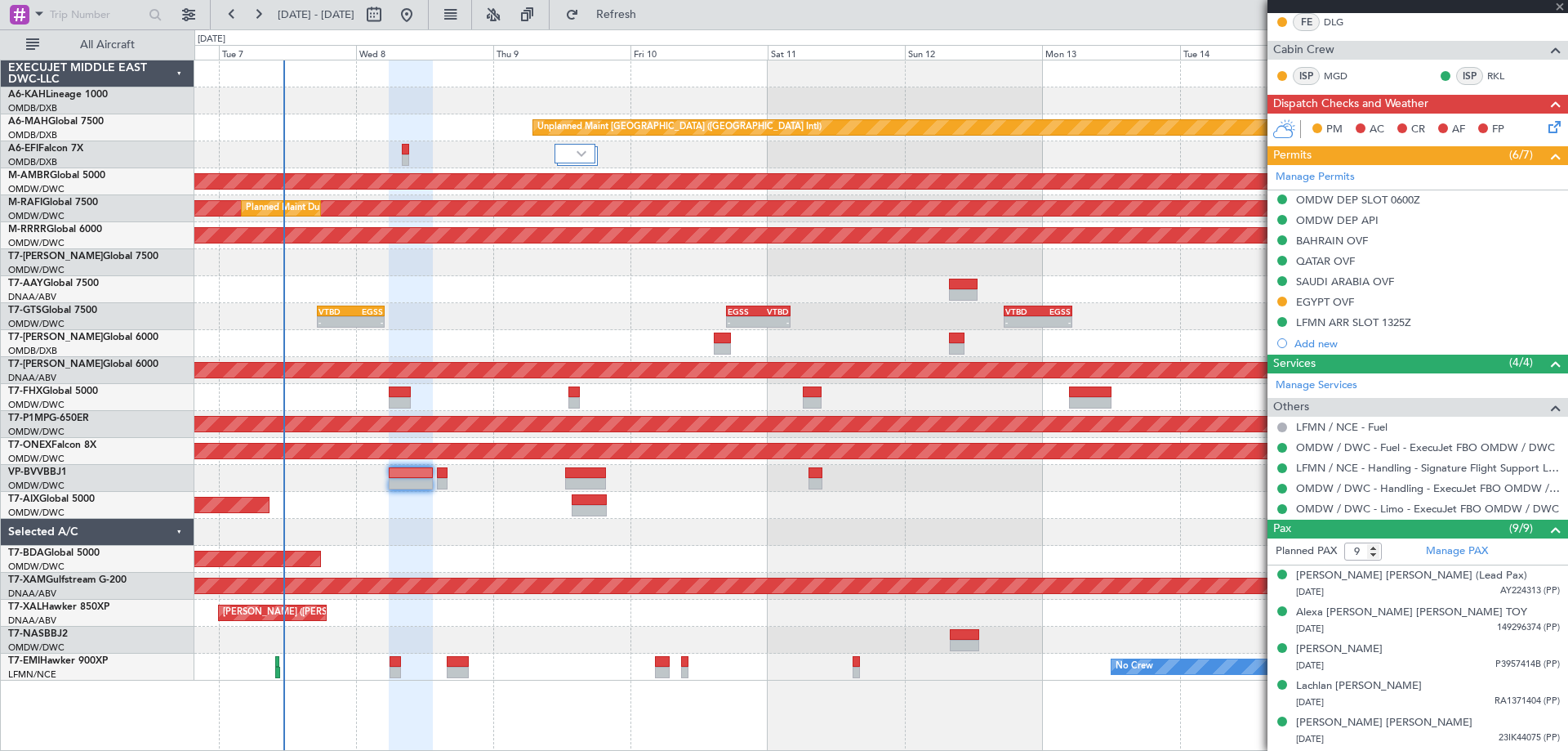
type input "-00:20"
type input "1"
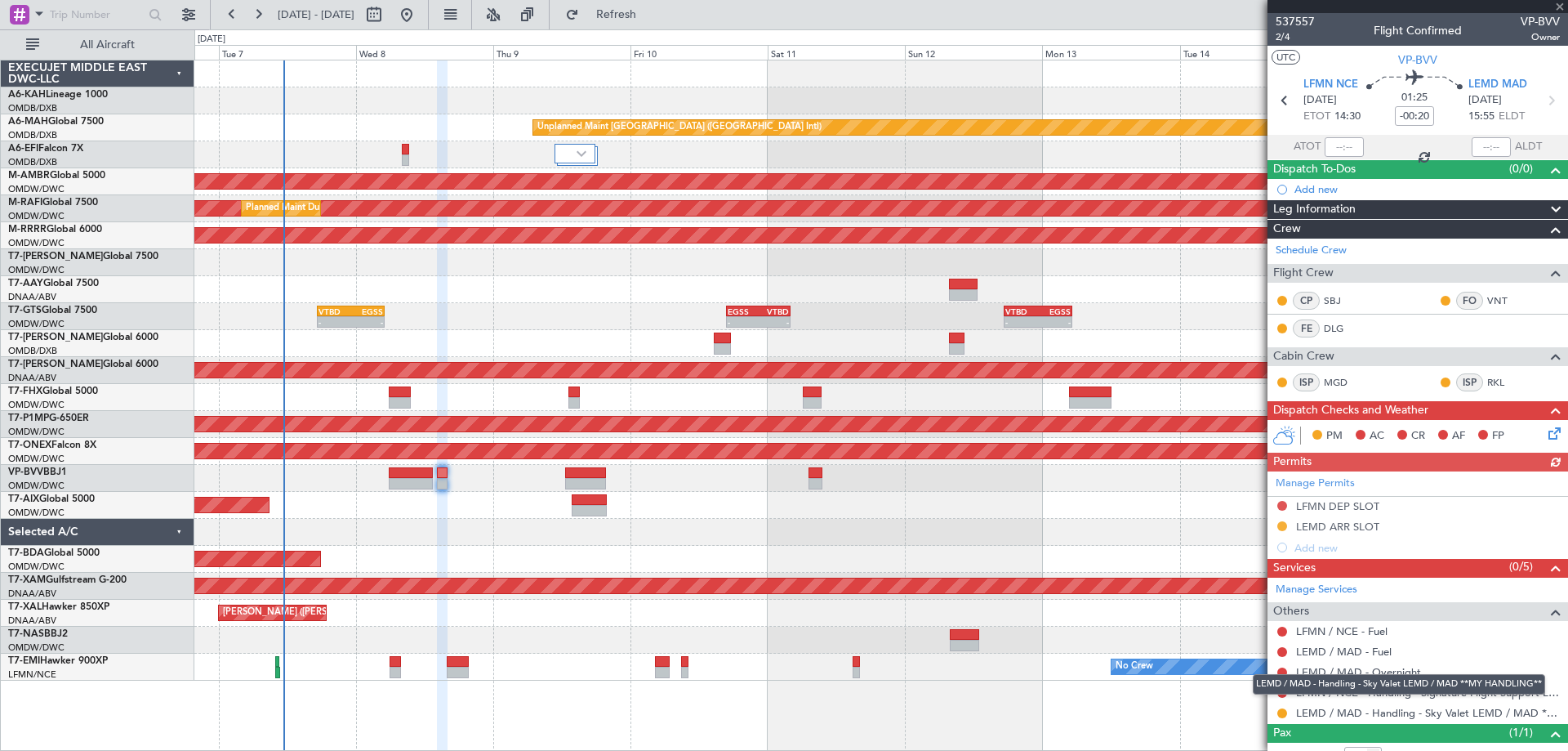
click at [1282, 694] on div "LEMD / MAD - Handling - Sky Valet LEMD / MAD **MY HANDLING**" at bounding box center [1399, 684] width 292 height 20
click at [1280, 692] on div "LEMD / MAD - Handling - Sky Valet LEMD / MAD **MY HANDLING**" at bounding box center [1399, 684] width 292 height 20
click at [1282, 694] on button at bounding box center [1282, 693] width 10 height 10
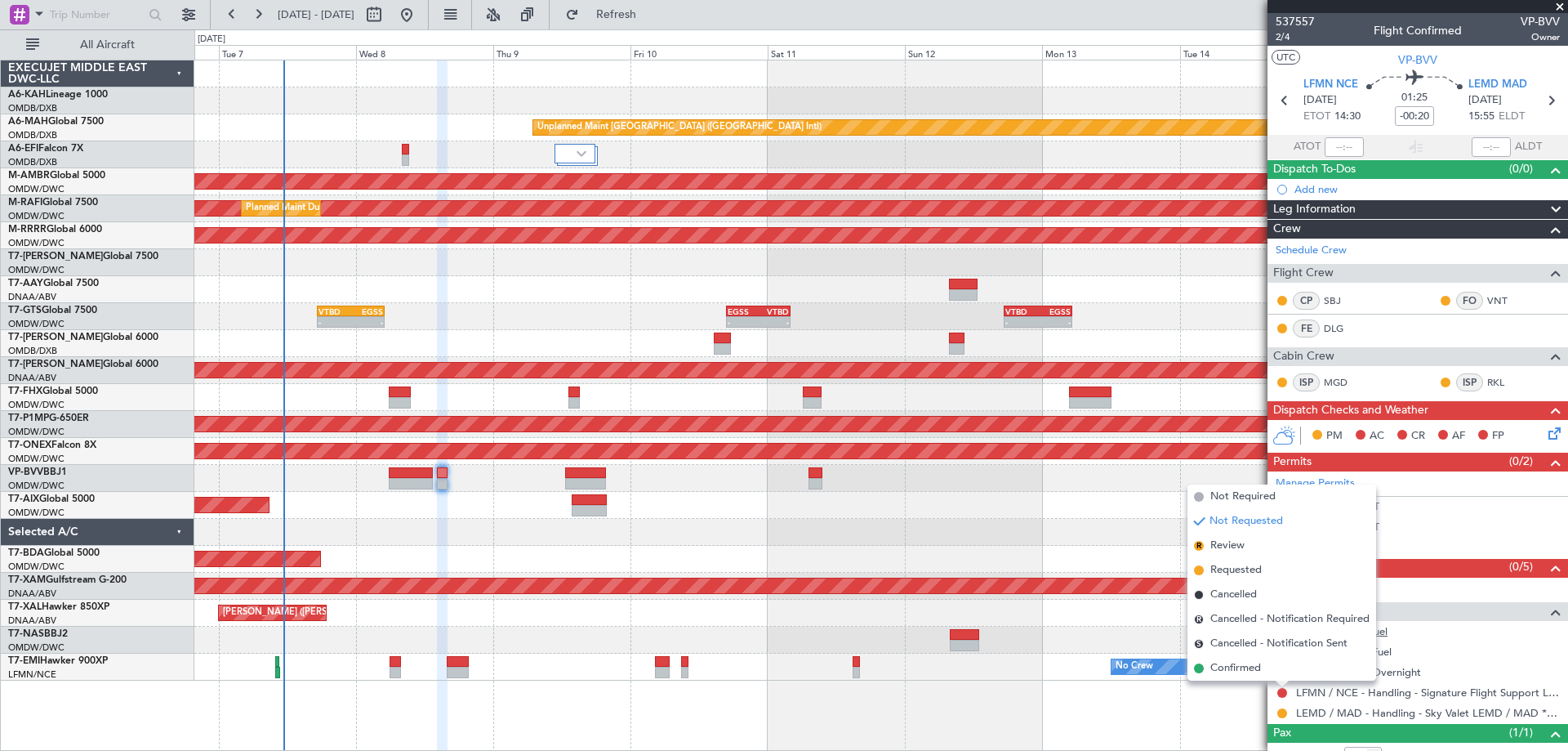
drag, startPoint x: 1240, startPoint y: 572, endPoint x: 1298, endPoint y: 631, distance: 82.7
click at [1240, 572] on span "Requested" at bounding box center [1236, 571] width 52 height 17
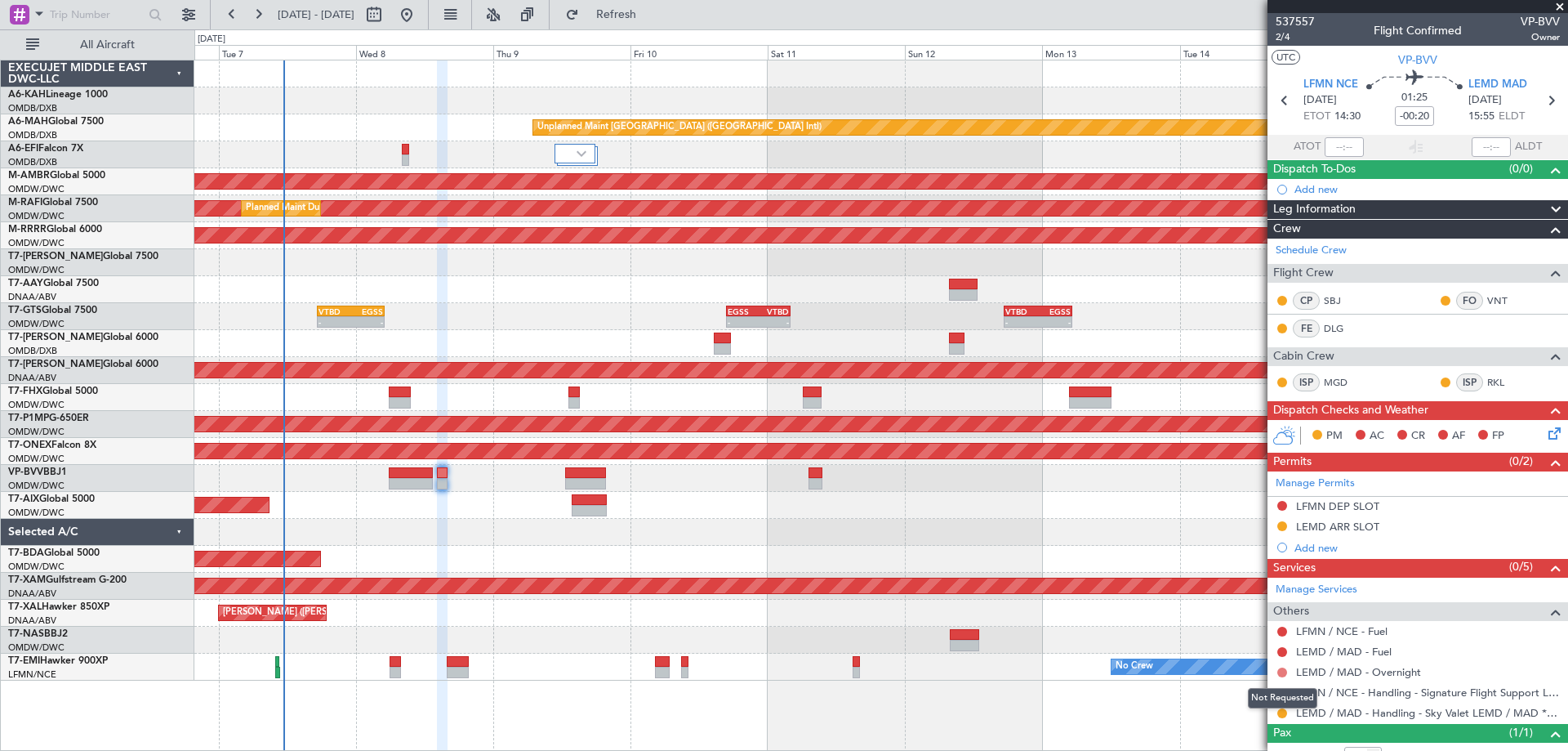
click at [1280, 672] on button at bounding box center [1282, 672] width 10 height 10
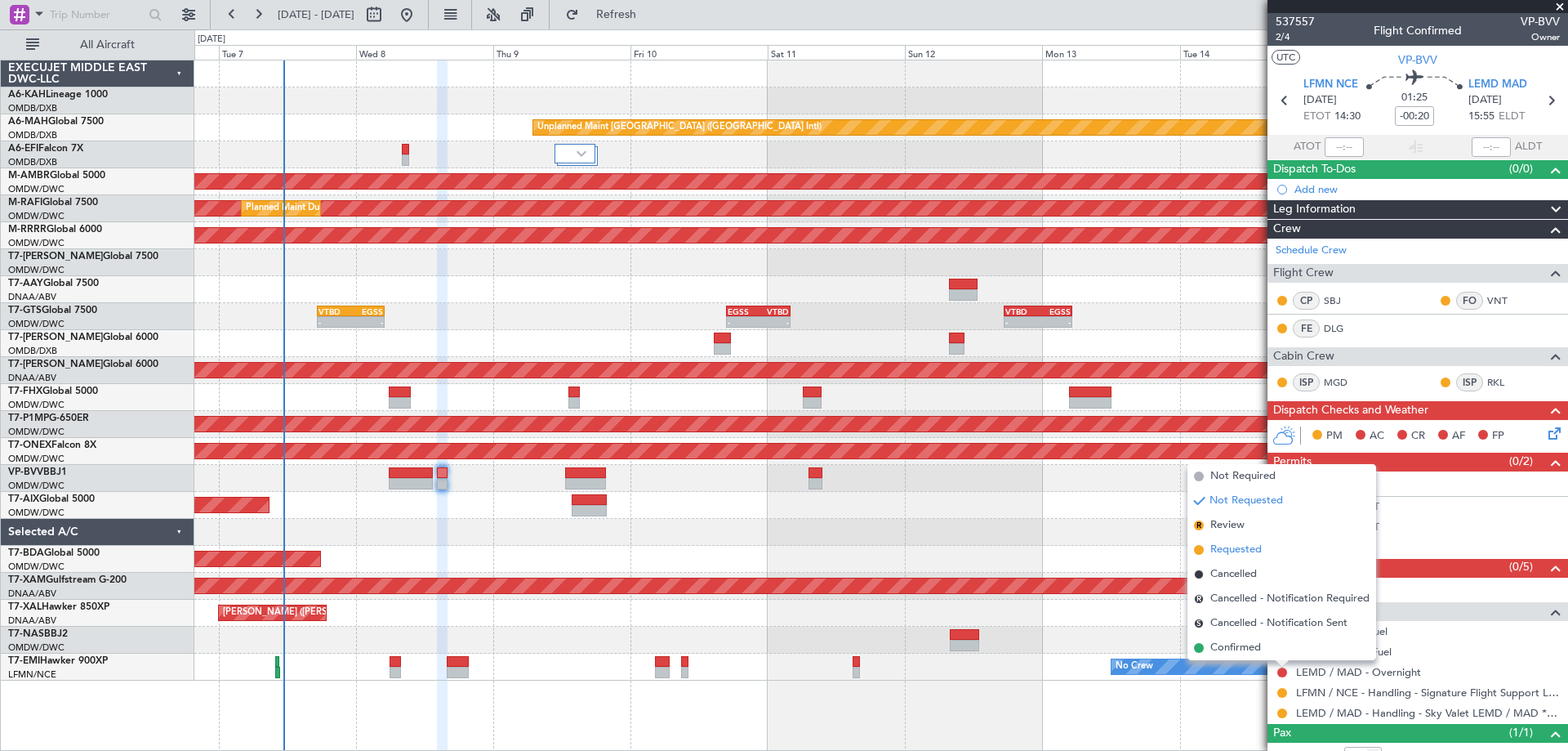
click at [1233, 550] on span "Requested" at bounding box center [1236, 550] width 52 height 17
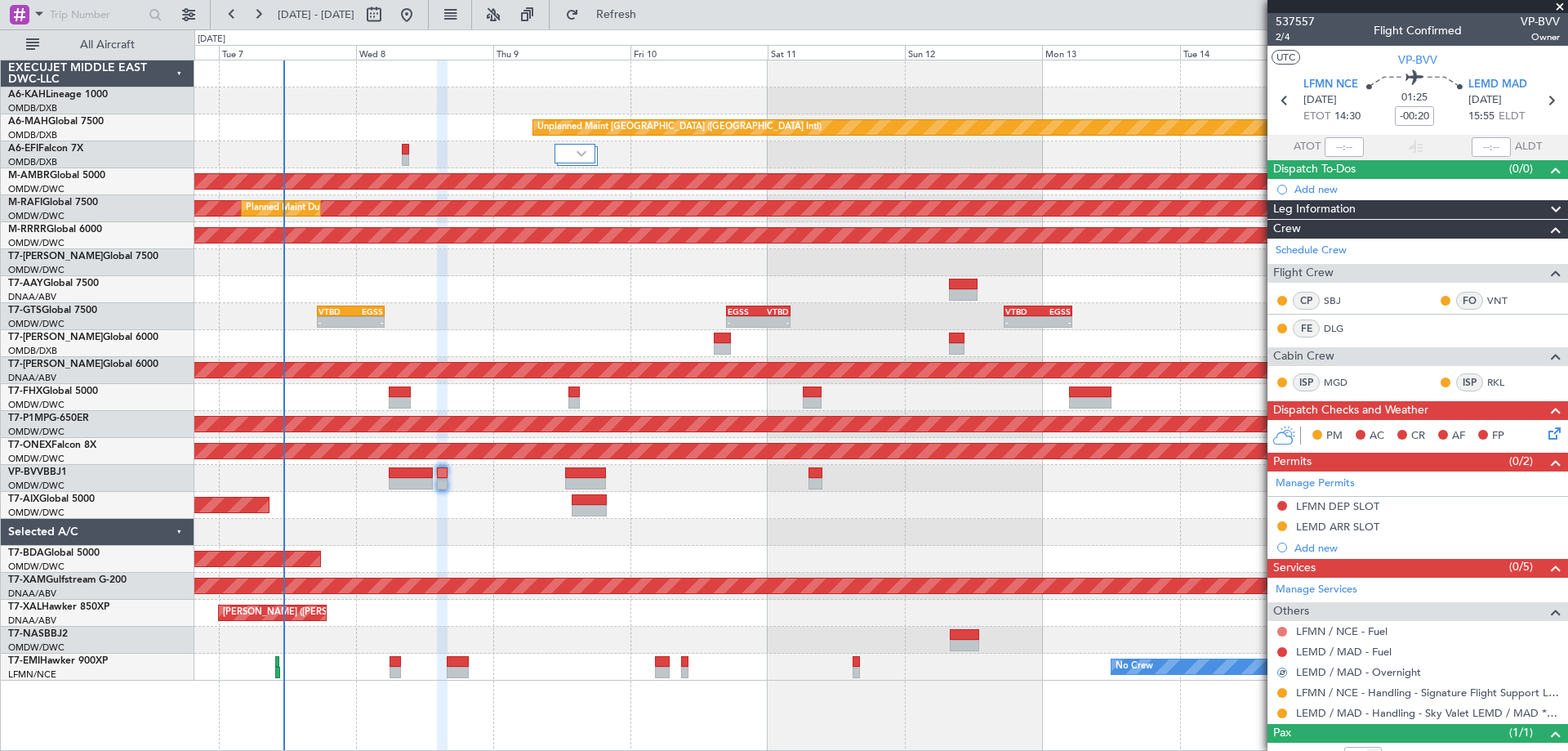
click at [1286, 631] on button at bounding box center [1282, 632] width 10 height 10
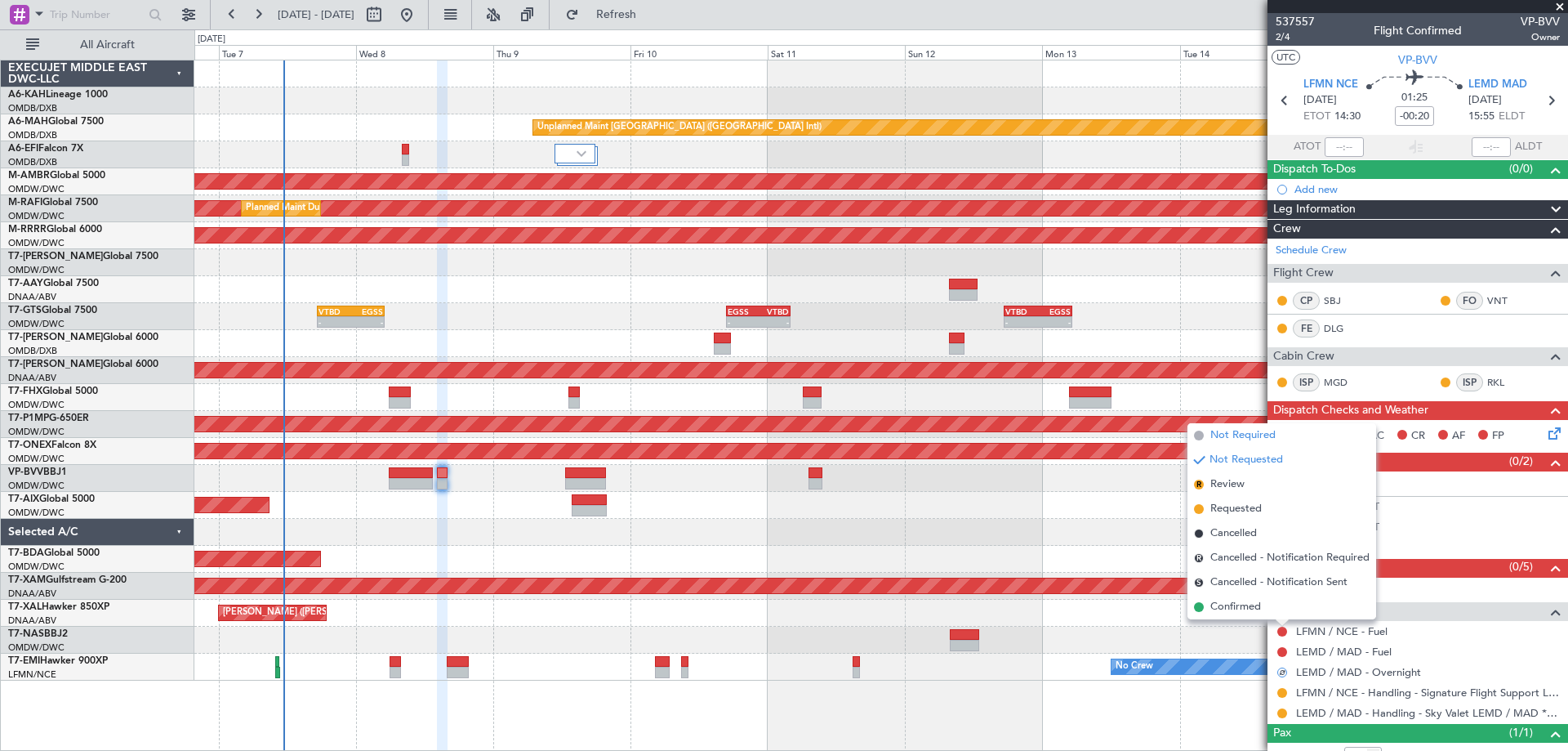
click at [1241, 437] on span "Not Required" at bounding box center [1243, 436] width 66 height 17
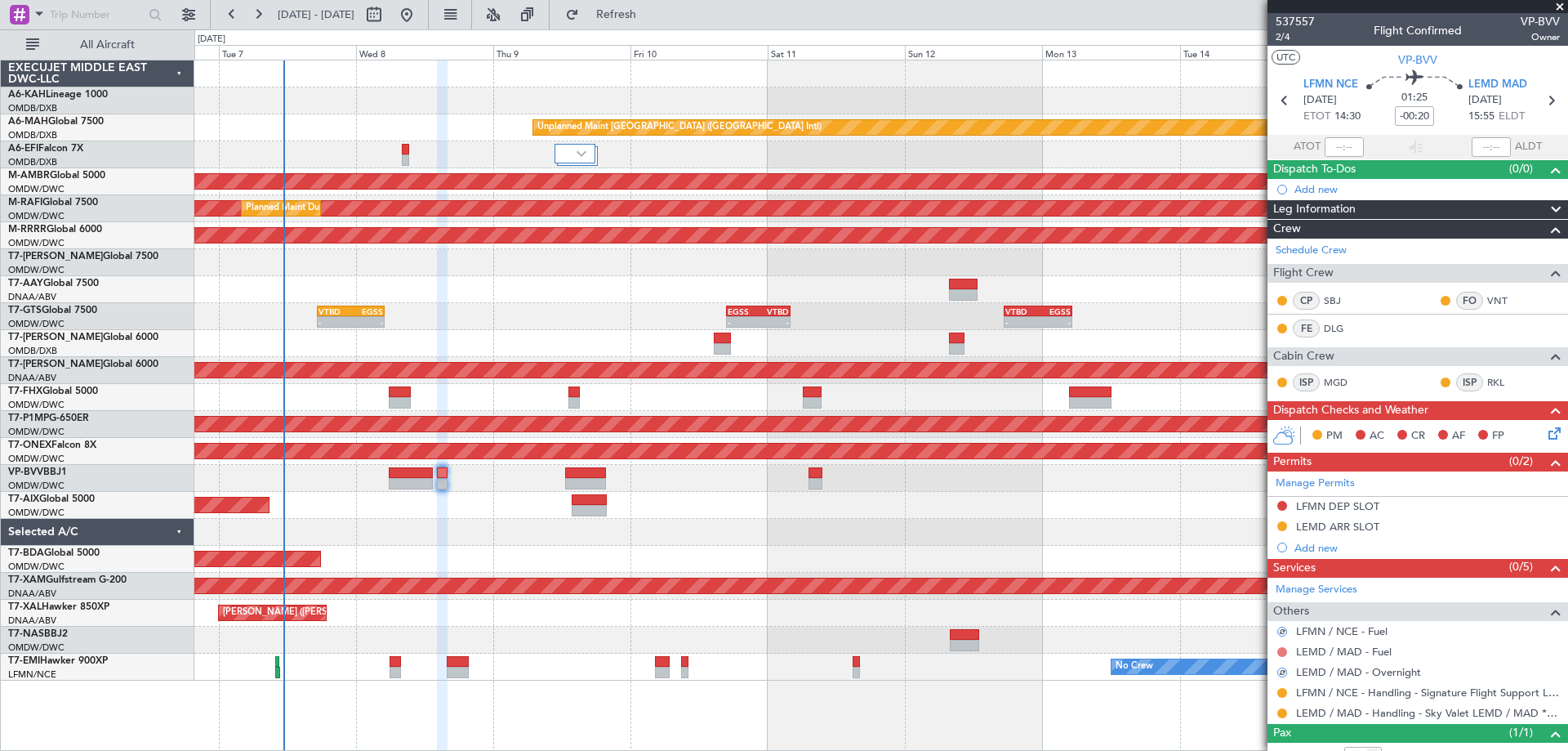
click at [1280, 649] on button at bounding box center [1282, 652] width 10 height 10
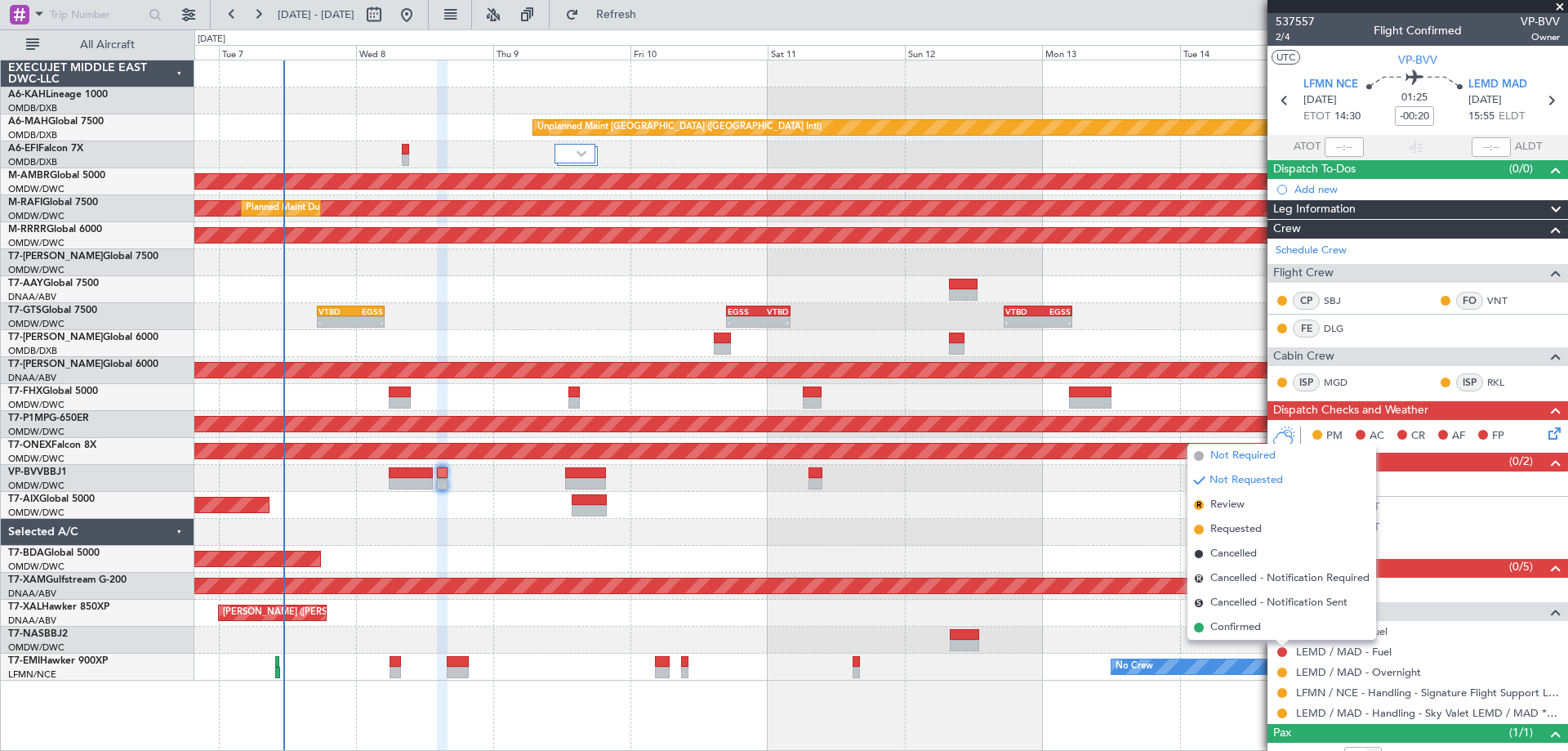
click at [1249, 450] on span "Not Required" at bounding box center [1243, 456] width 66 height 17
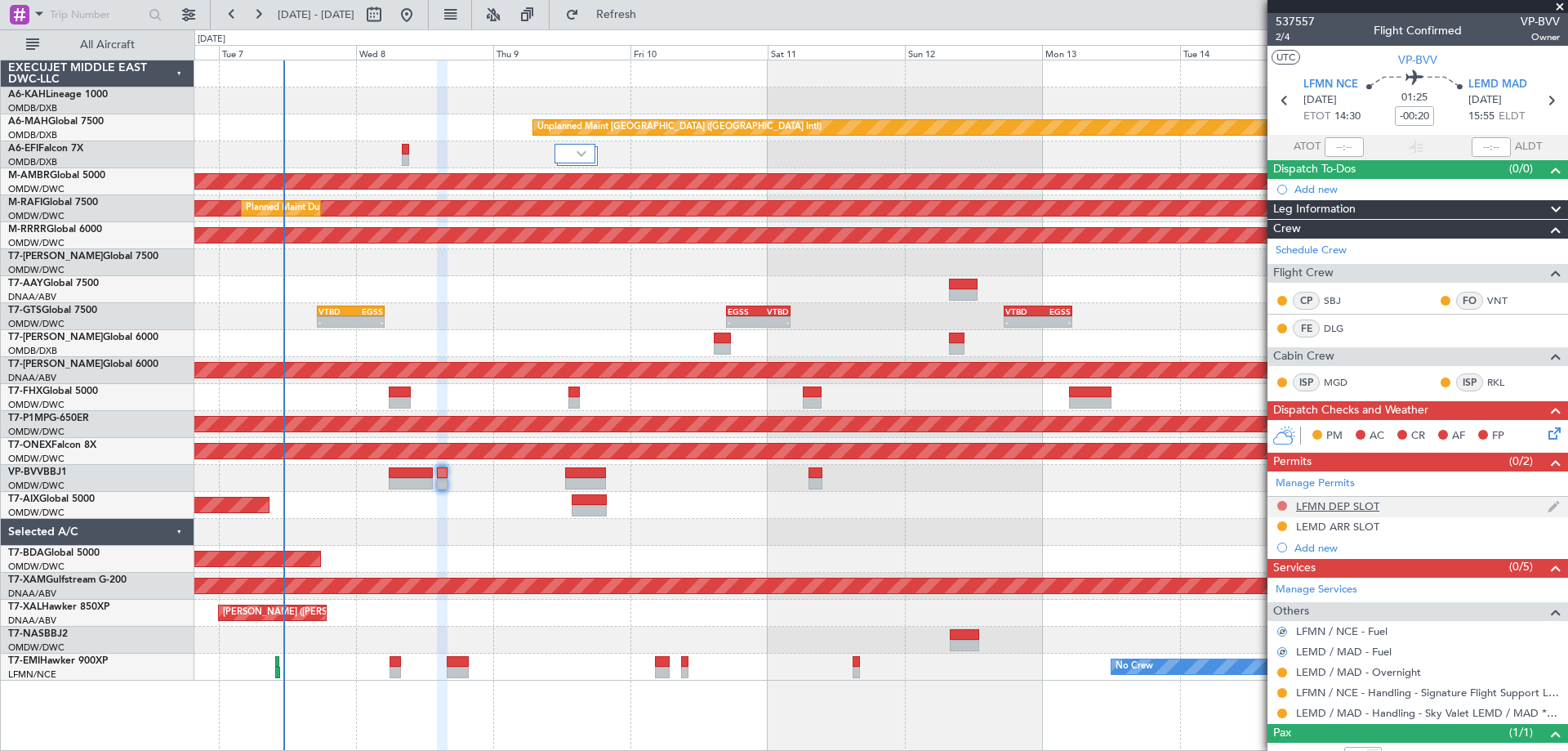
click at [1282, 505] on button at bounding box center [1282, 506] width 10 height 10
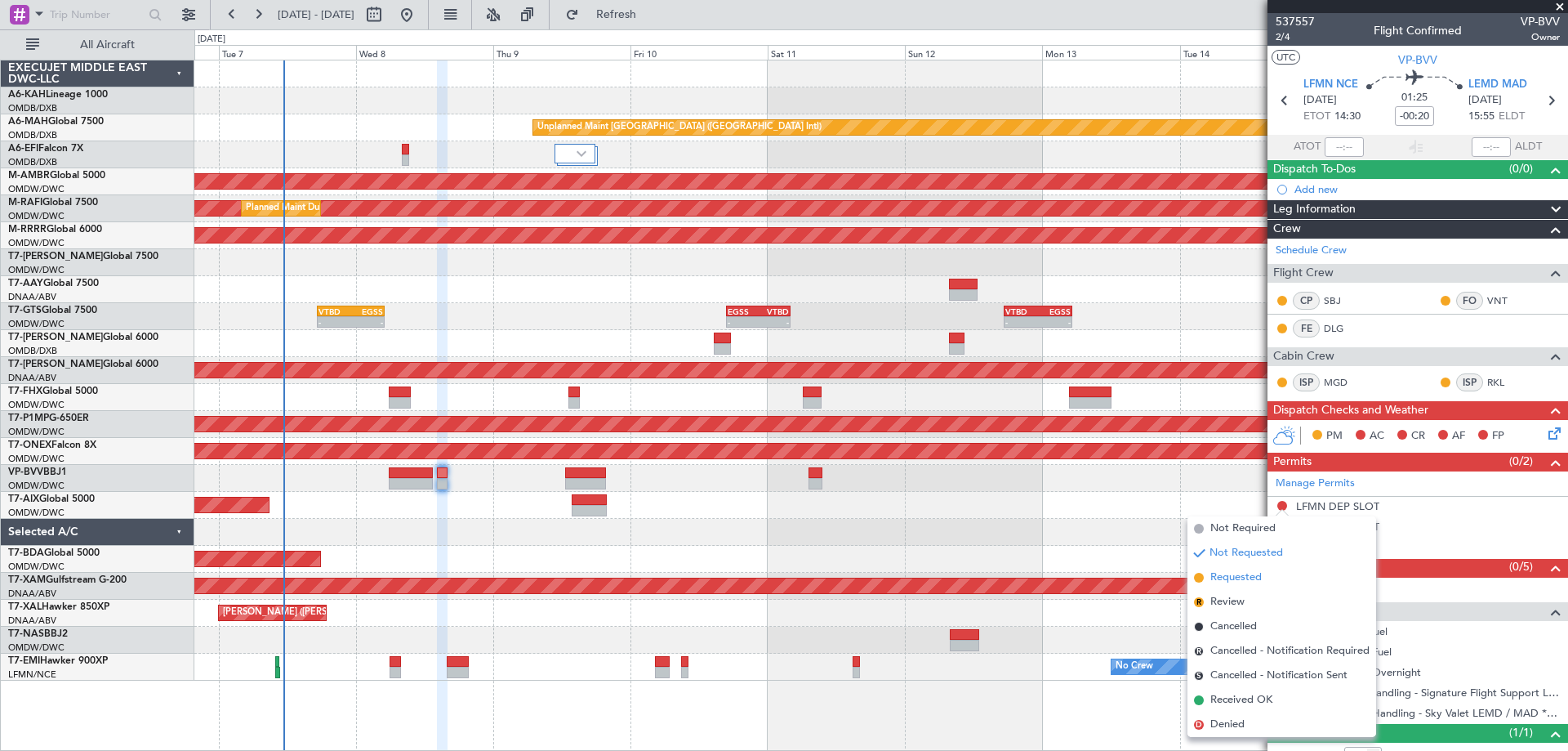
click at [1231, 580] on span "Requested" at bounding box center [1236, 578] width 52 height 17
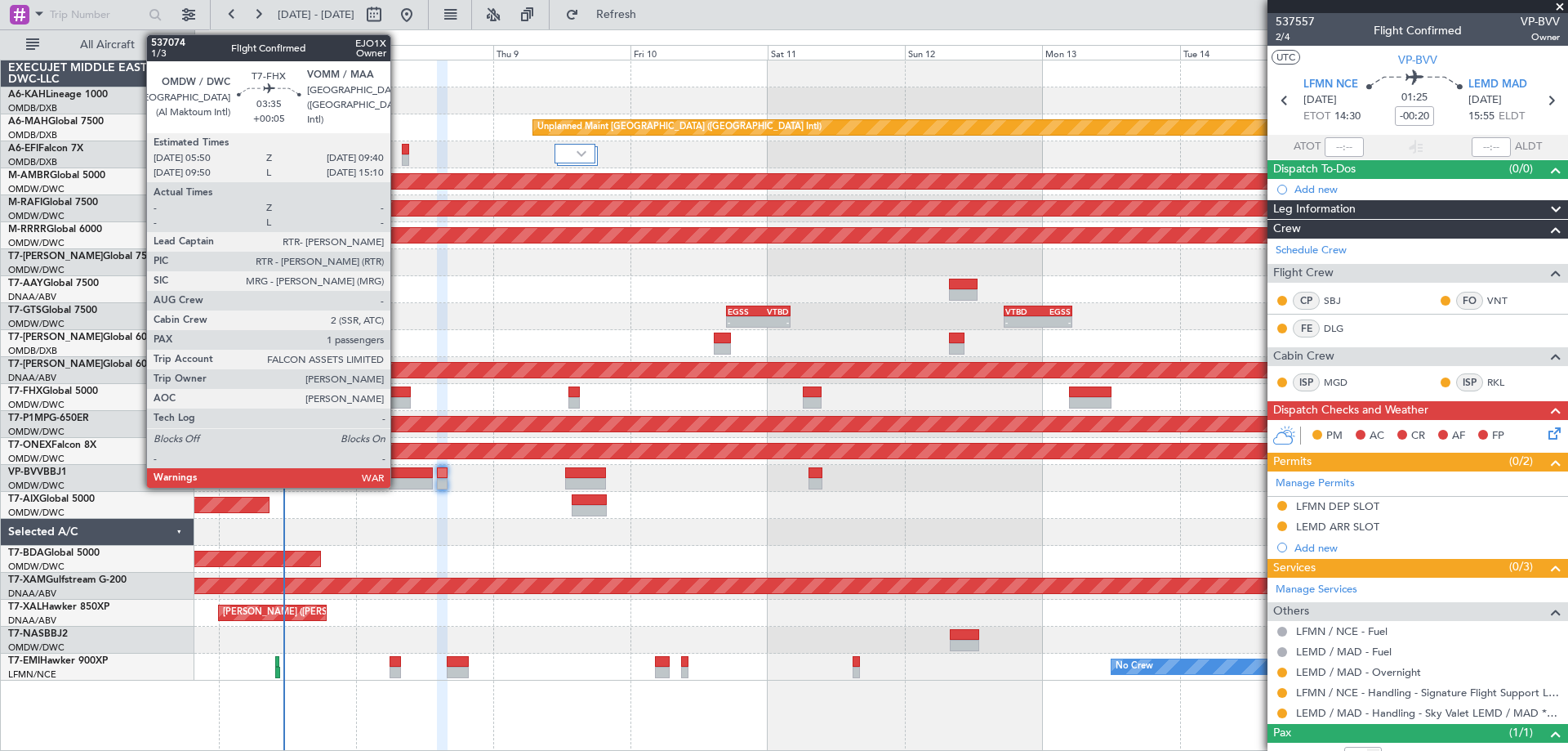
click at [398, 398] on div at bounding box center [400, 402] width 22 height 11
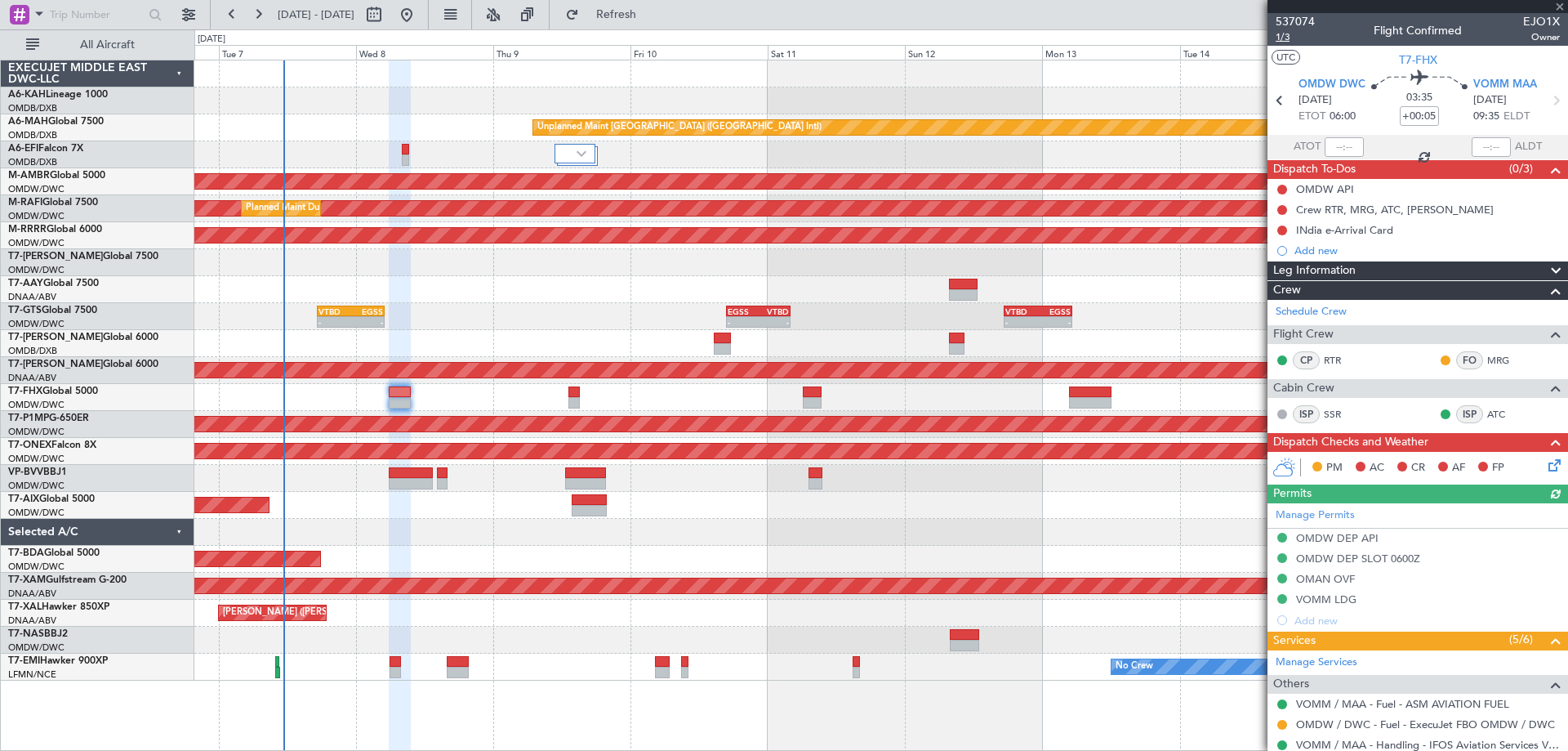
click at [1285, 32] on span "1/3" at bounding box center [1295, 37] width 39 height 14
click at [1294, 34] on span "1/3" at bounding box center [1295, 37] width 39 height 14
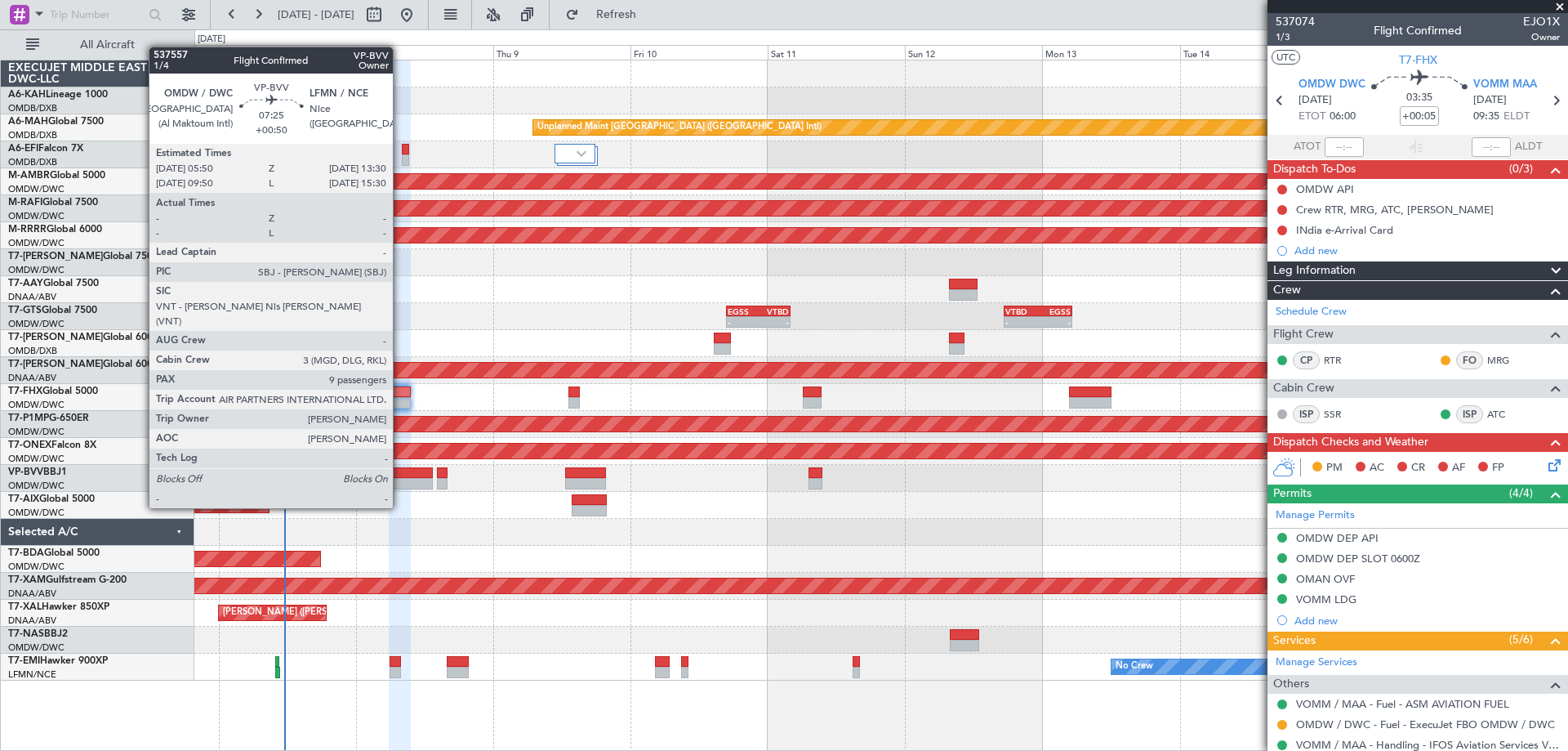
click at [400, 477] on div at bounding box center [411, 473] width 44 height 11
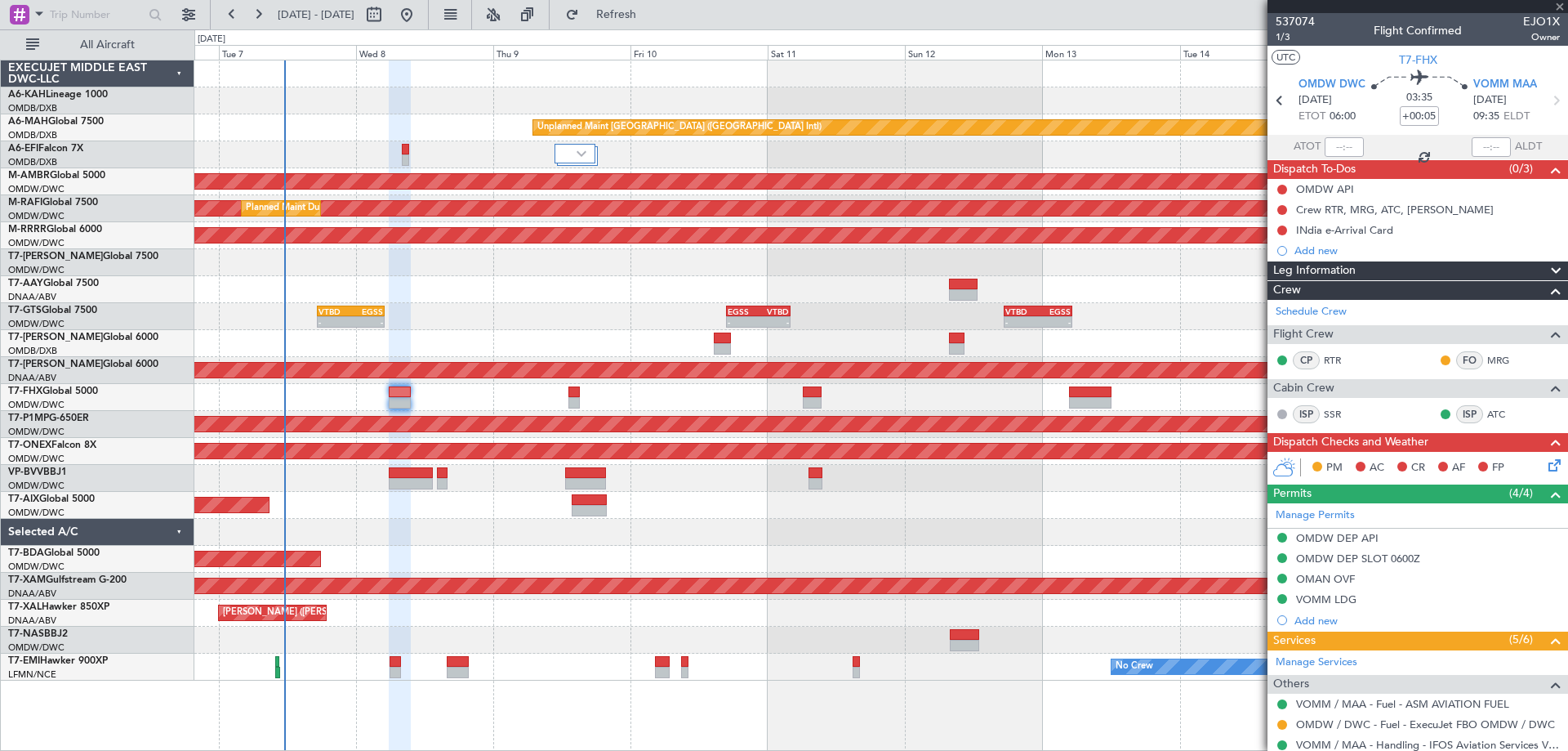
type input "+00:50"
type input "9"
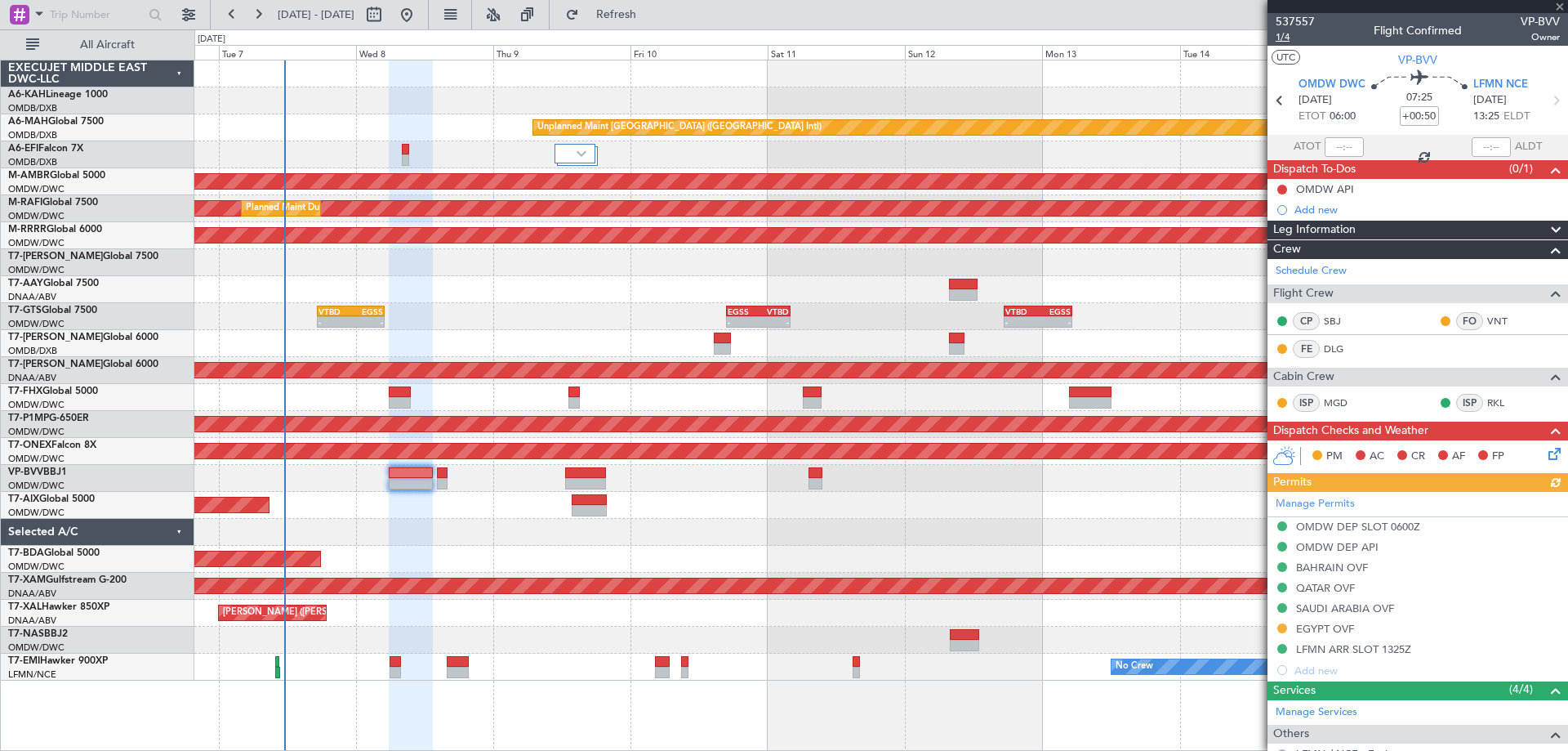
click at [1301, 39] on span "1/4" at bounding box center [1295, 37] width 39 height 14
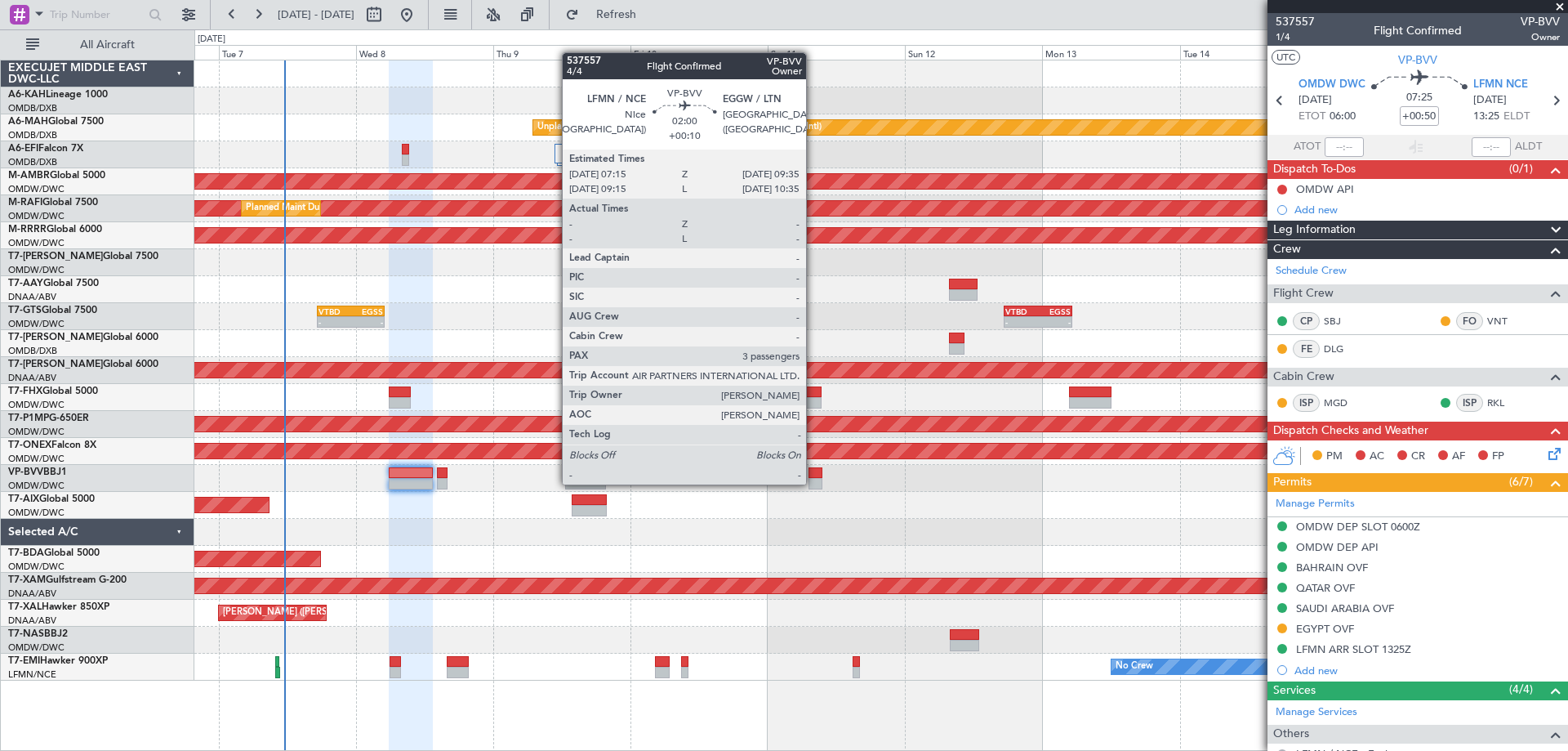
click at [815, 483] on div at bounding box center [815, 484] width 14 height 11
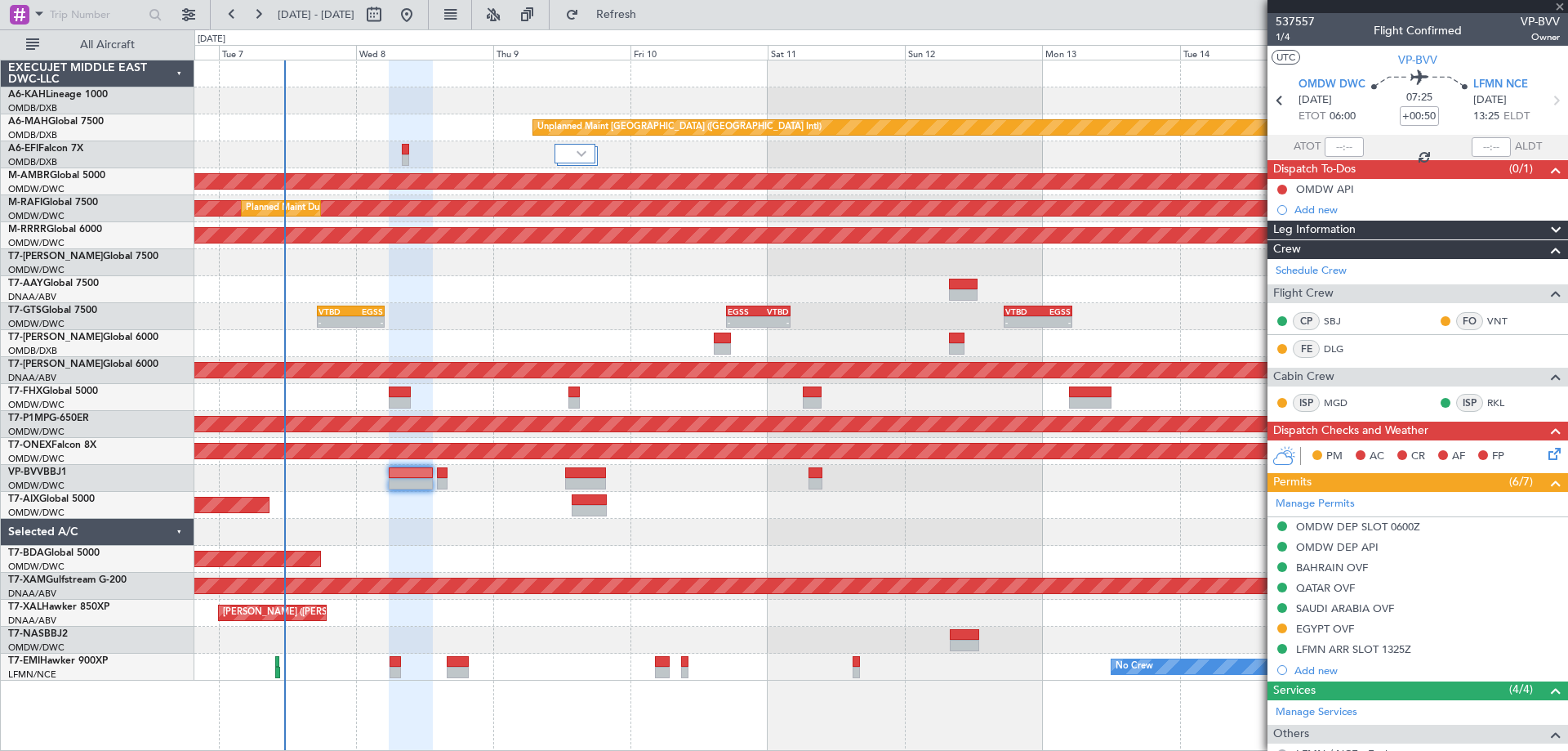
type input "+00:10"
type input "3"
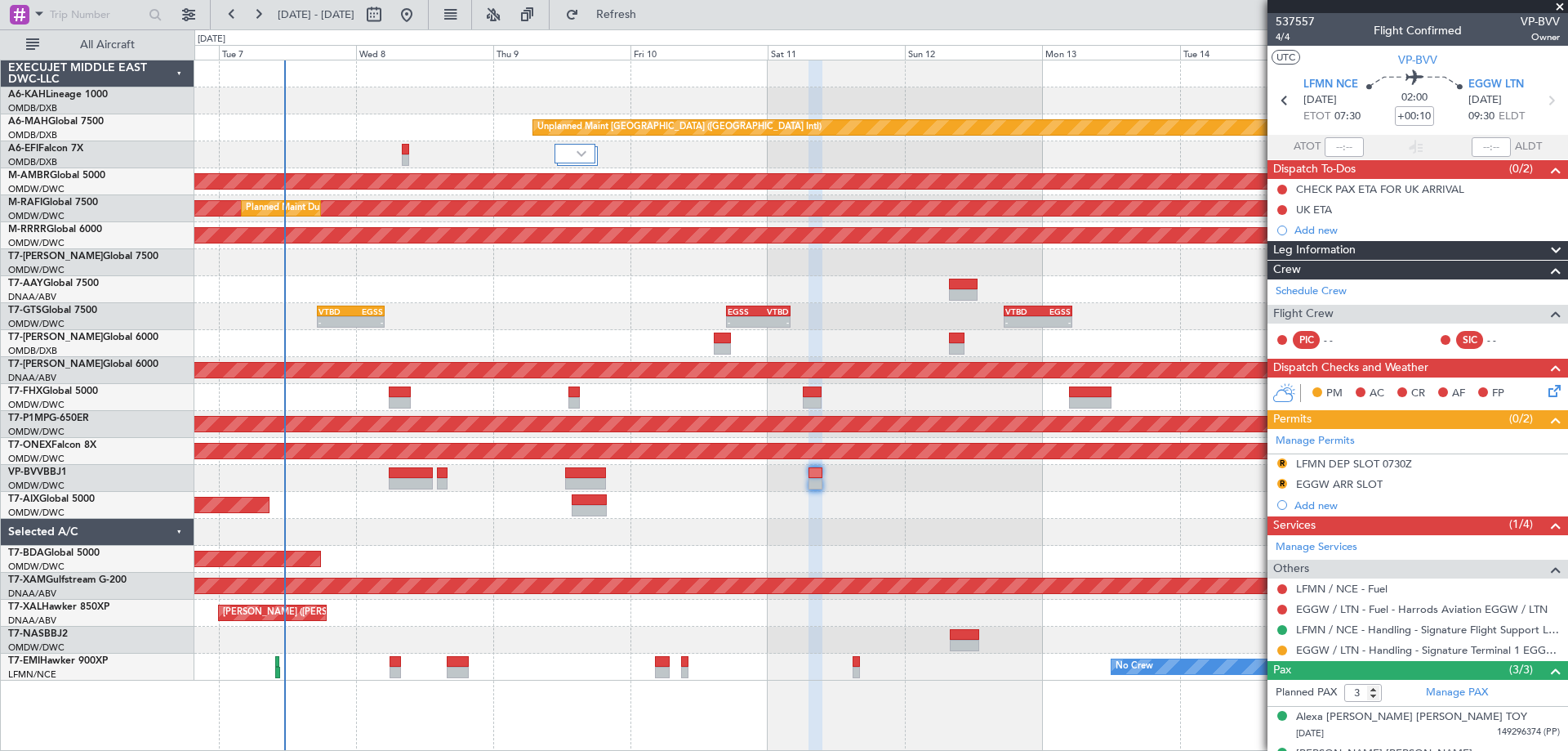
click at [1557, 0] on html "[DATE] - [DATE] Refresh Quick Links All Aircraft Unplanned Maint [GEOGRAPHIC_DA…" at bounding box center [784, 376] width 1568 height 751
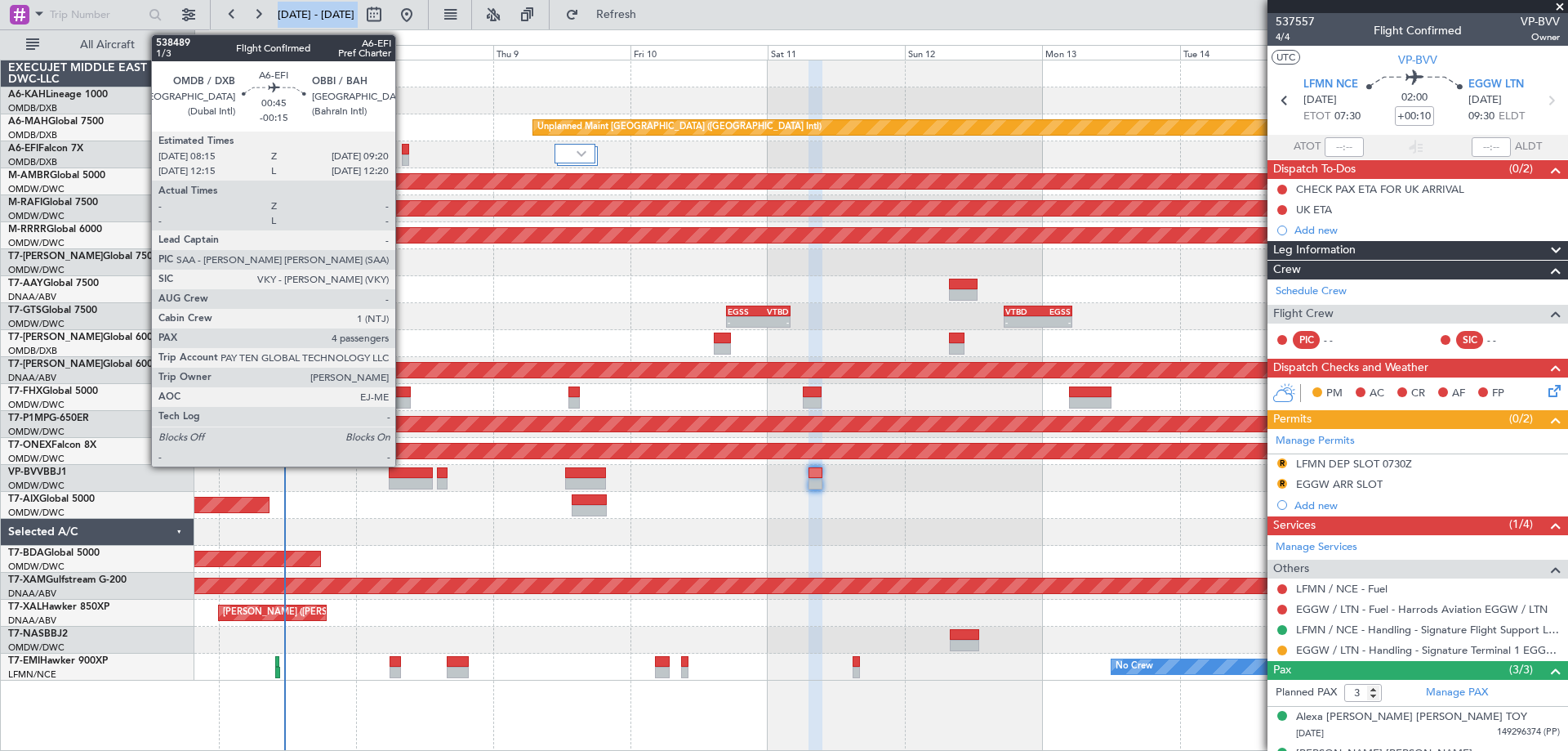
click at [403, 156] on div at bounding box center [405, 160] width 6 height 11
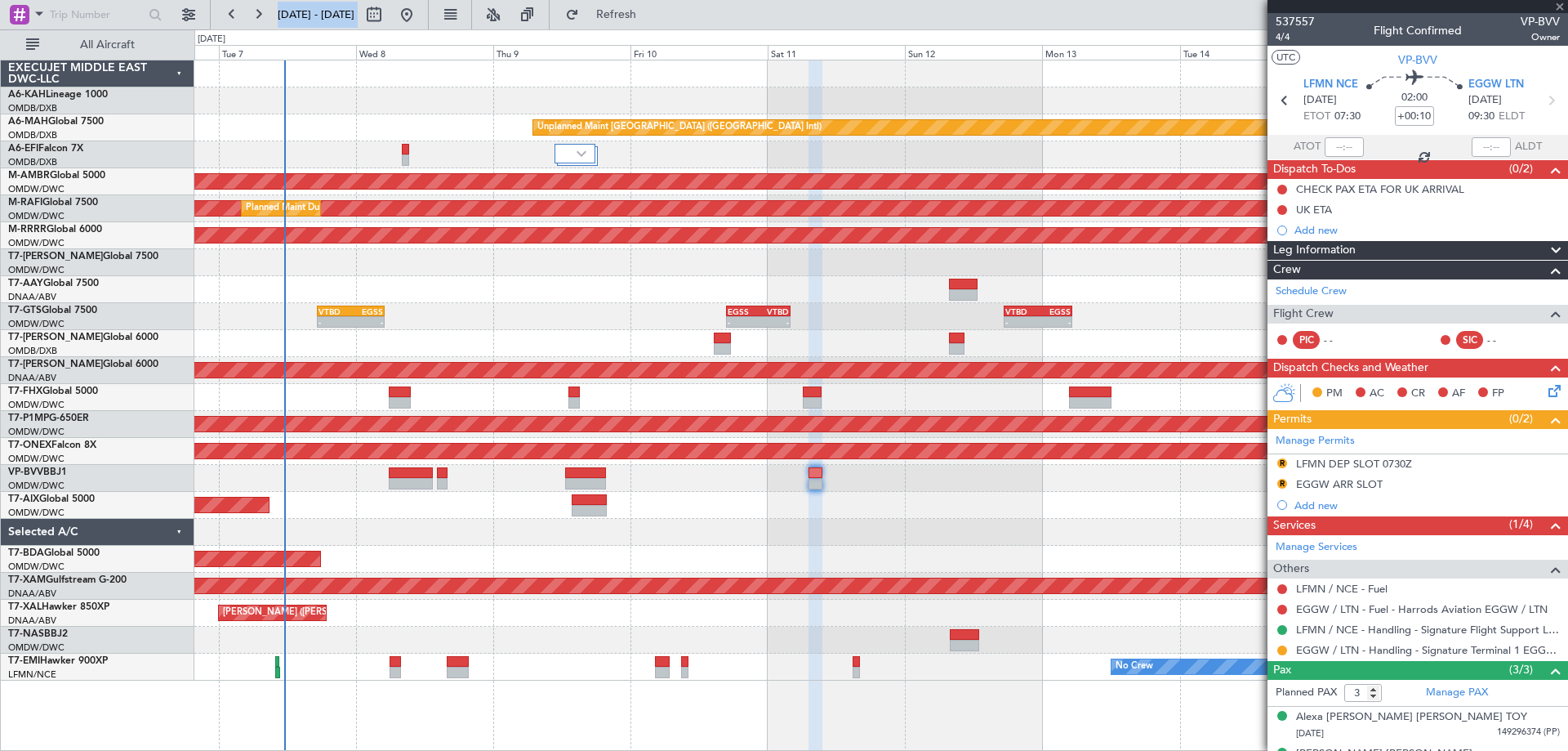
type input "-00:15"
type input "4"
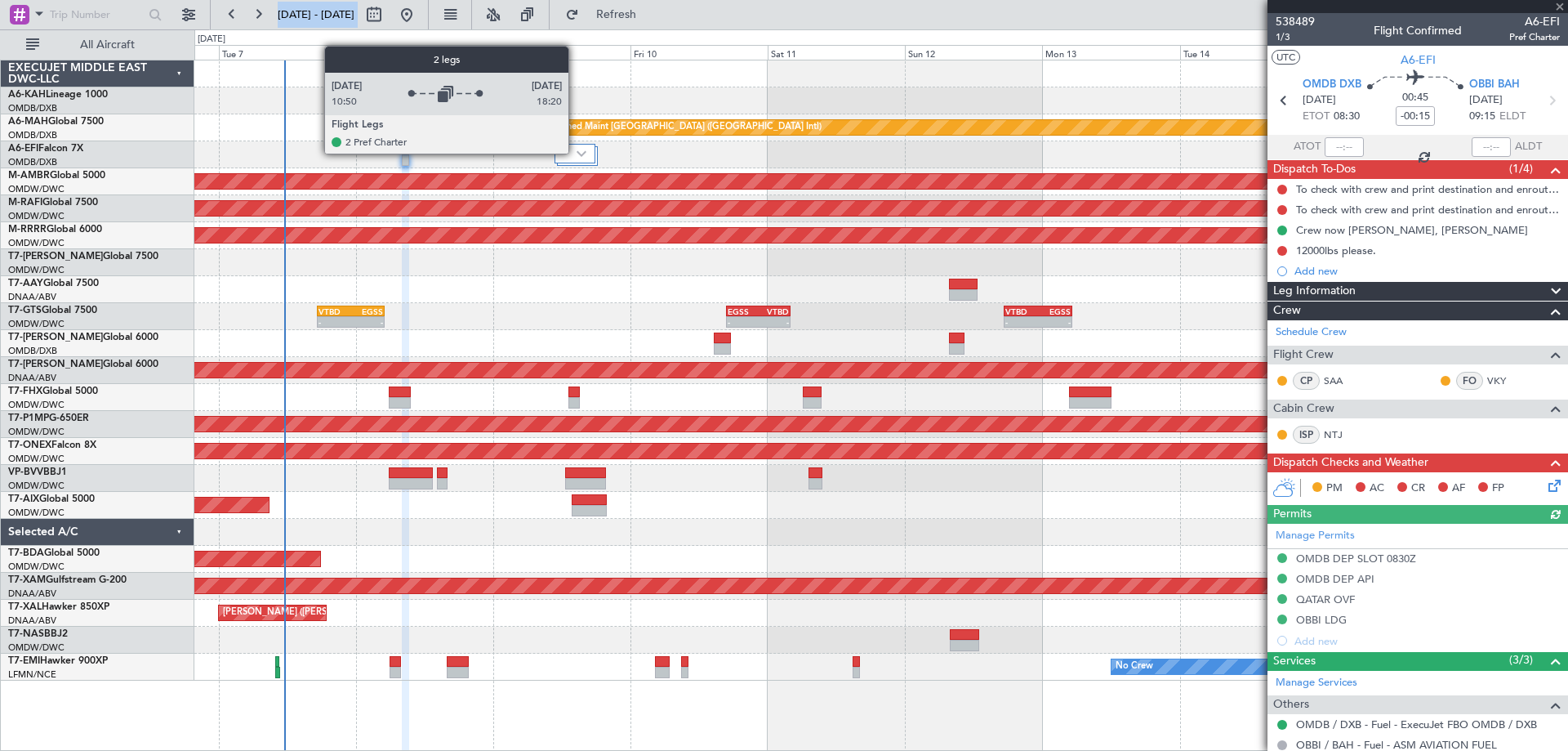
click at [577, 153] on img at bounding box center [582, 154] width 10 height 6
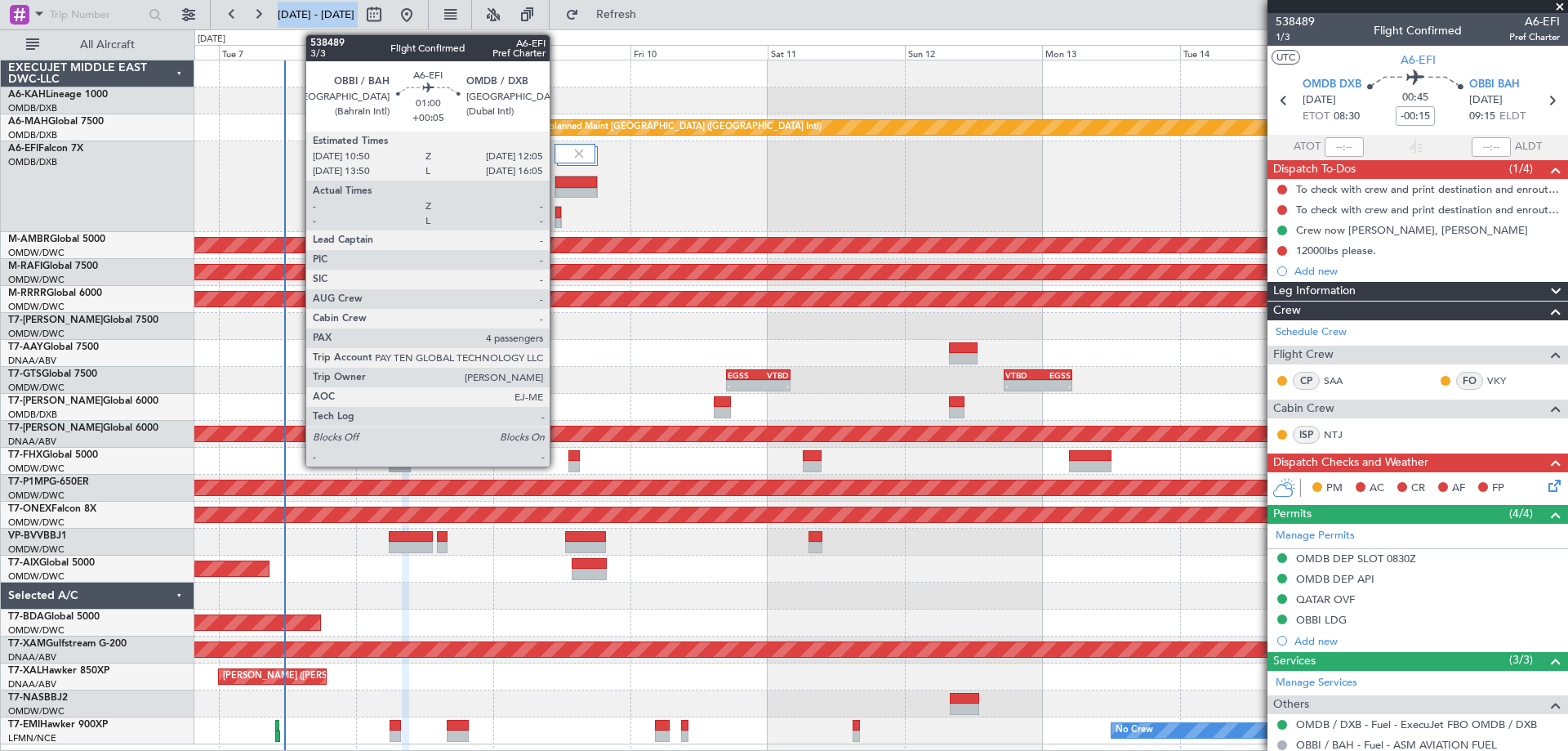
click at [557, 216] on div at bounding box center [558, 213] width 6 height 11
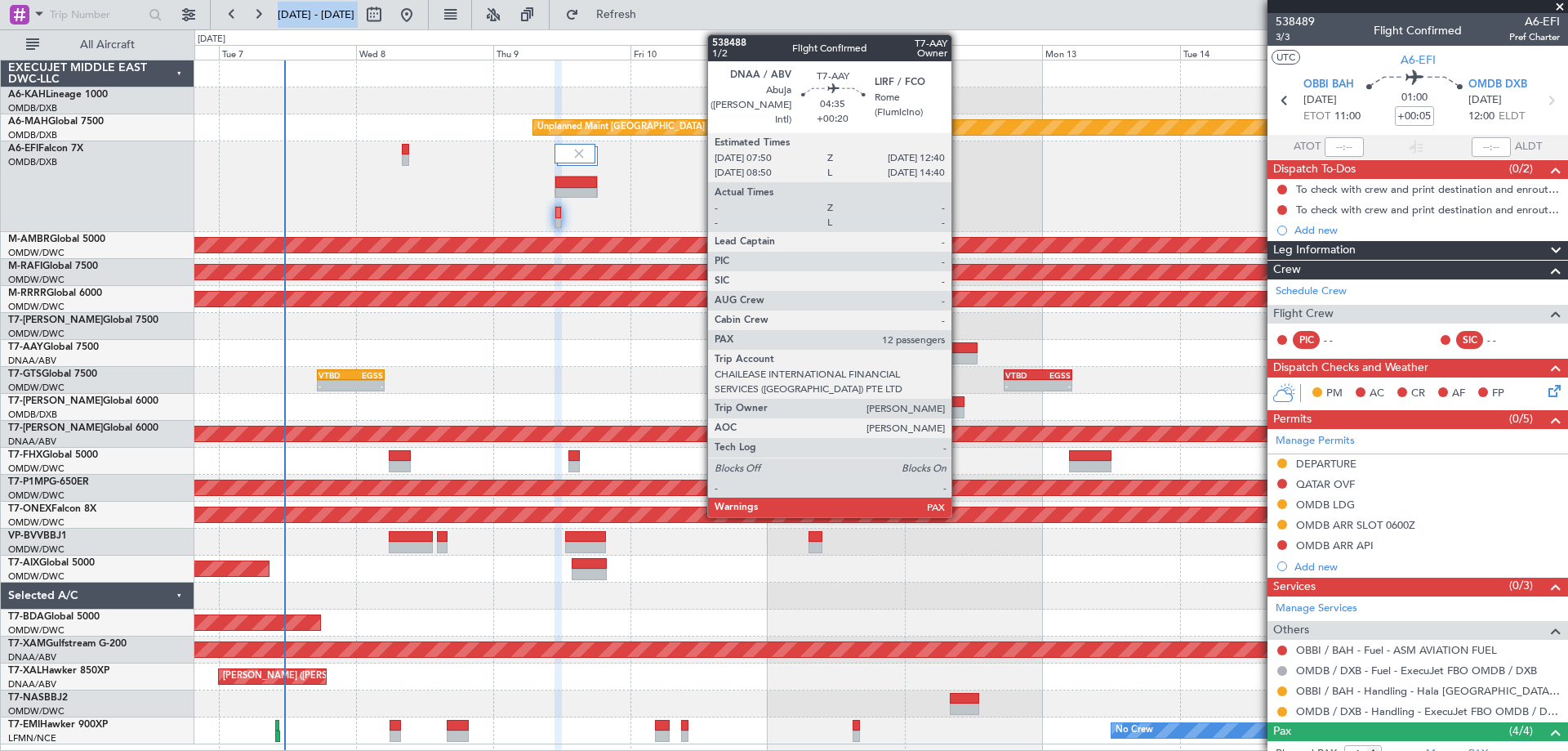
click at [959, 345] on div at bounding box center [963, 348] width 28 height 11
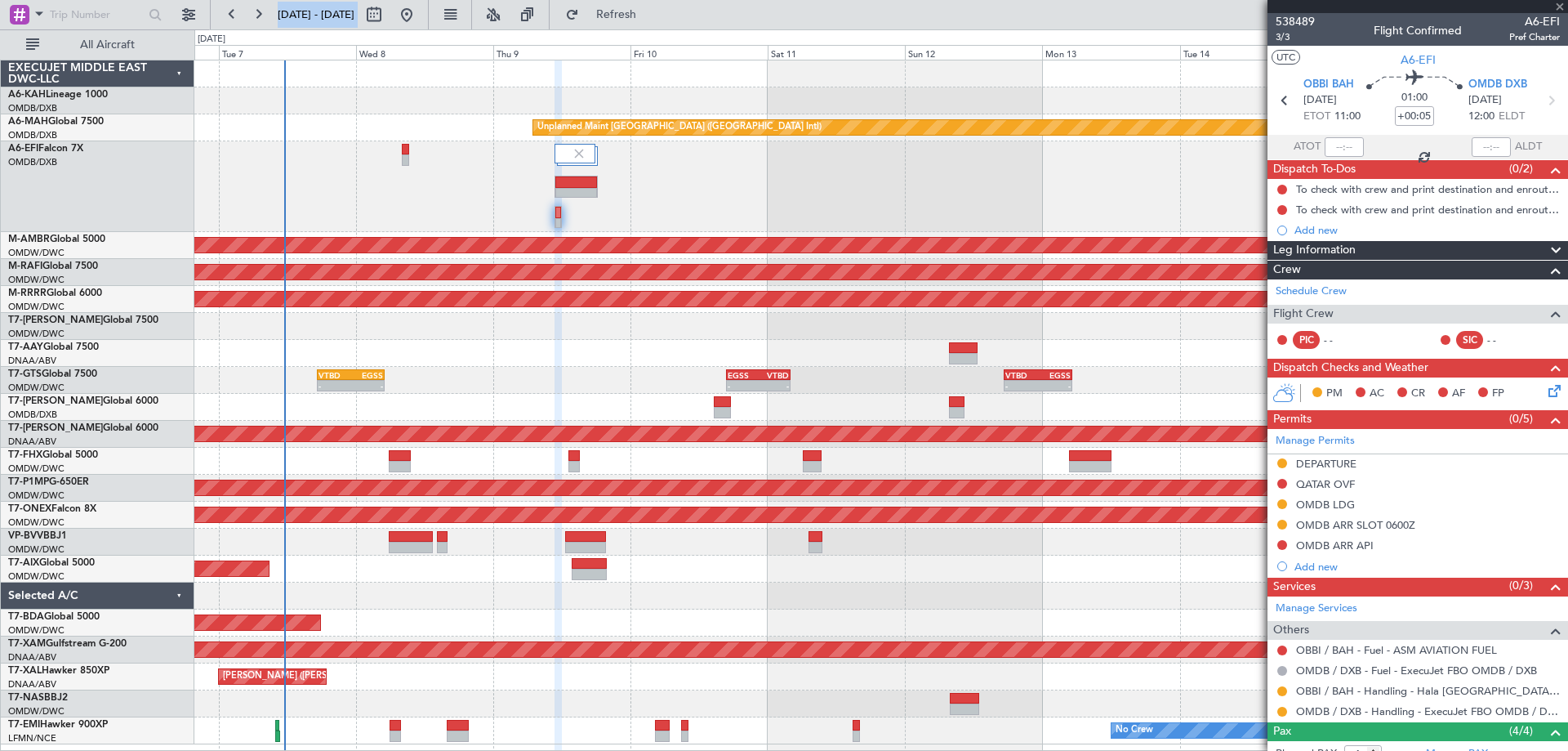
type input "+00:20"
type input "12"
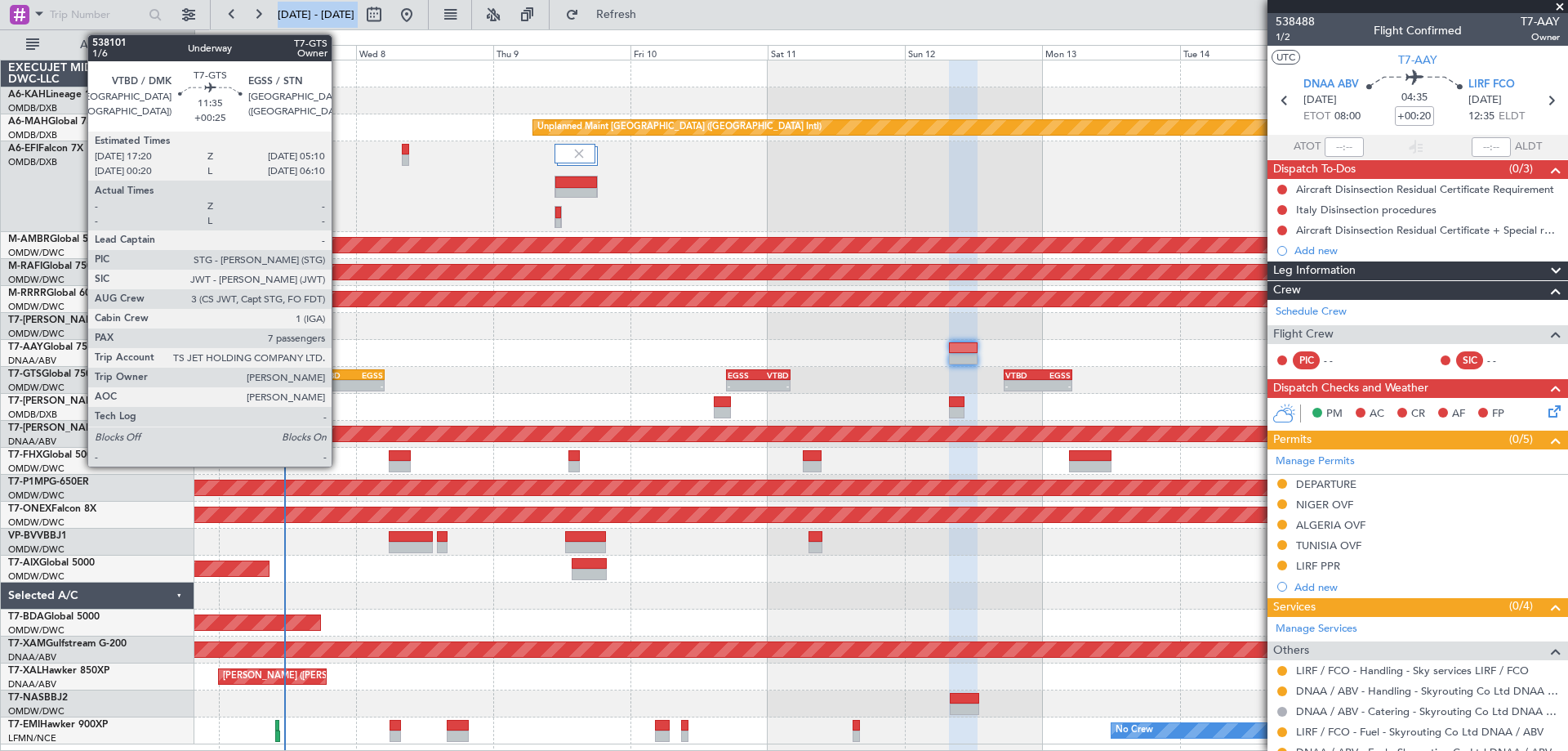
click at [339, 388] on div "-" at bounding box center [335, 386] width 32 height 10
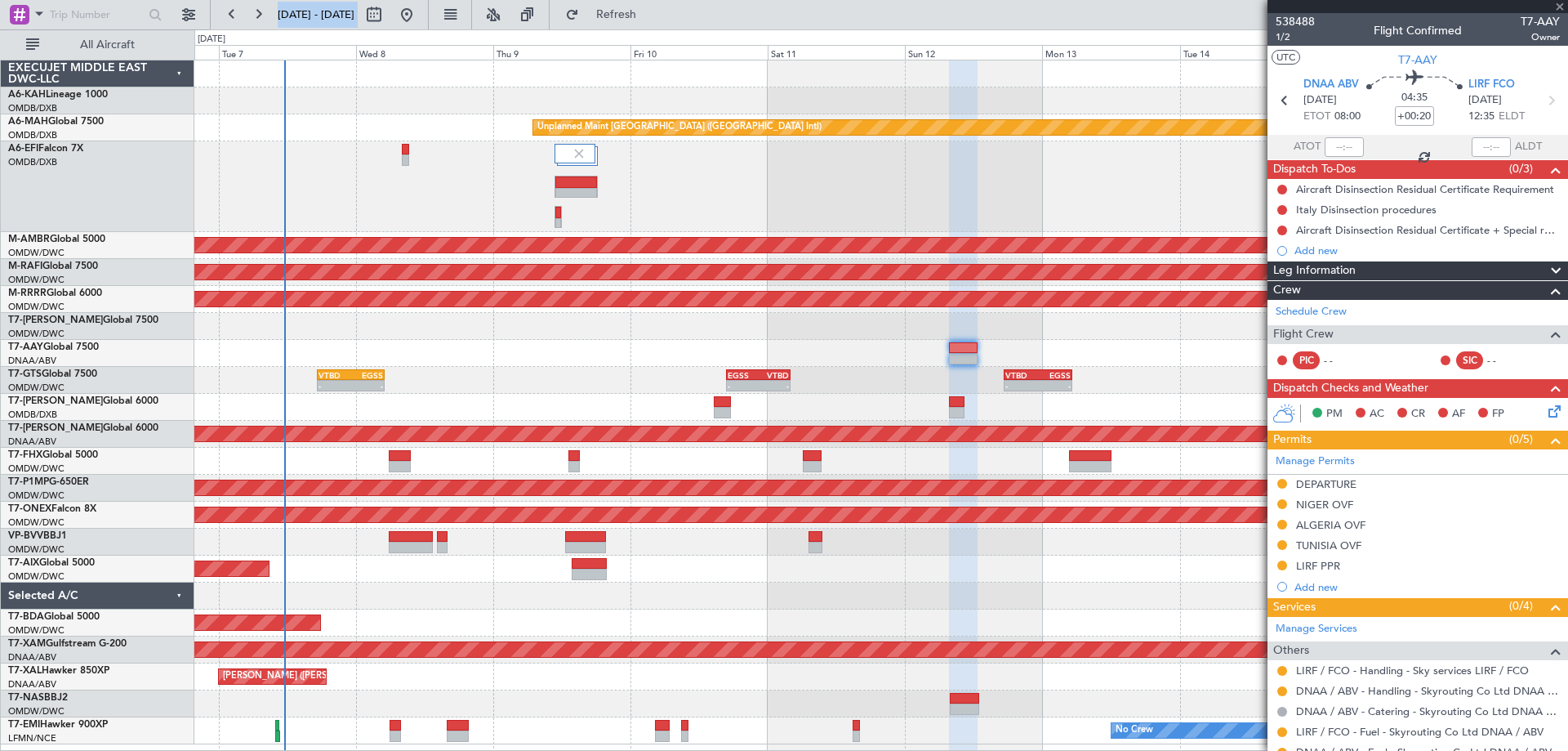
type input "+00:25"
type input "7"
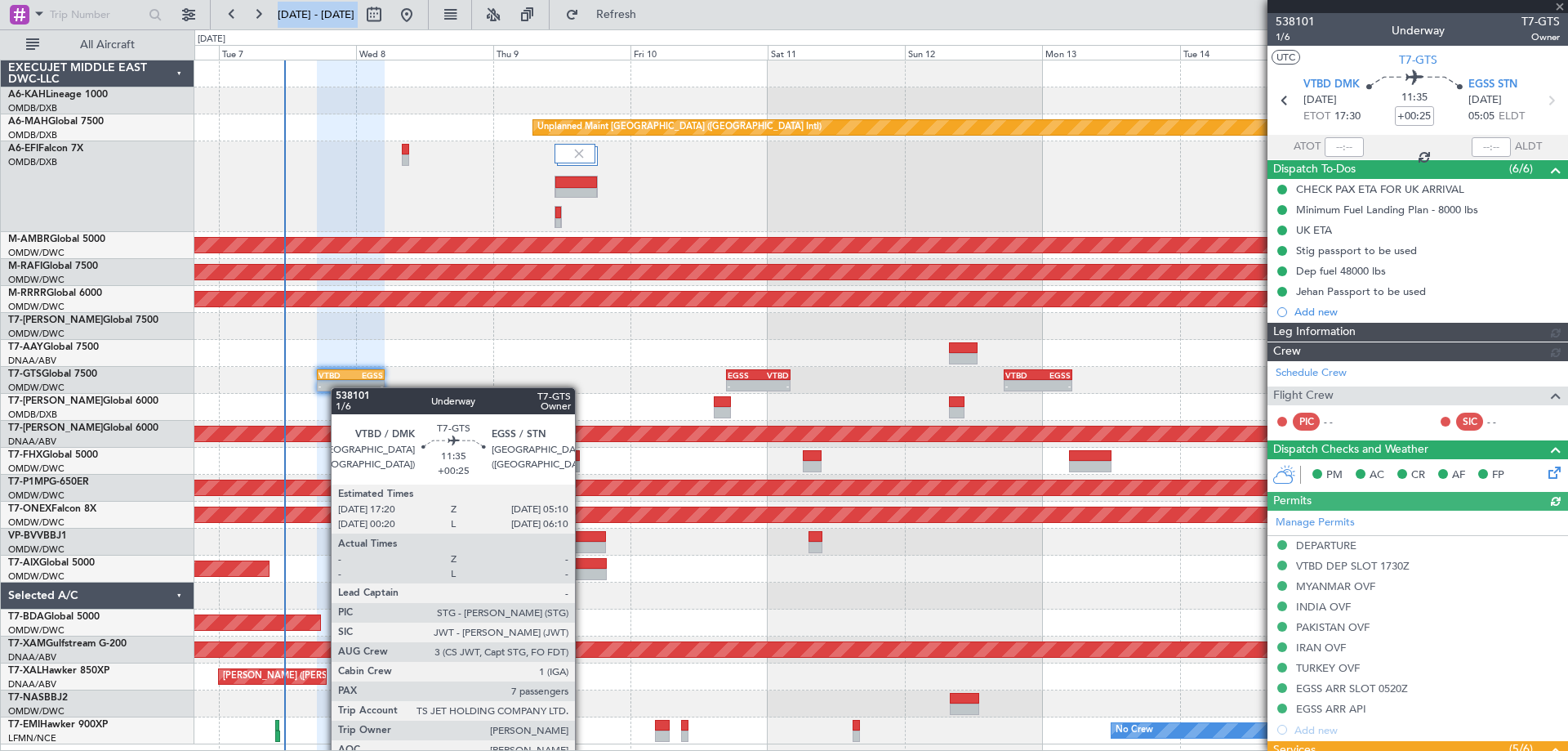
type input "[PERSON_NAME] ([PERSON_NAME])"
type input "7422"
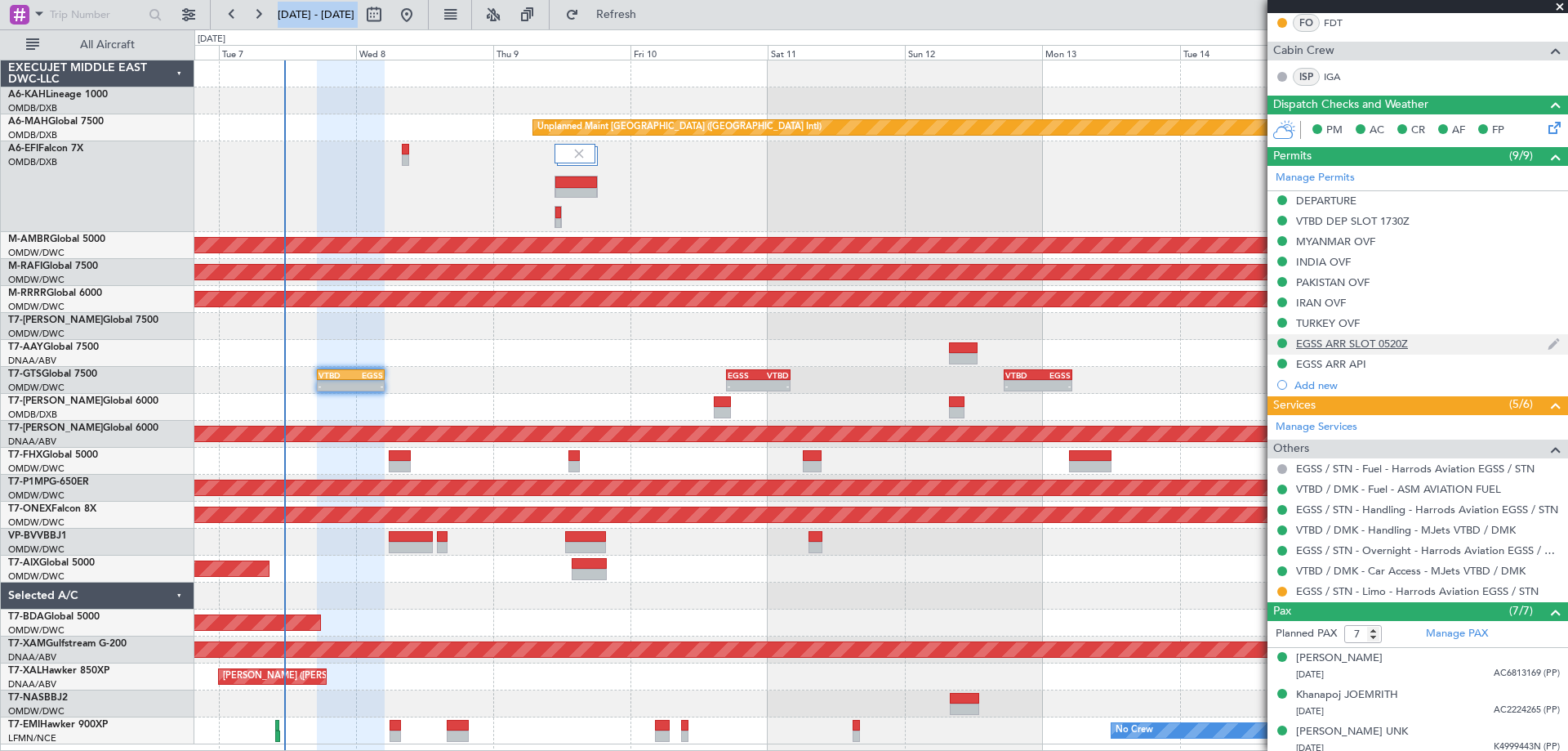
scroll to position [572, 0]
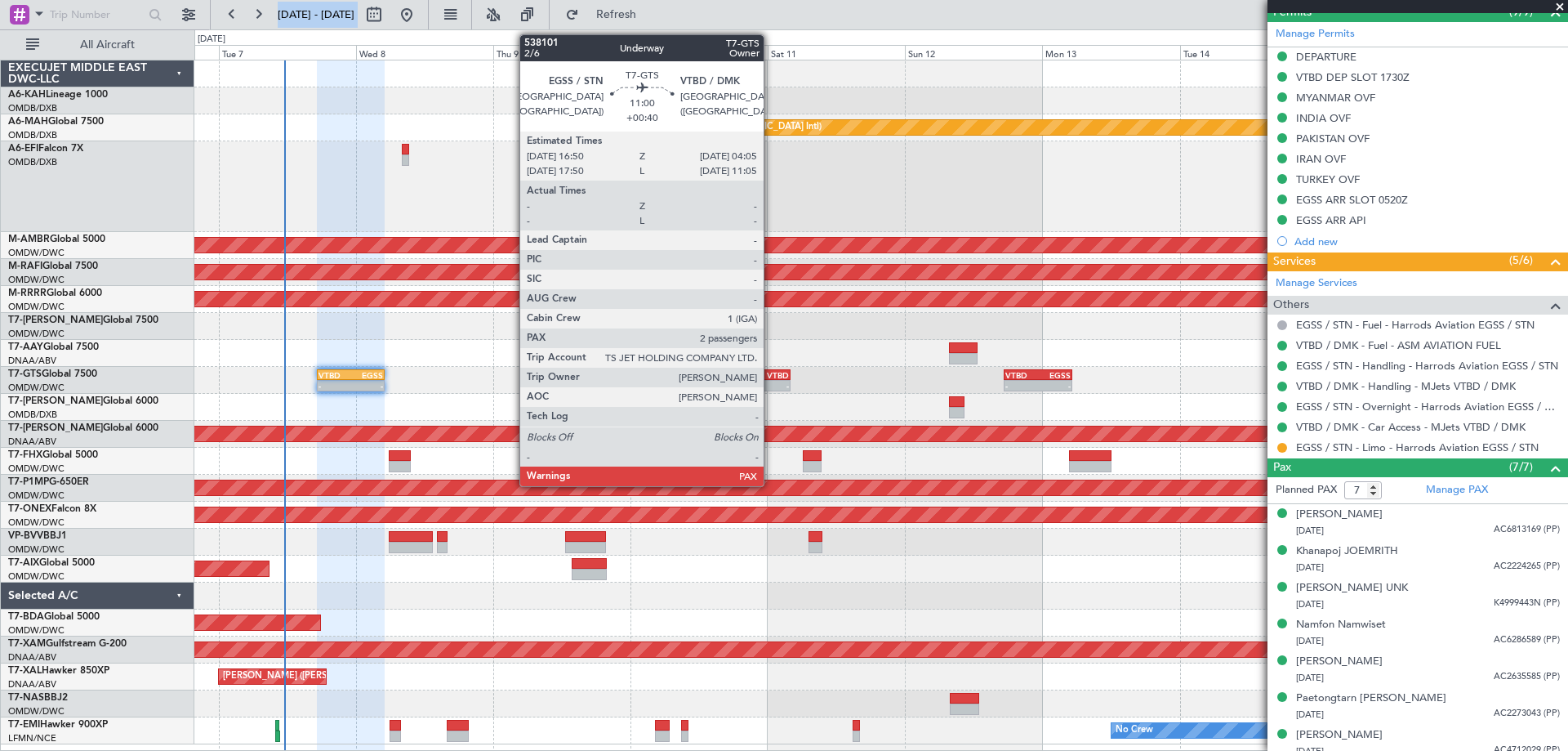
click at [771, 379] on div "EGSS 16:50 Z VTBD 04:05 Z" at bounding box center [759, 375] width 65 height 11
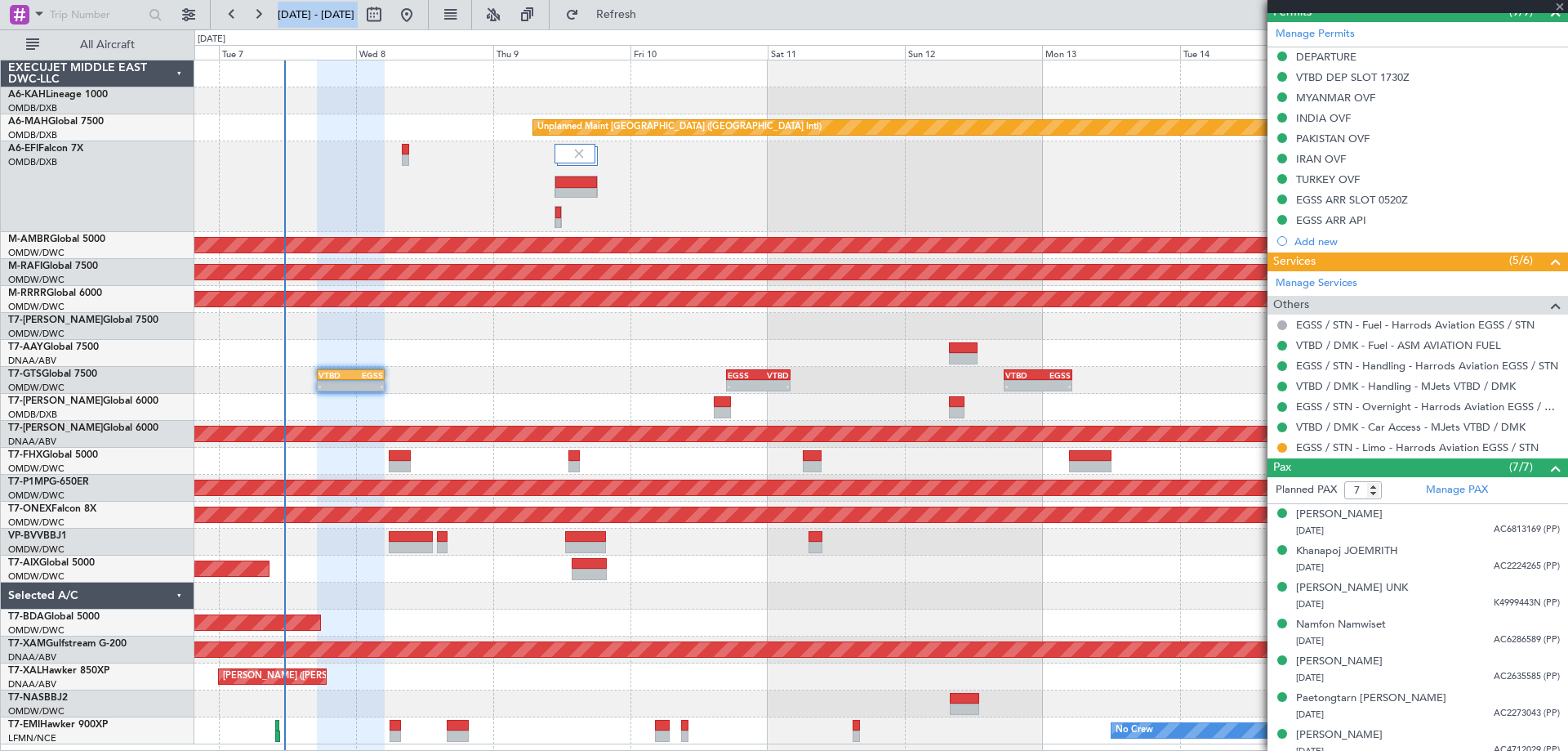
type input "+00:40"
type input "2"
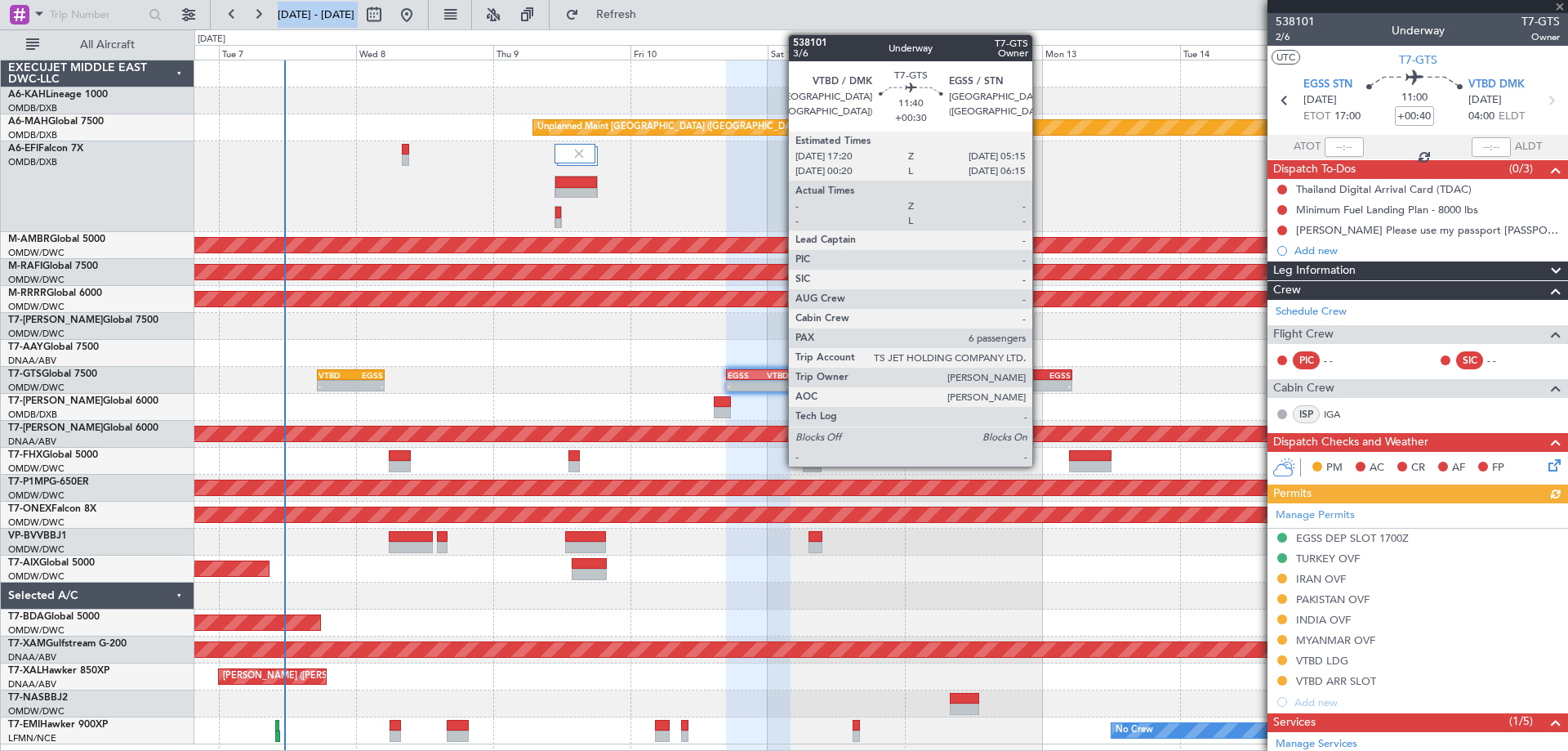
click at [1040, 388] on div "-" at bounding box center [1054, 386] width 32 height 10
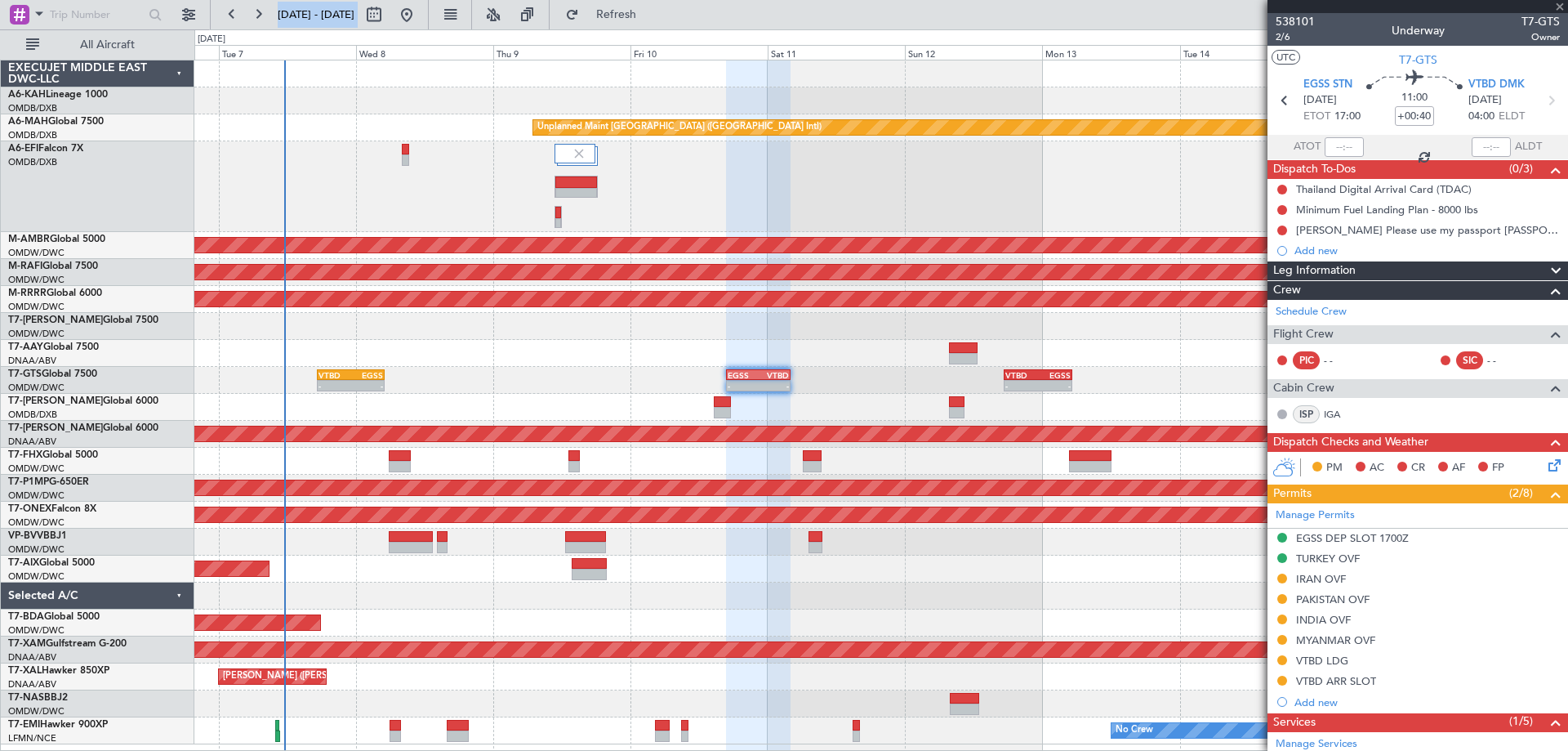
type input "+00:30"
type input "6"
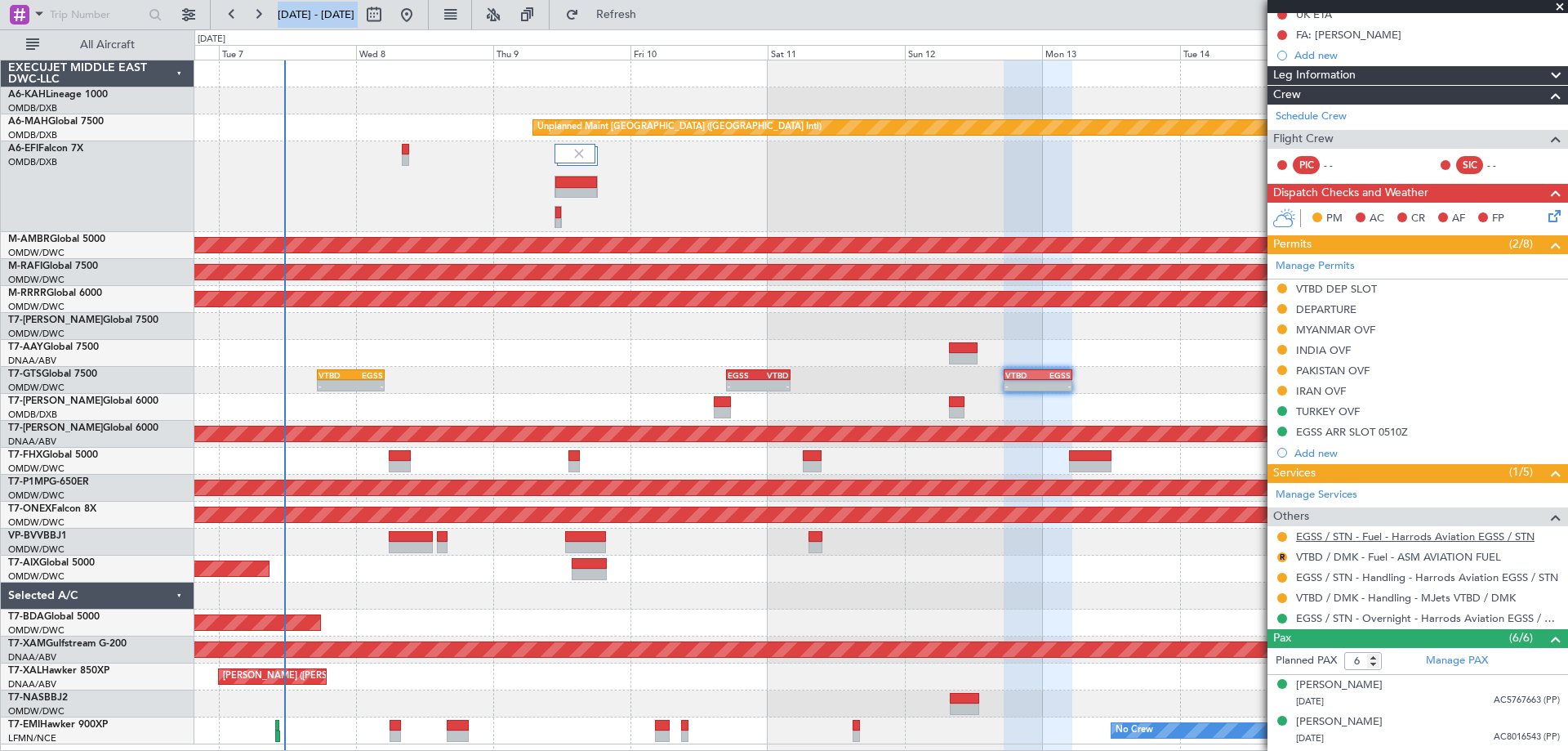
scroll to position [360, 0]
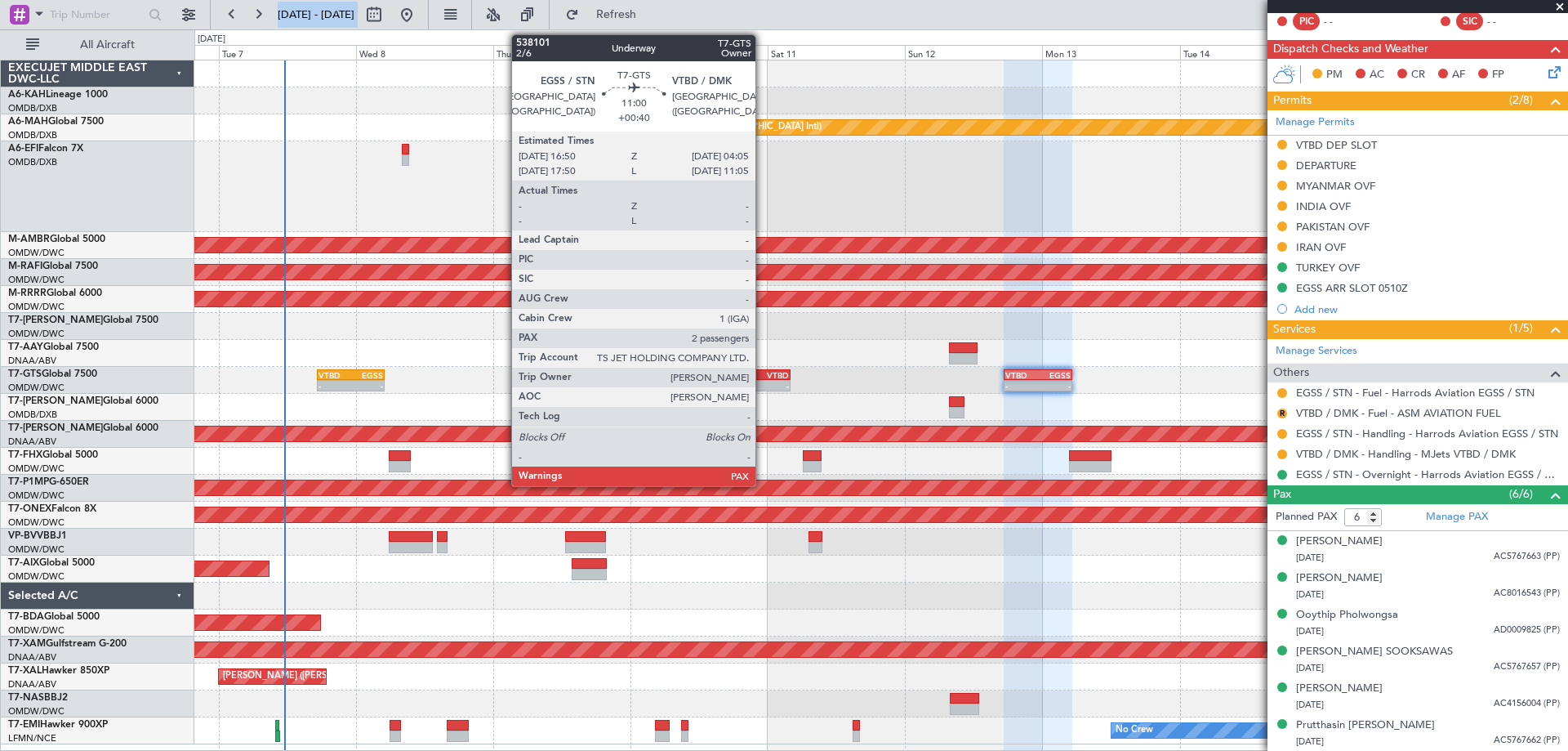
click at [763, 387] on div "-" at bounding box center [775, 386] width 31 height 10
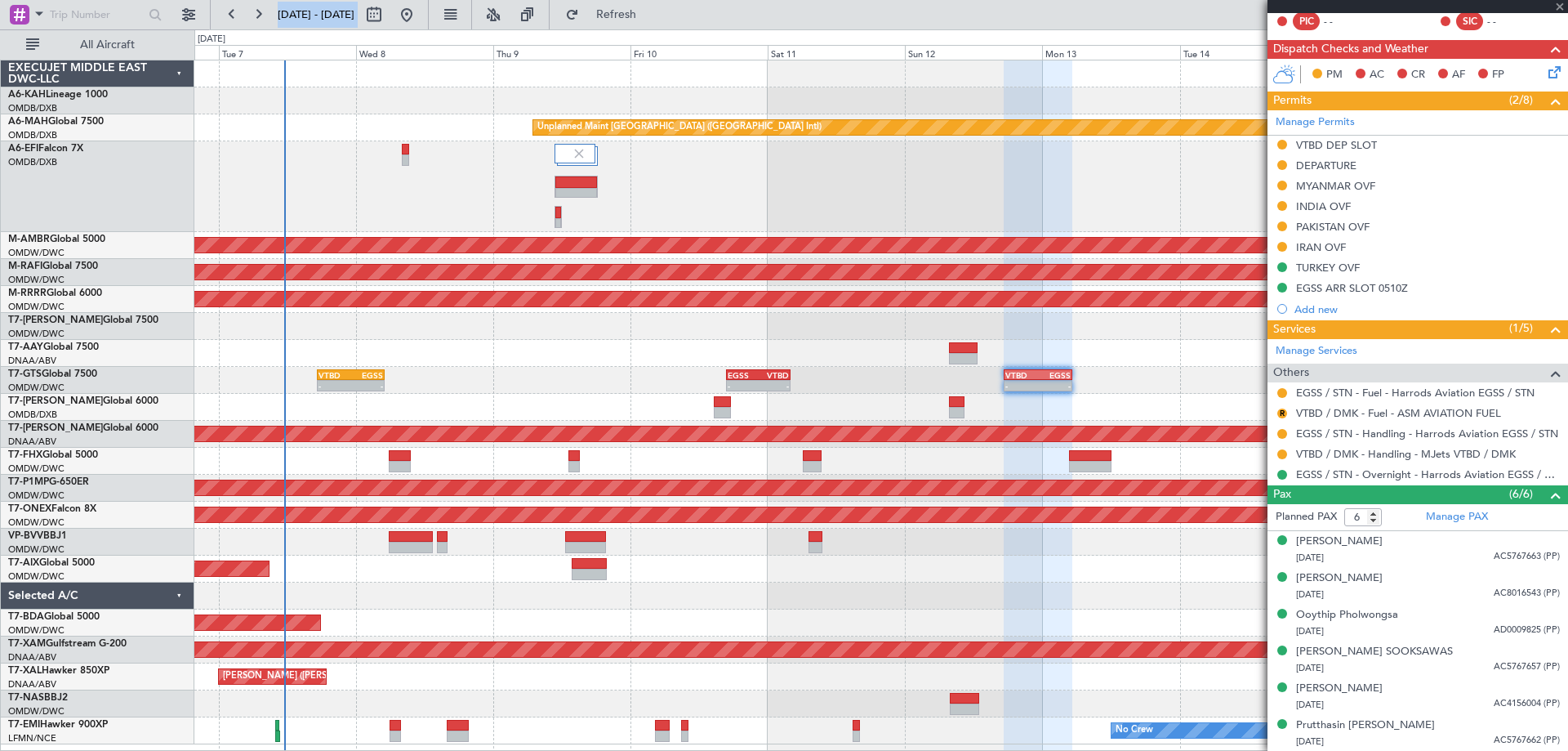
type input "+00:40"
type input "2"
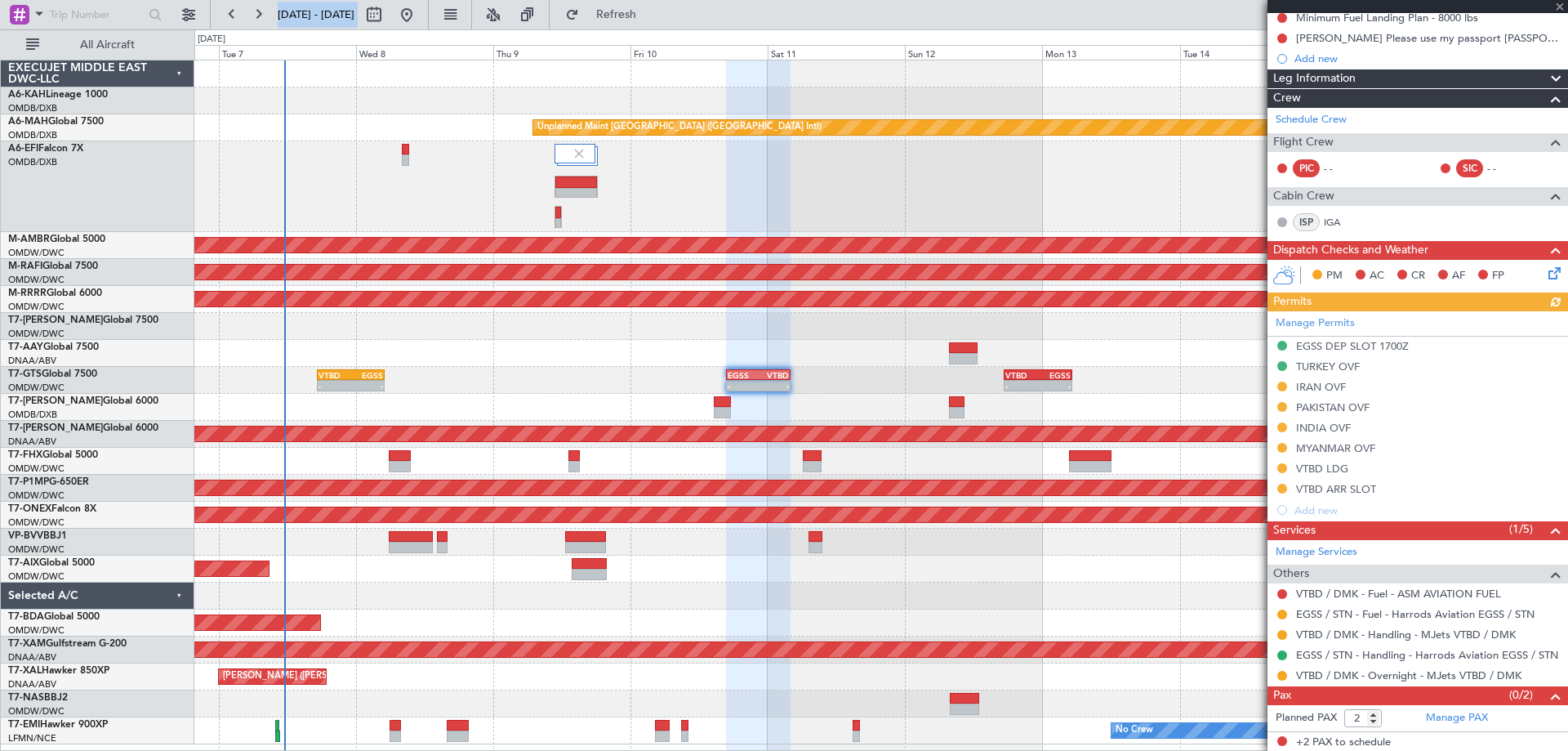
scroll to position [193, 0]
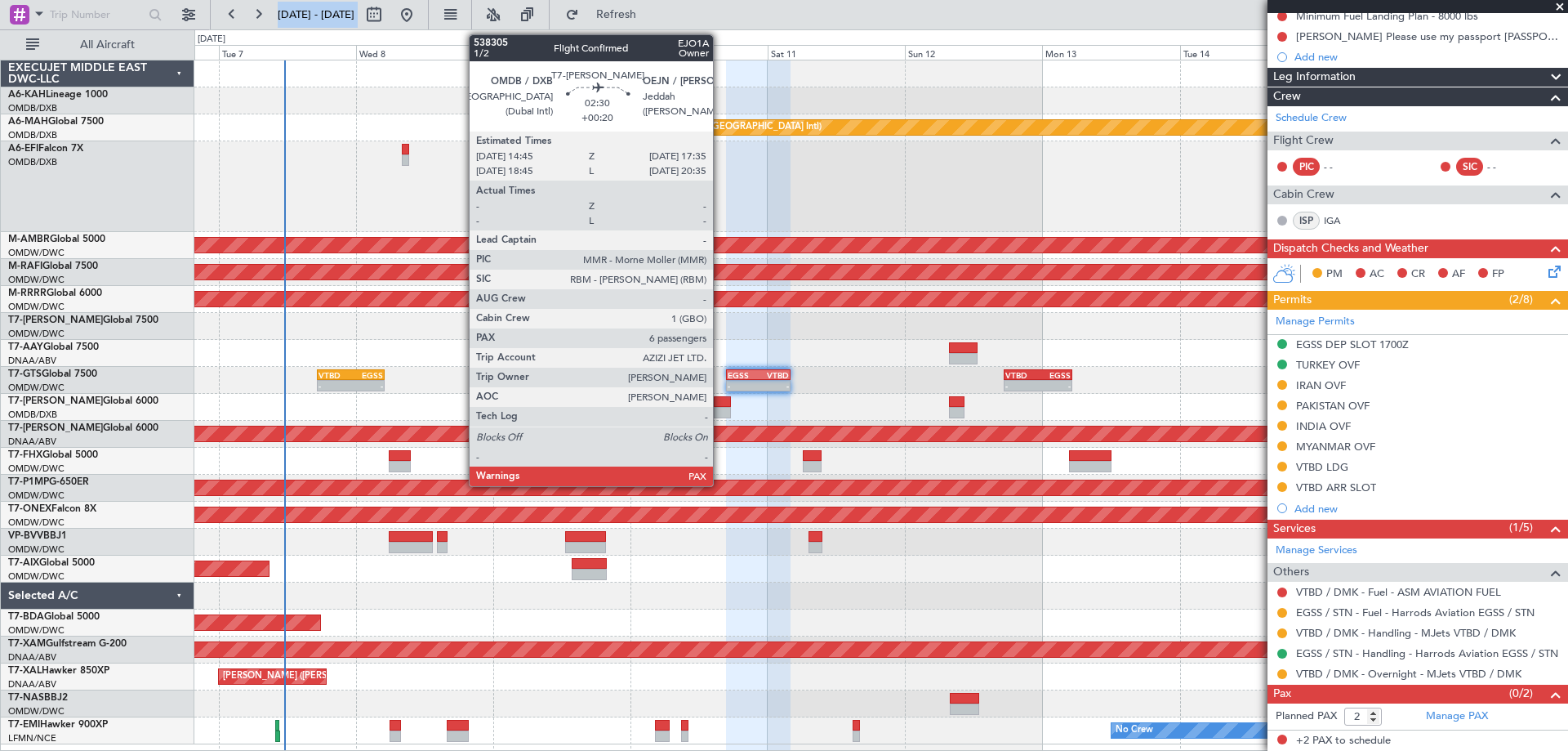
click at [720, 407] on div at bounding box center [722, 412] width 17 height 11
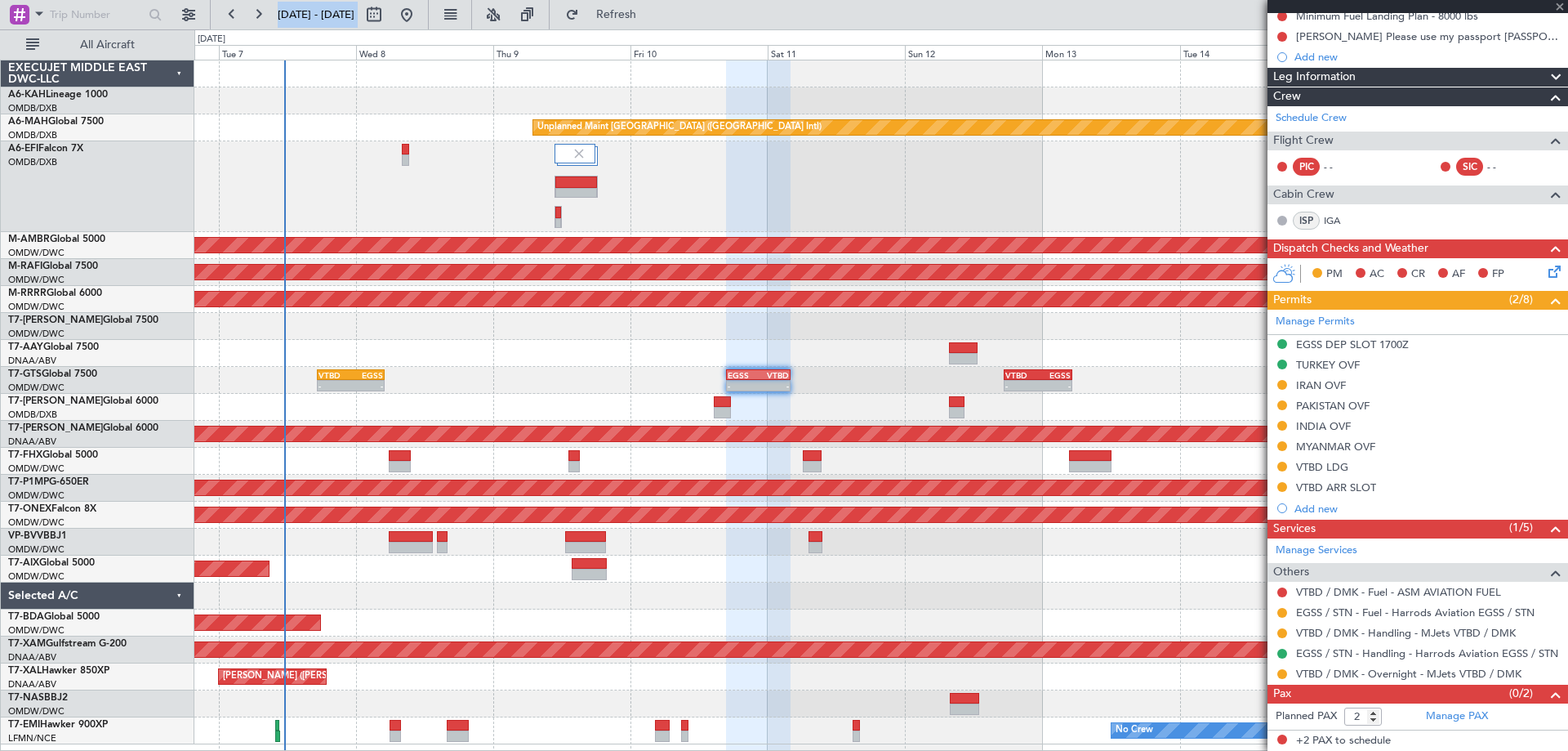
type input "+00:20"
type input "6"
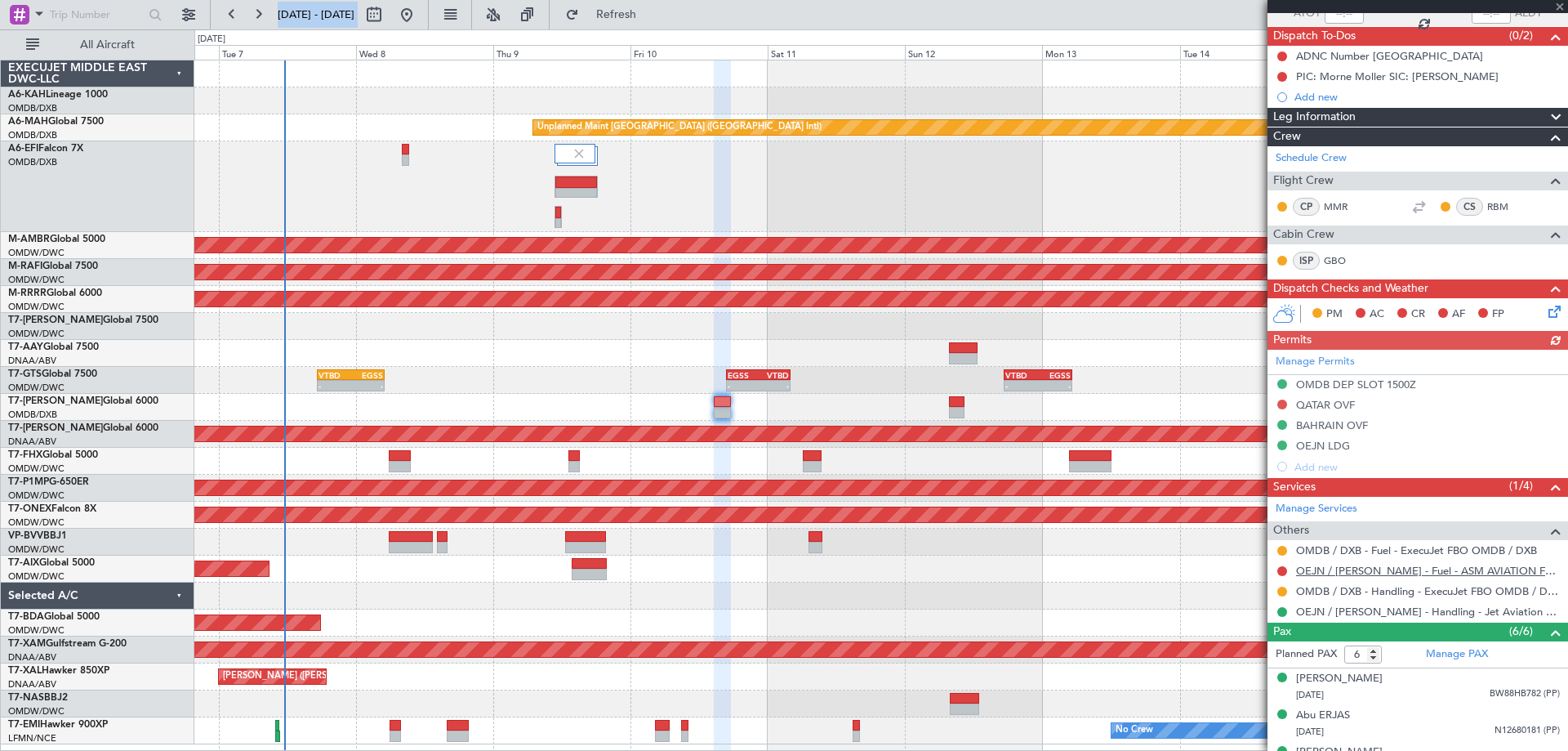
scroll to position [270, 0]
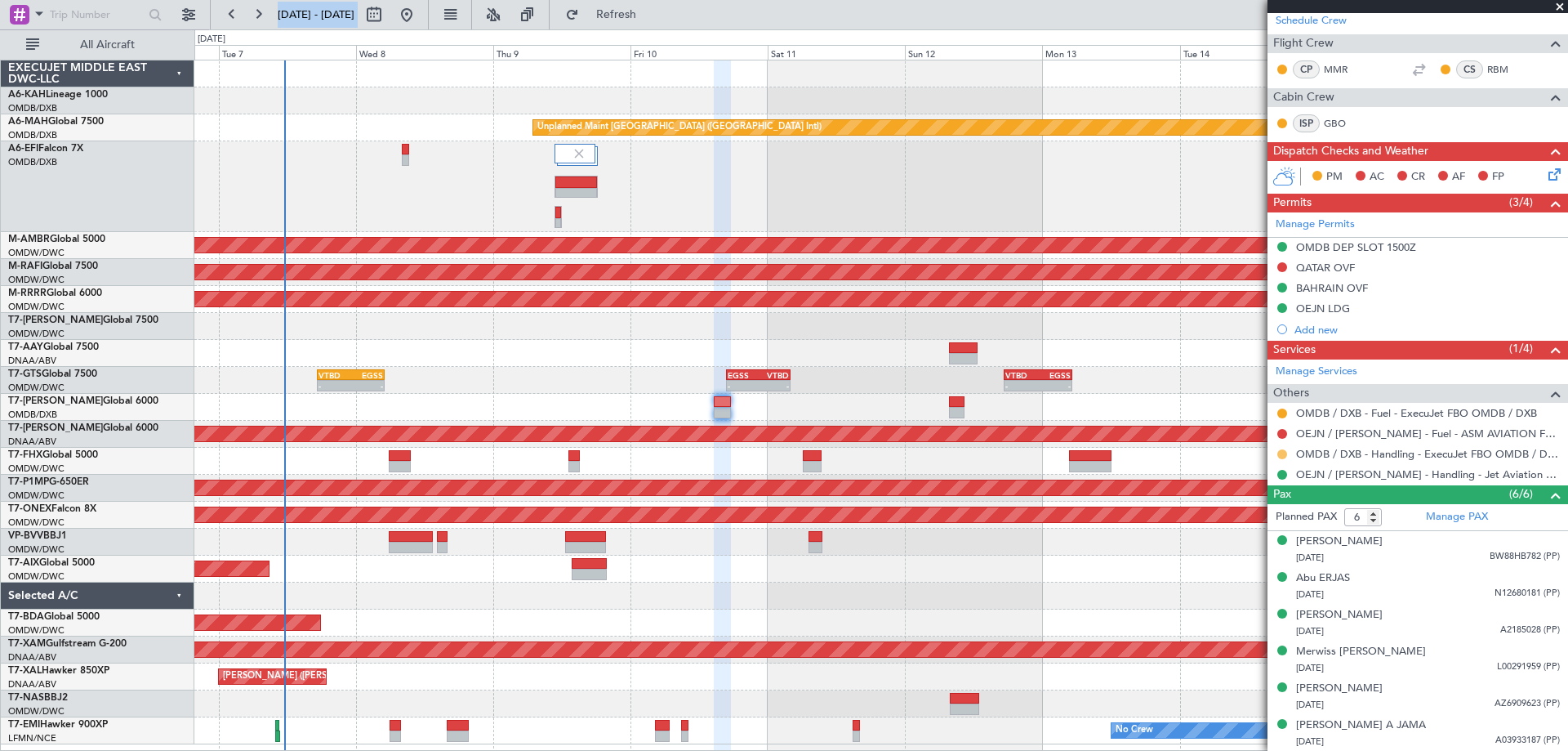
click at [1280, 452] on button at bounding box center [1282, 454] width 10 height 10
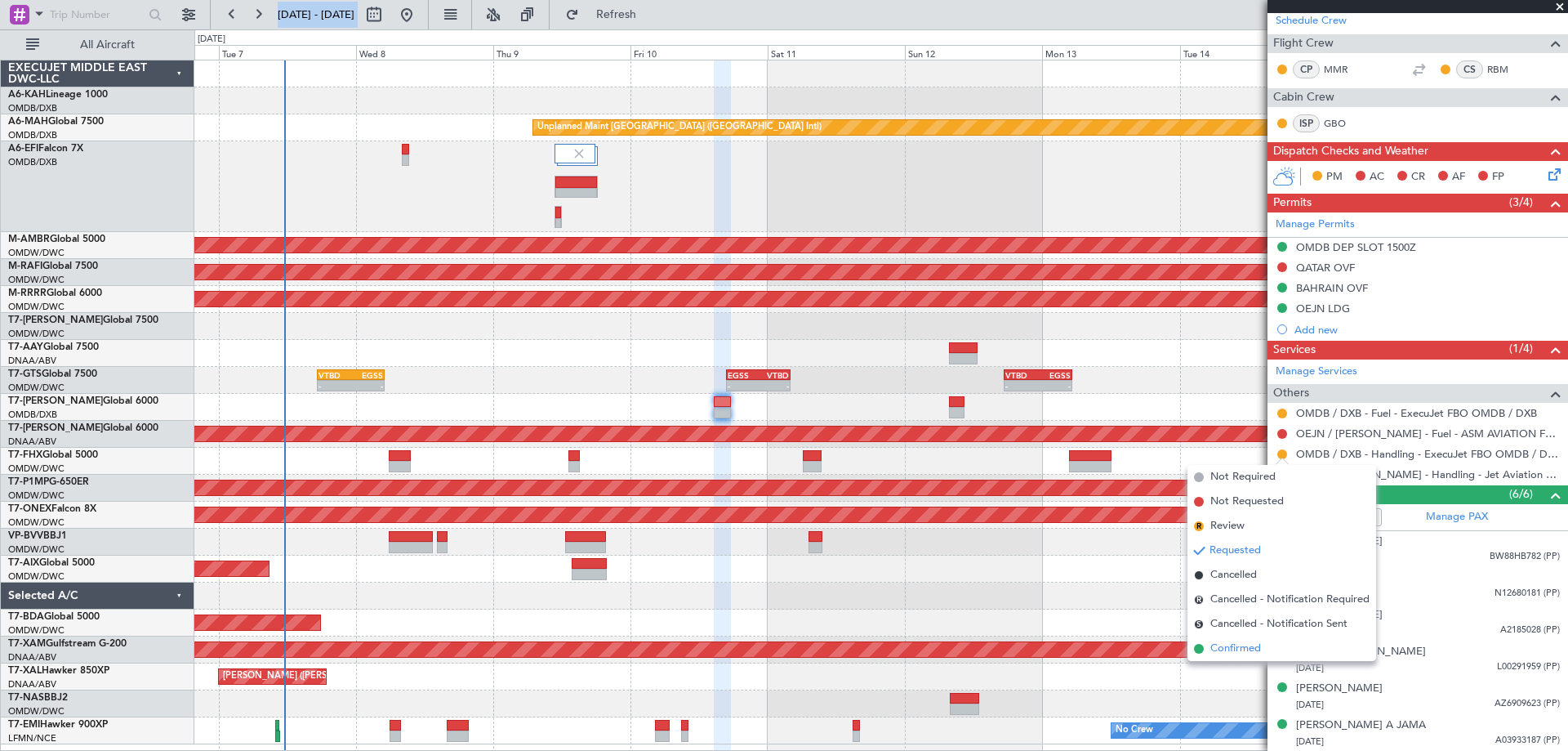
click at [1225, 645] on span "Confirmed" at bounding box center [1235, 649] width 51 height 17
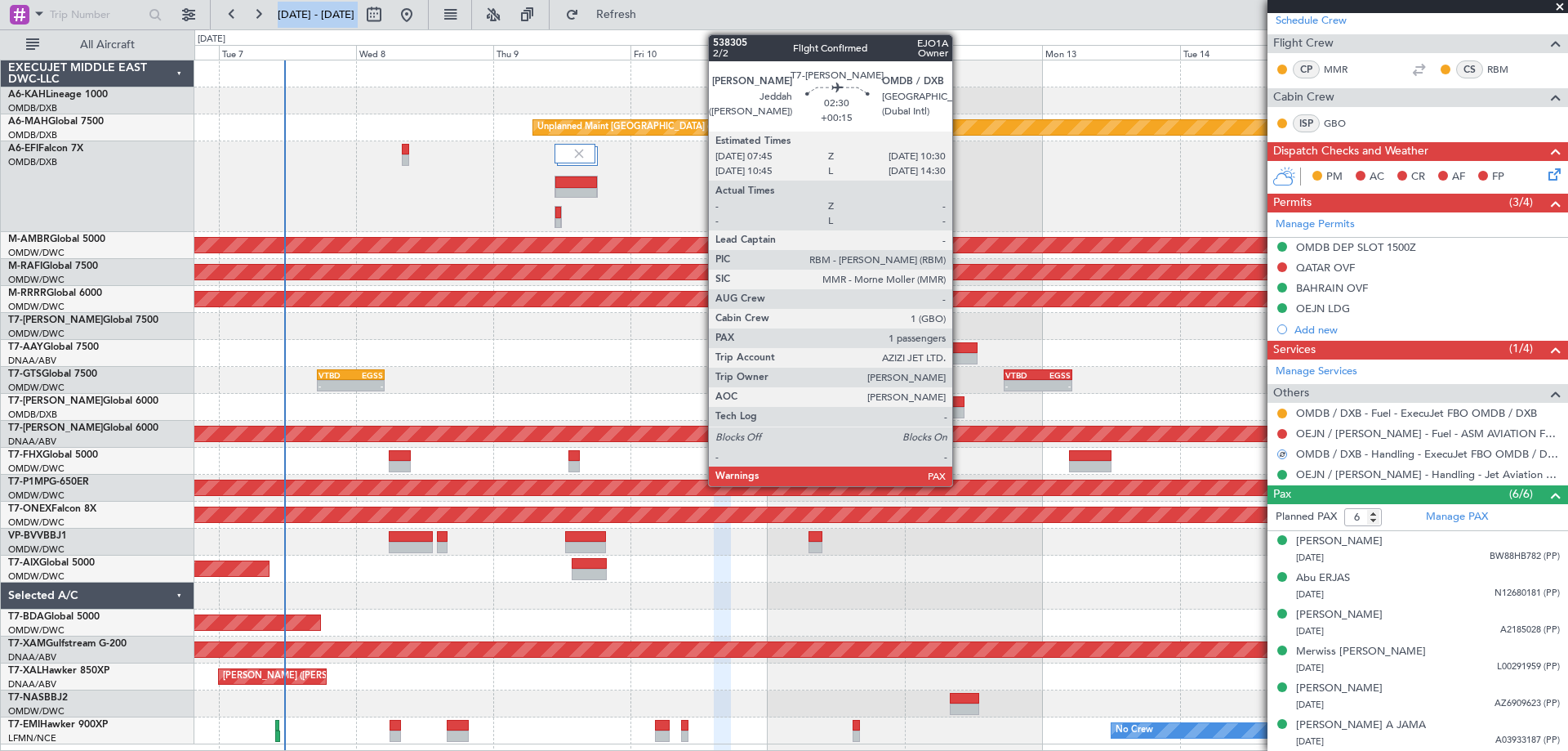
click at [960, 415] on div at bounding box center [958, 412] width 17 height 11
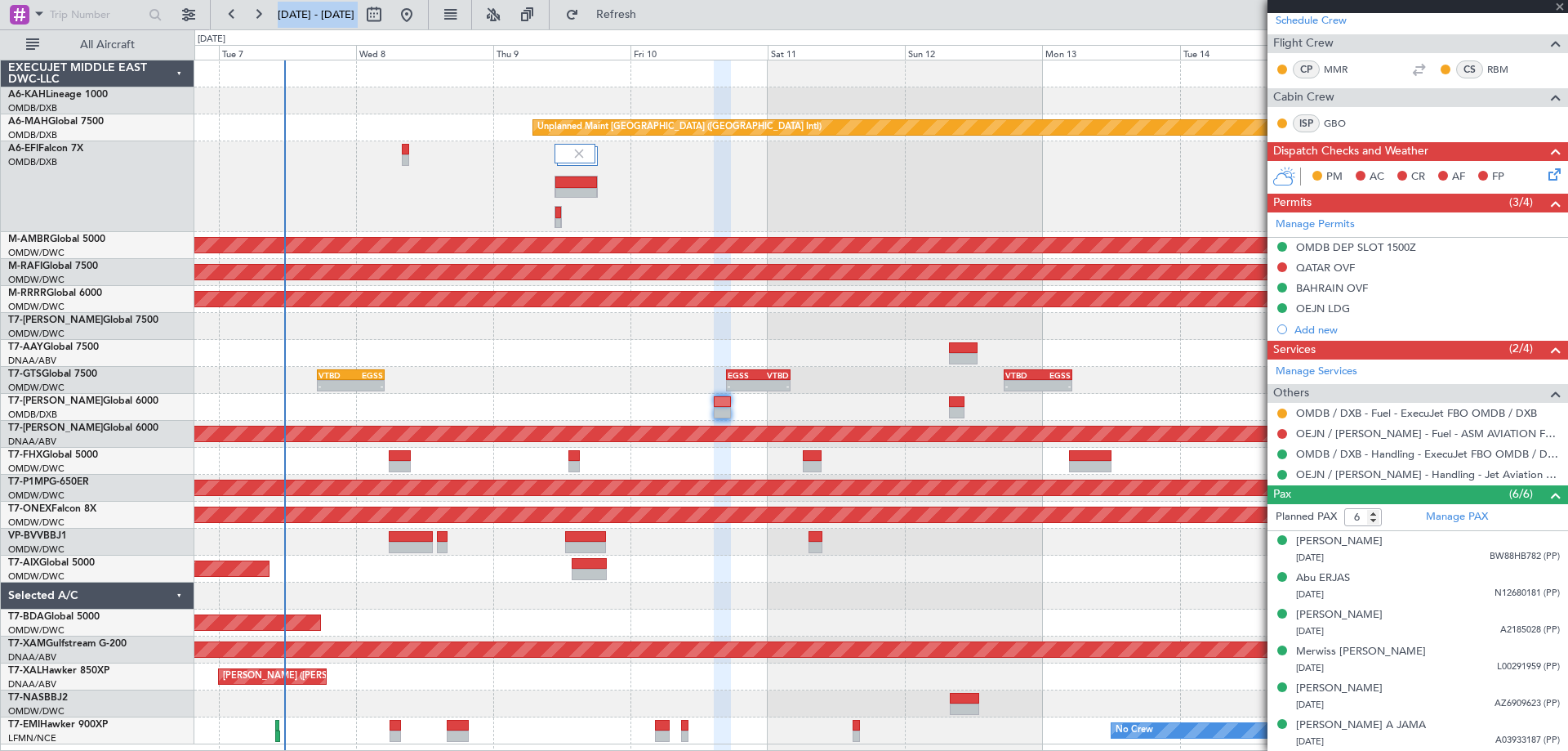
type input "+00:15"
type input "1"
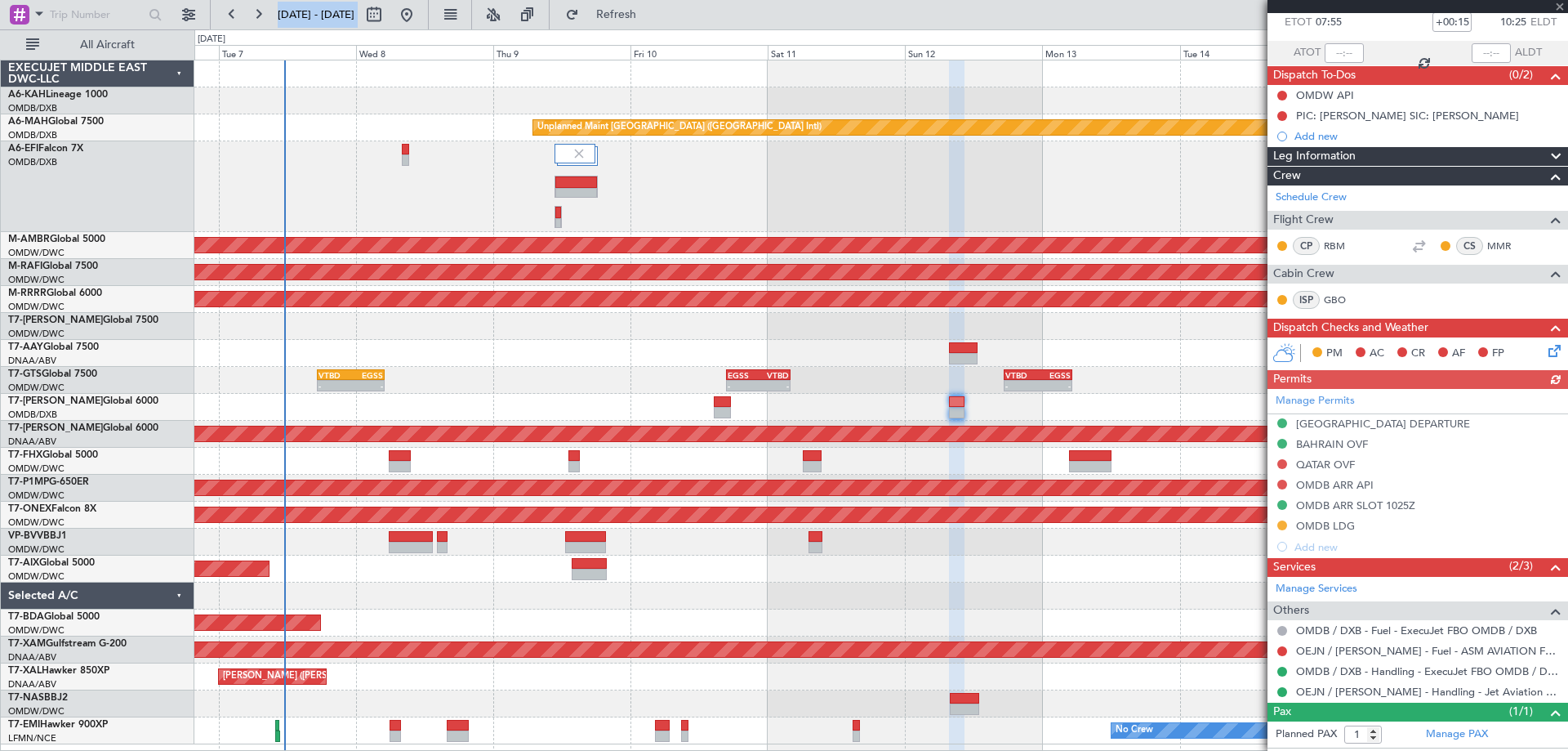
scroll to position [128, 0]
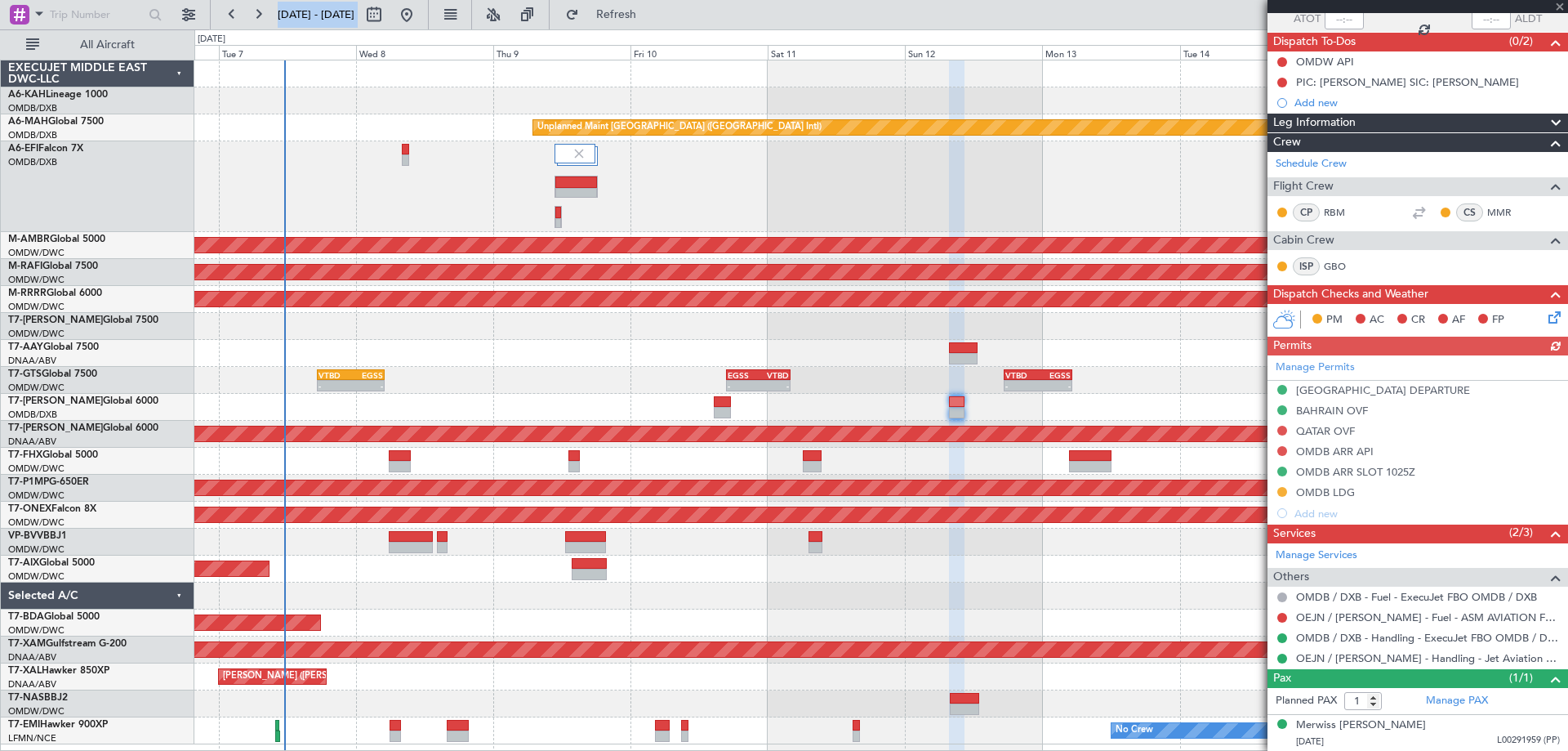
click at [1008, 470] on div "Unplanned Maint [GEOGRAPHIC_DATA] (Al Maktoum Intl) Planned Maint [GEOGRAPHIC_D…" at bounding box center [880, 461] width 1373 height 27
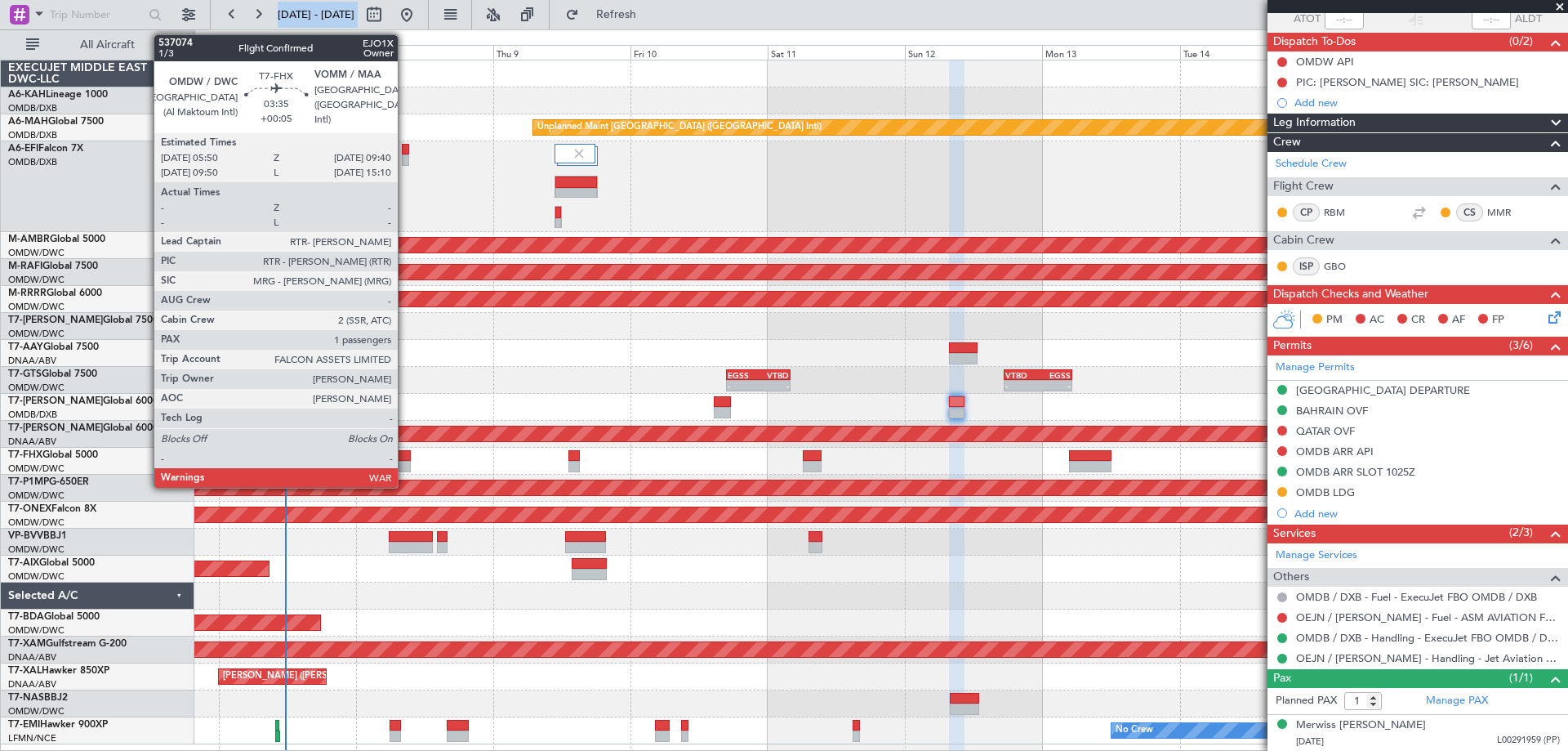
click at [405, 463] on div at bounding box center [400, 466] width 22 height 11
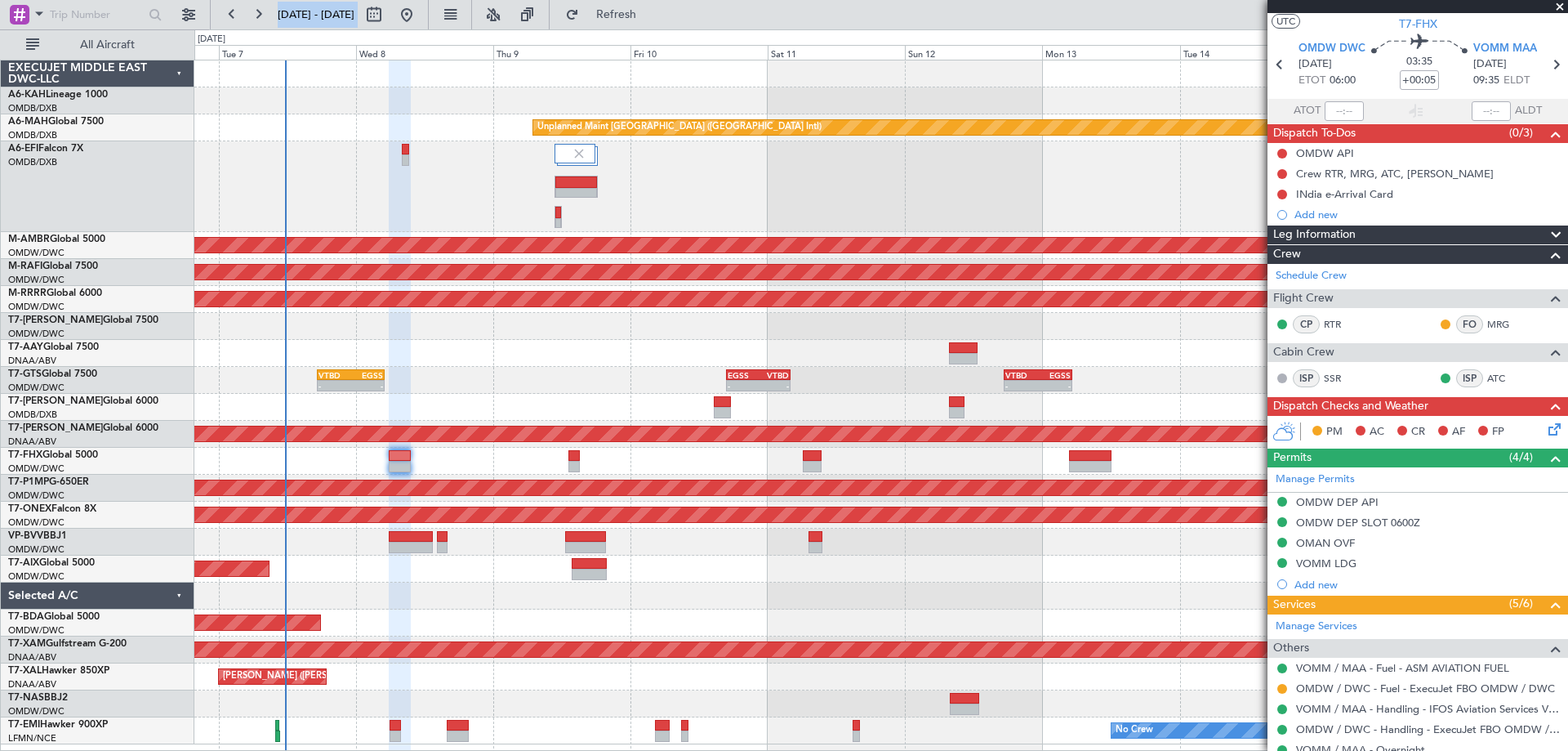
scroll to position [0, 0]
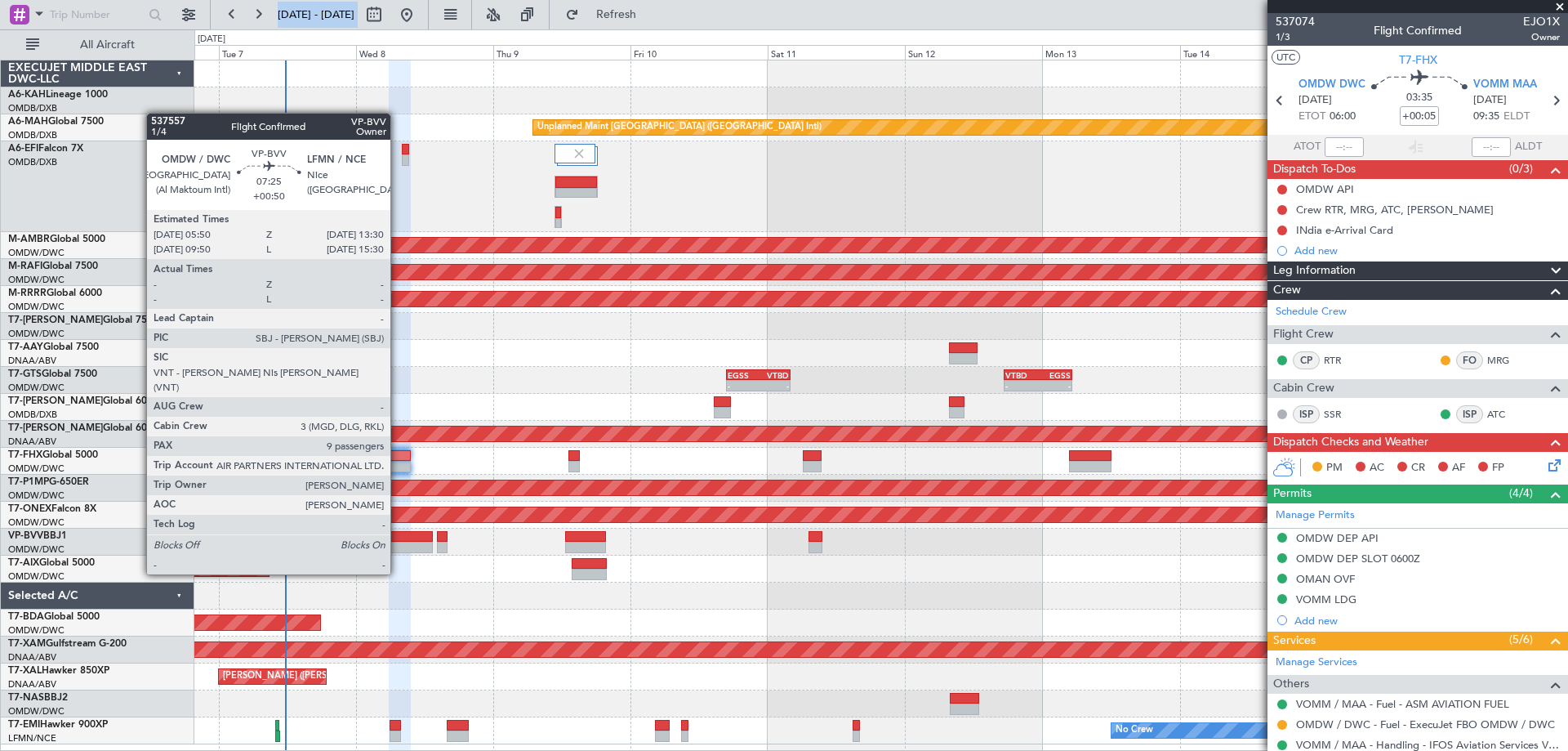
click at [398, 544] on div at bounding box center [411, 548] width 44 height 11
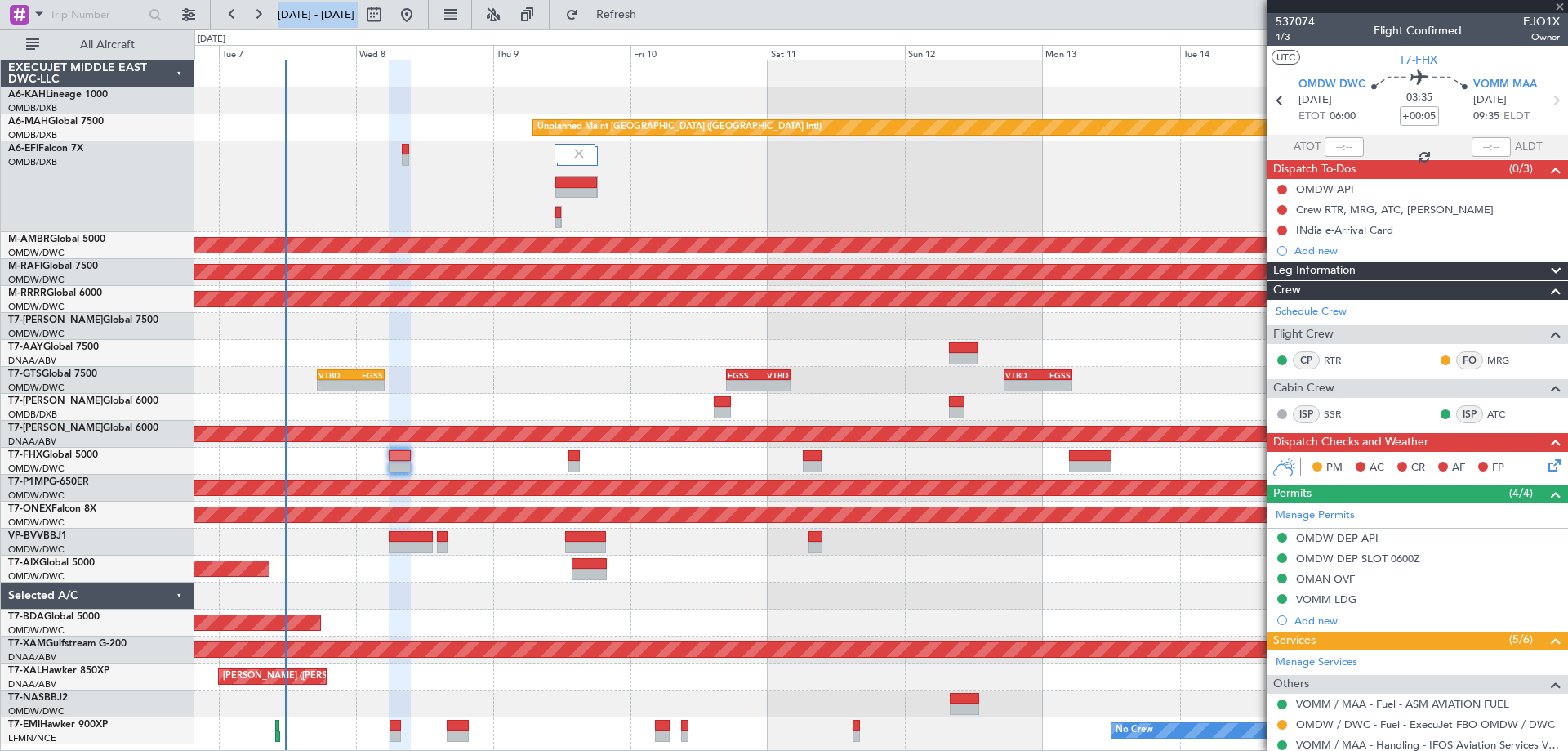
type input "+00:50"
type input "9"
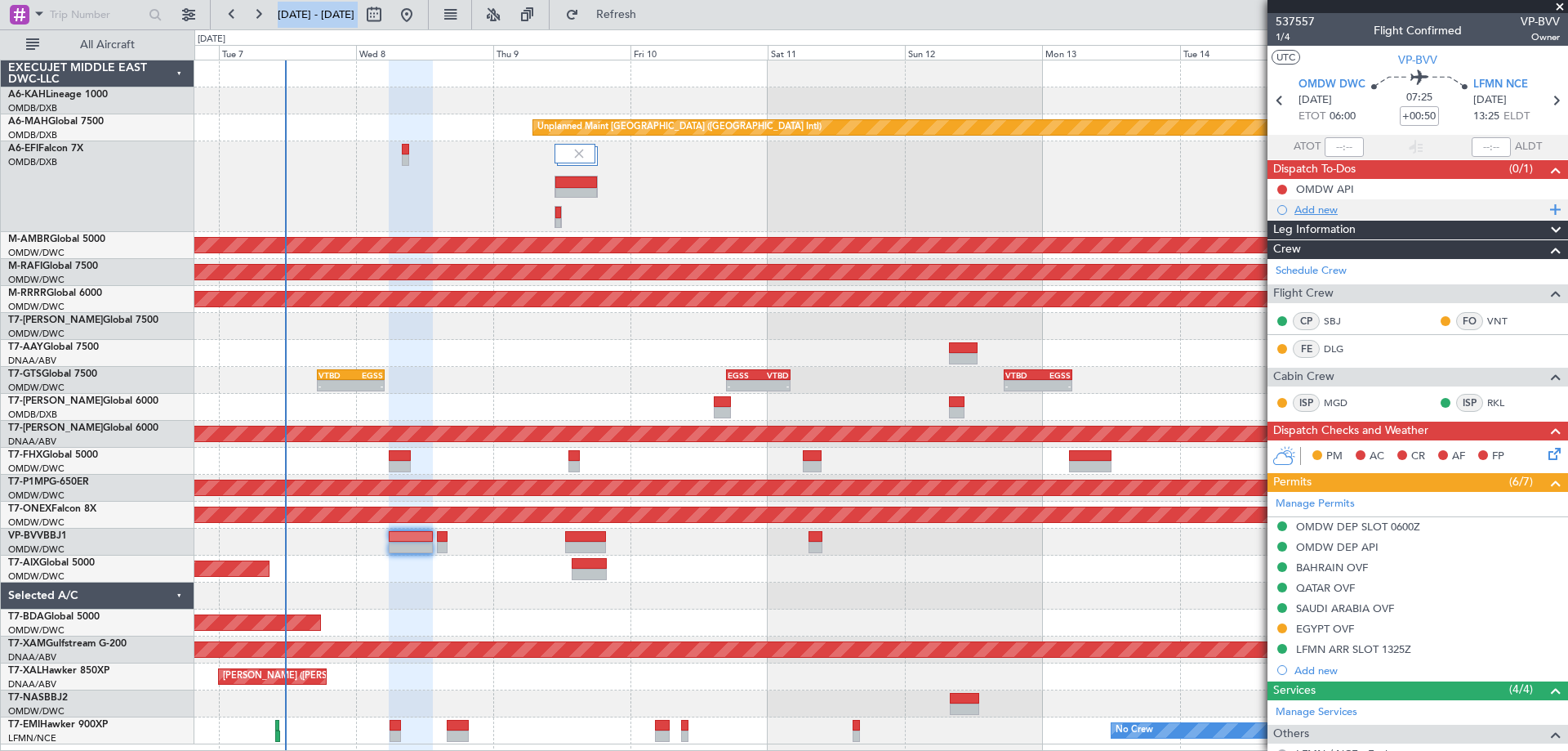
click at [1338, 211] on div "Add new" at bounding box center [1419, 209] width 251 height 14
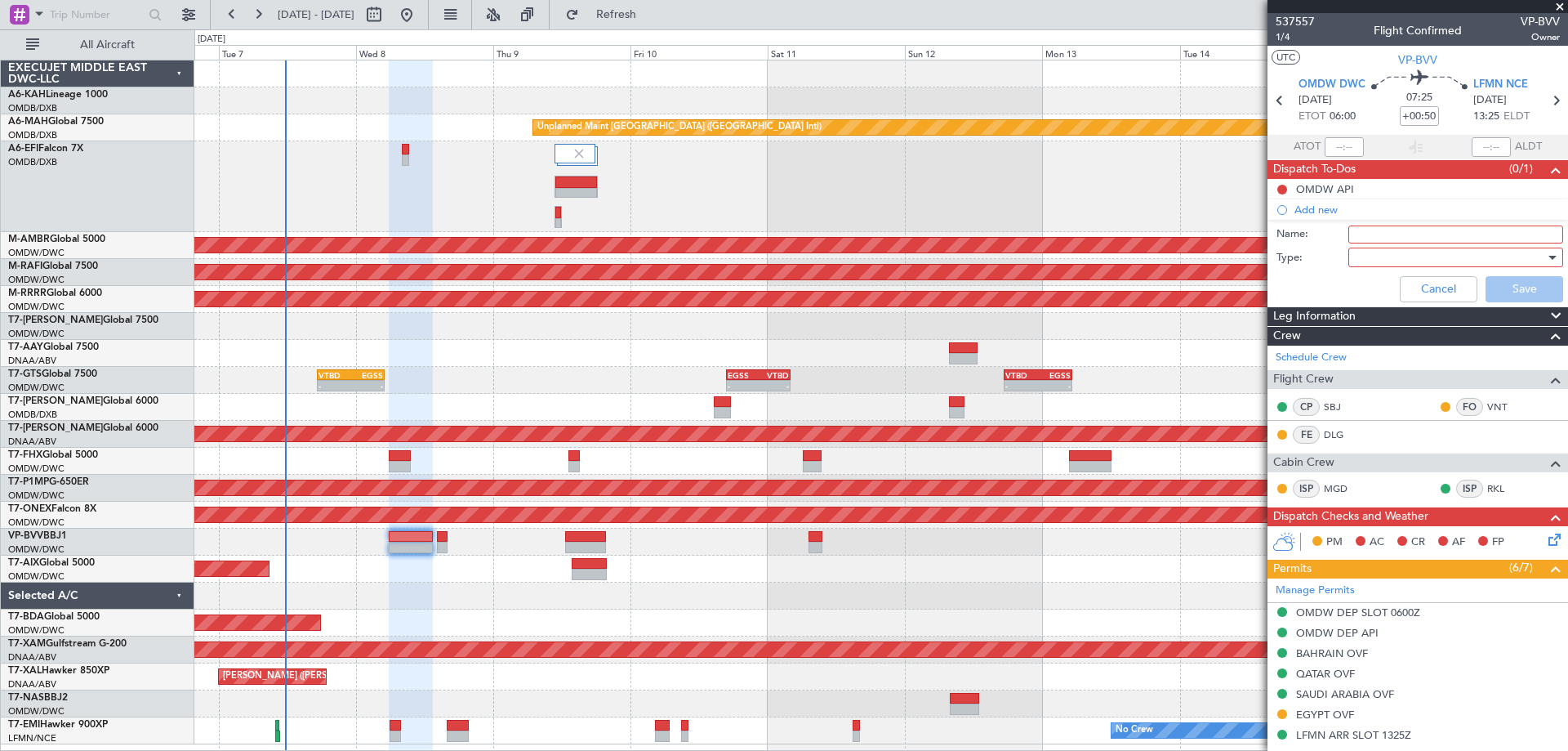
click at [1366, 235] on input "Name:" at bounding box center [1456, 234] width 214 height 18
type input "plann via [GEOGRAPHIC_DATA]"
click at [1376, 262] on div at bounding box center [1451, 257] width 190 height 25
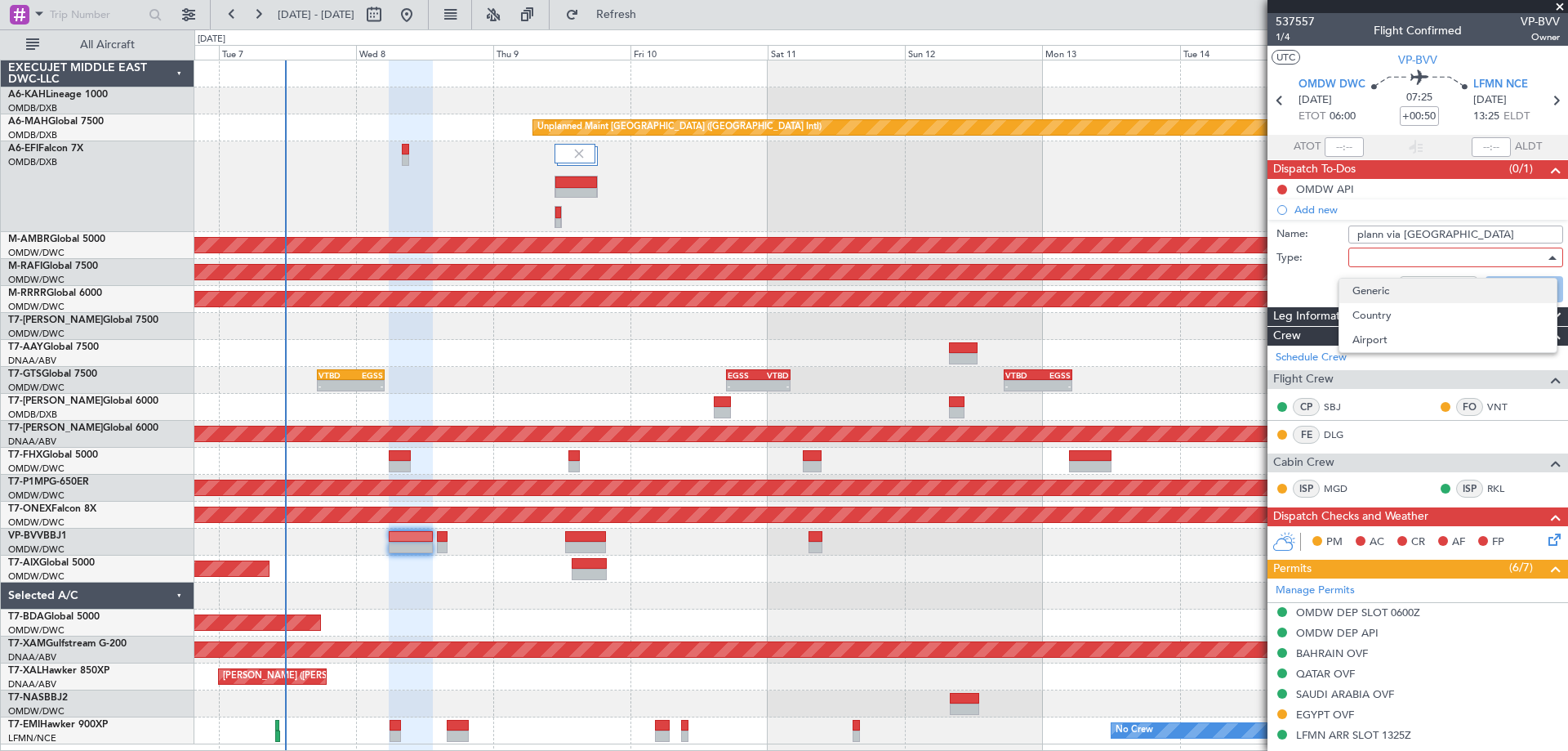
click at [1374, 282] on span "Generic" at bounding box center [1448, 290] width 191 height 25
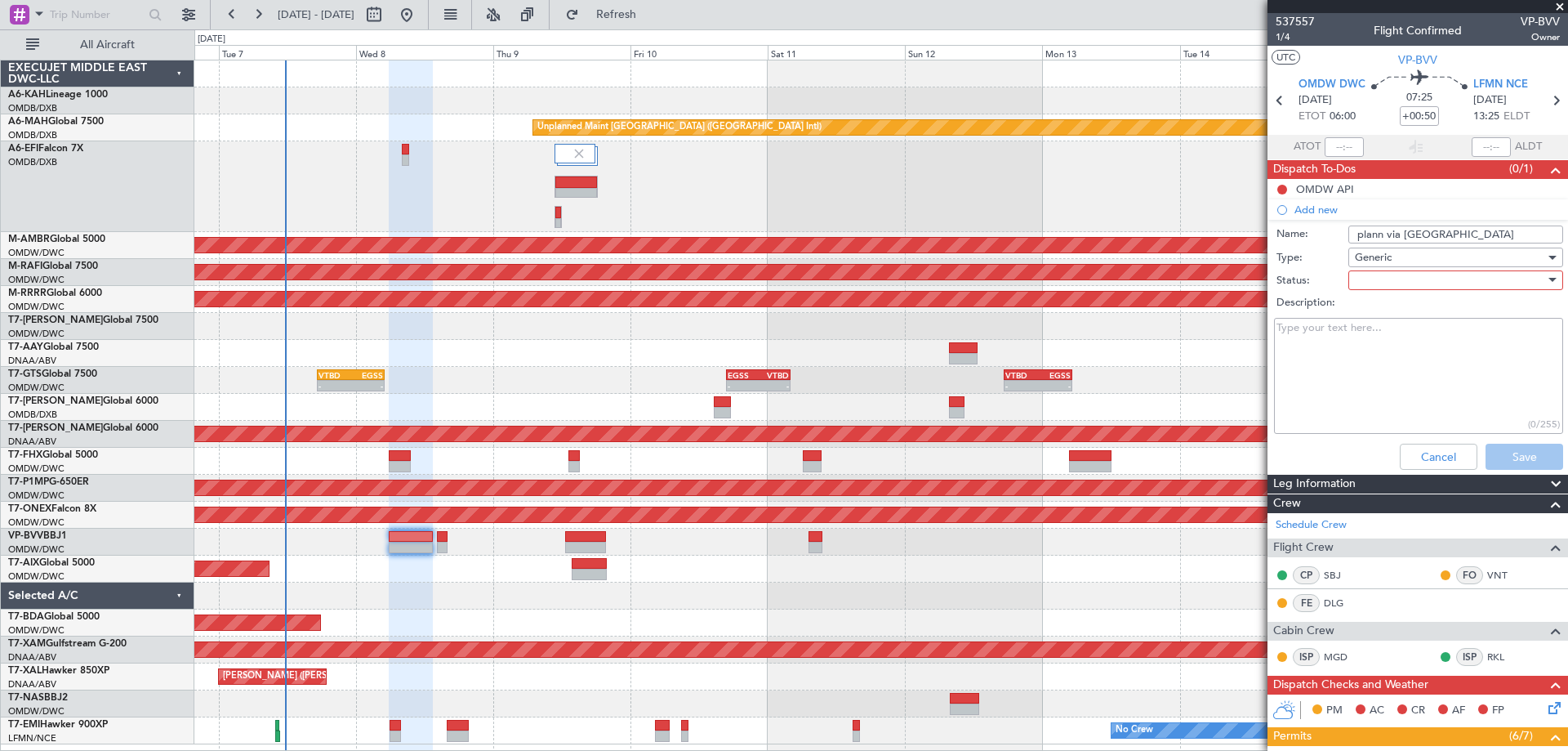
drag, startPoint x: 1382, startPoint y: 289, endPoint x: 1378, endPoint y: 305, distance: 16.5
click at [1382, 291] on div "Status: Description: (0/255)" at bounding box center [1417, 354] width 317 height 168
click at [1375, 281] on div at bounding box center [1451, 280] width 190 height 25
click at [1368, 308] on span "Not Started" at bounding box center [1448, 313] width 191 height 25
click at [1536, 464] on button "Save" at bounding box center [1525, 457] width 78 height 26
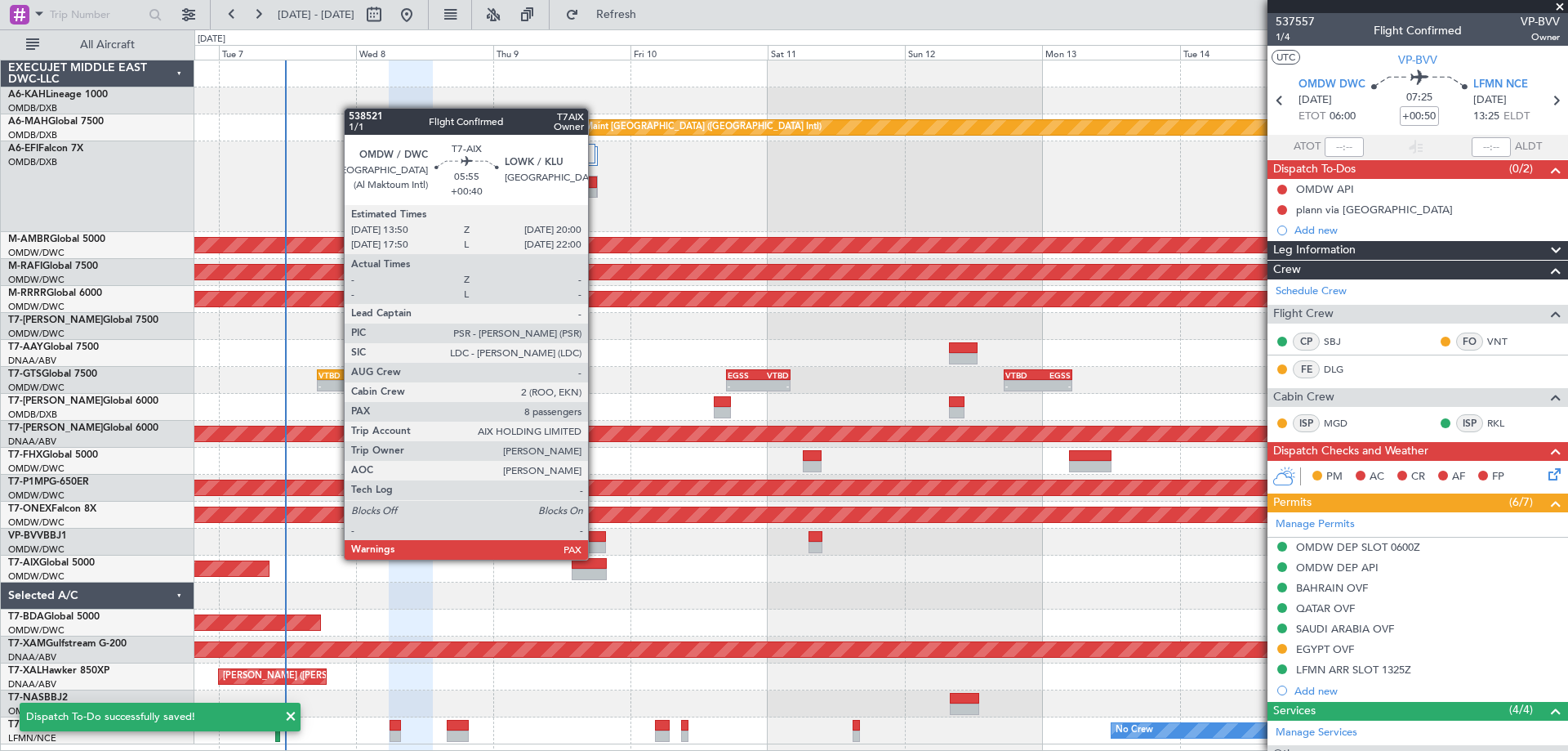
click at [594, 558] on div at bounding box center [590, 563] width 36 height 11
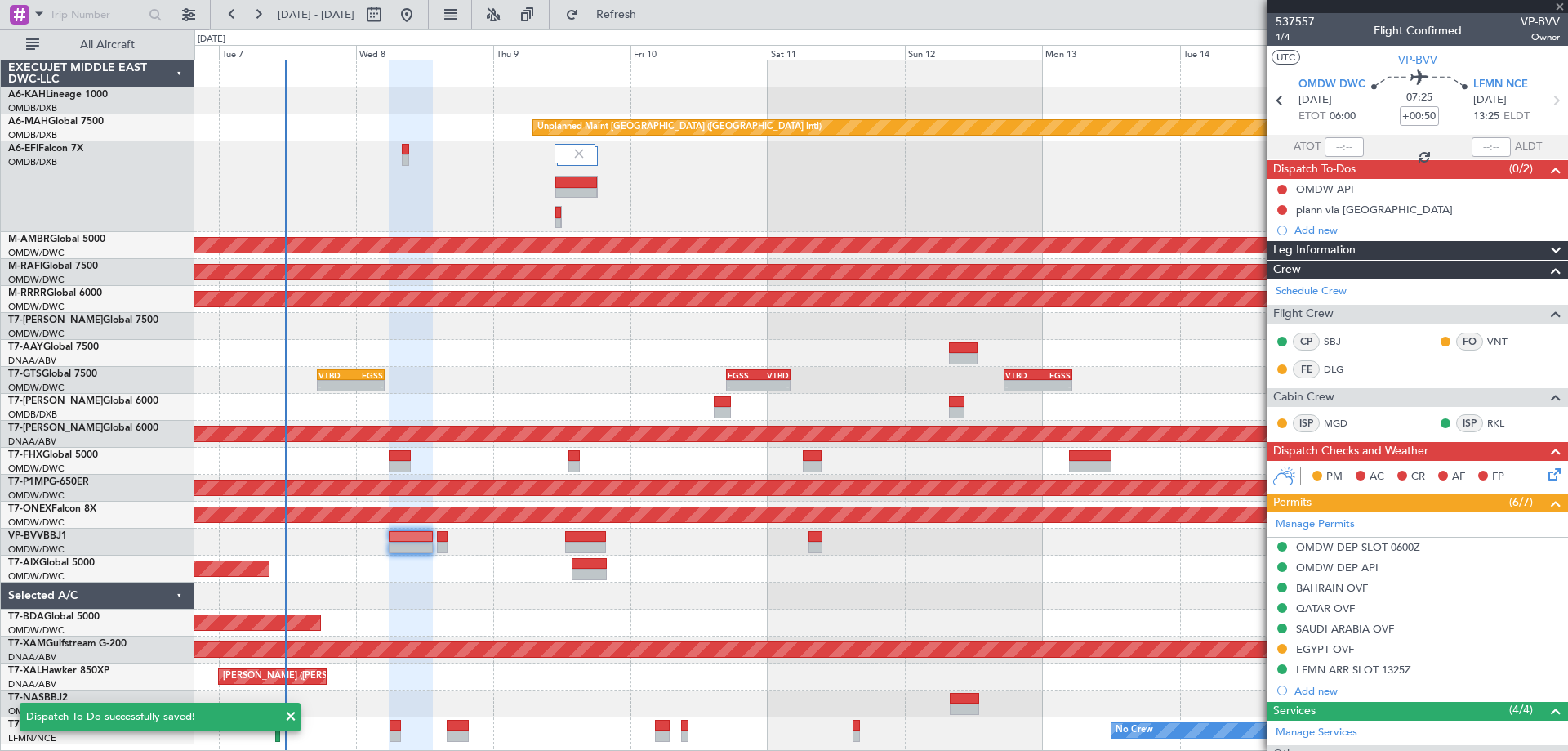
type input "+00:40"
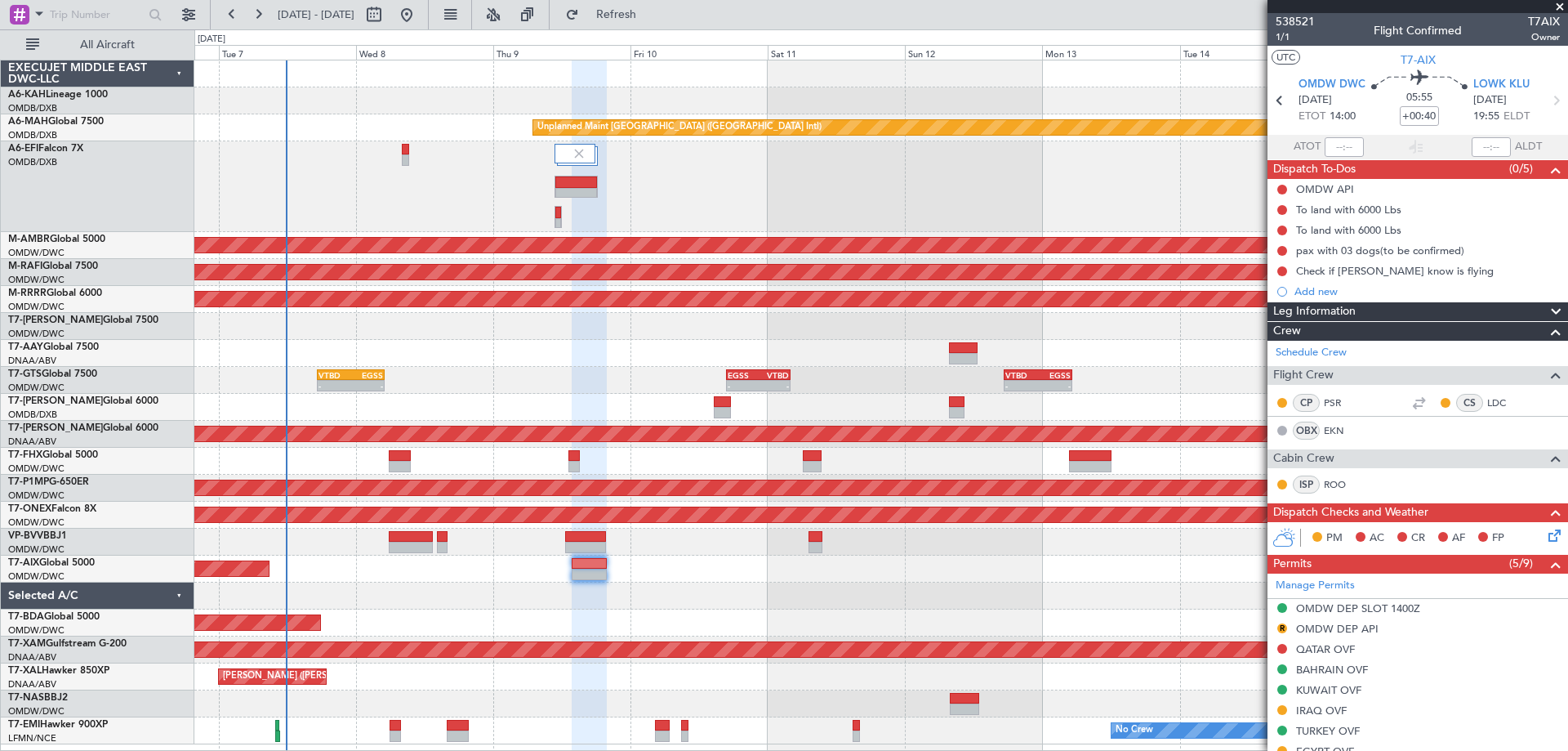
click at [1555, 6] on span at bounding box center [1561, 7] width 17 height 15
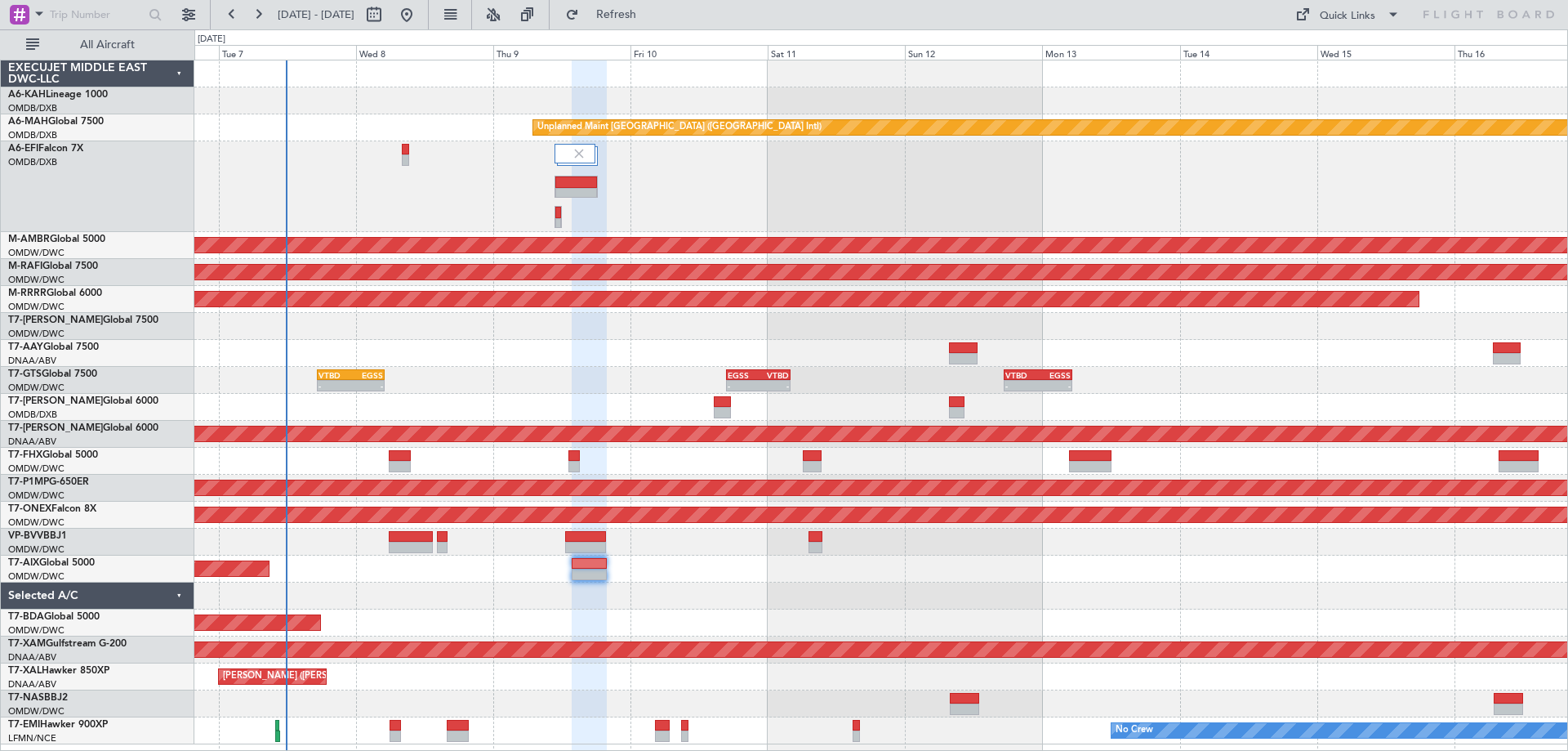
type input "0"
